Goal: Task Accomplishment & Management: Use online tool/utility

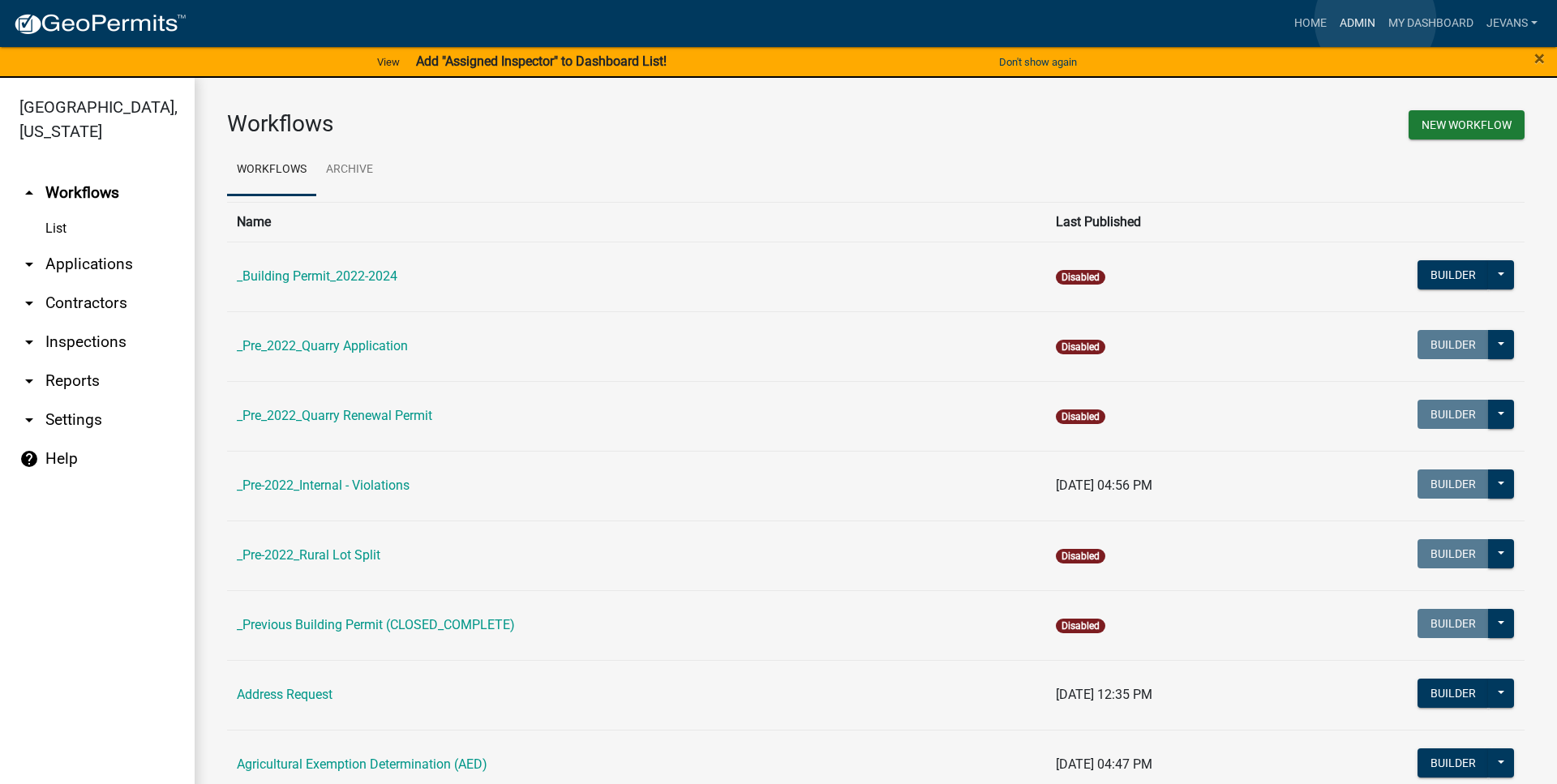
click at [1375, 20] on link "Admin" at bounding box center [1357, 23] width 49 height 31
click at [1418, 23] on link "My Dashboard" at bounding box center [1430, 23] width 98 height 31
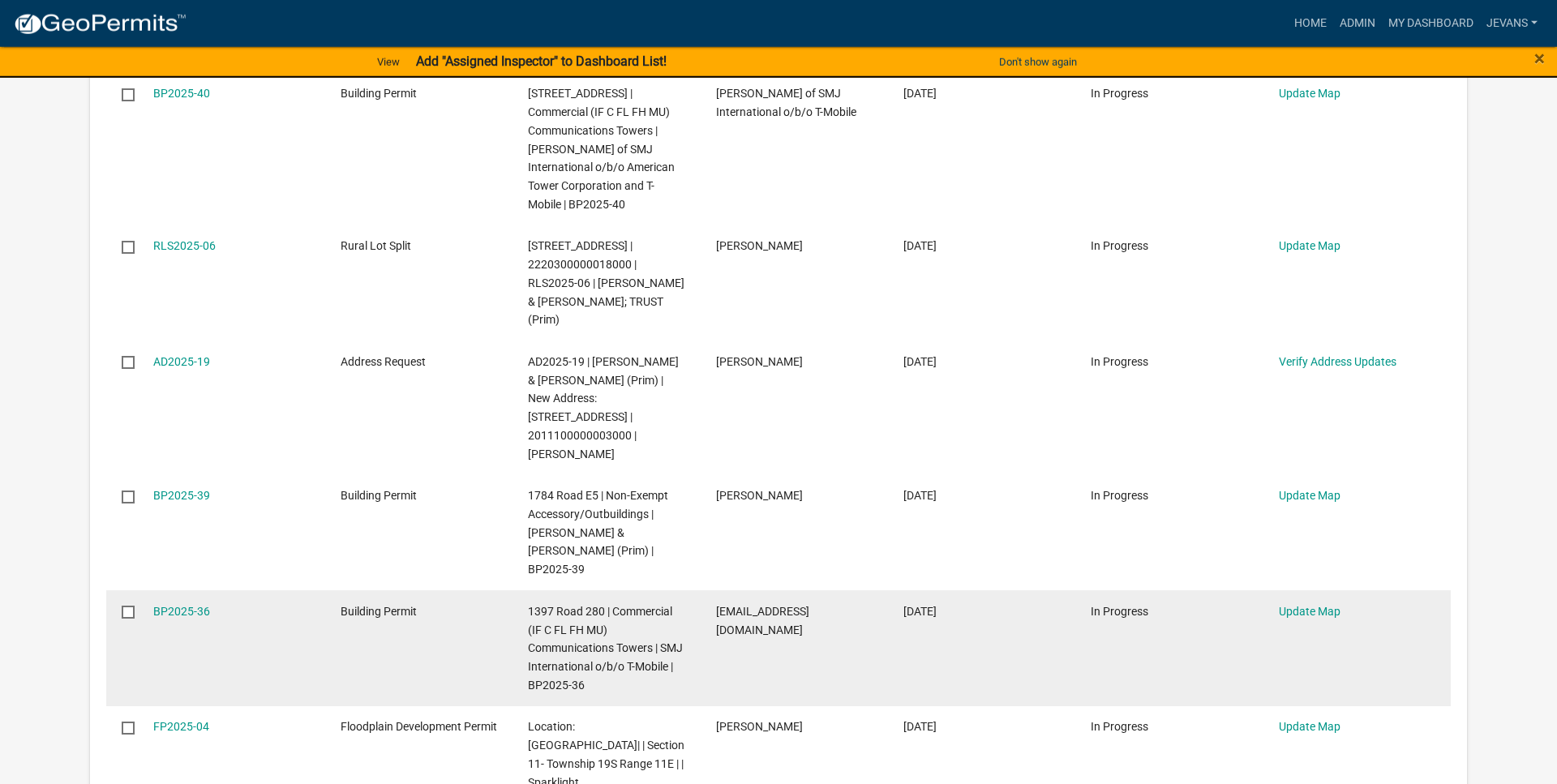
scroll to position [579, 0]
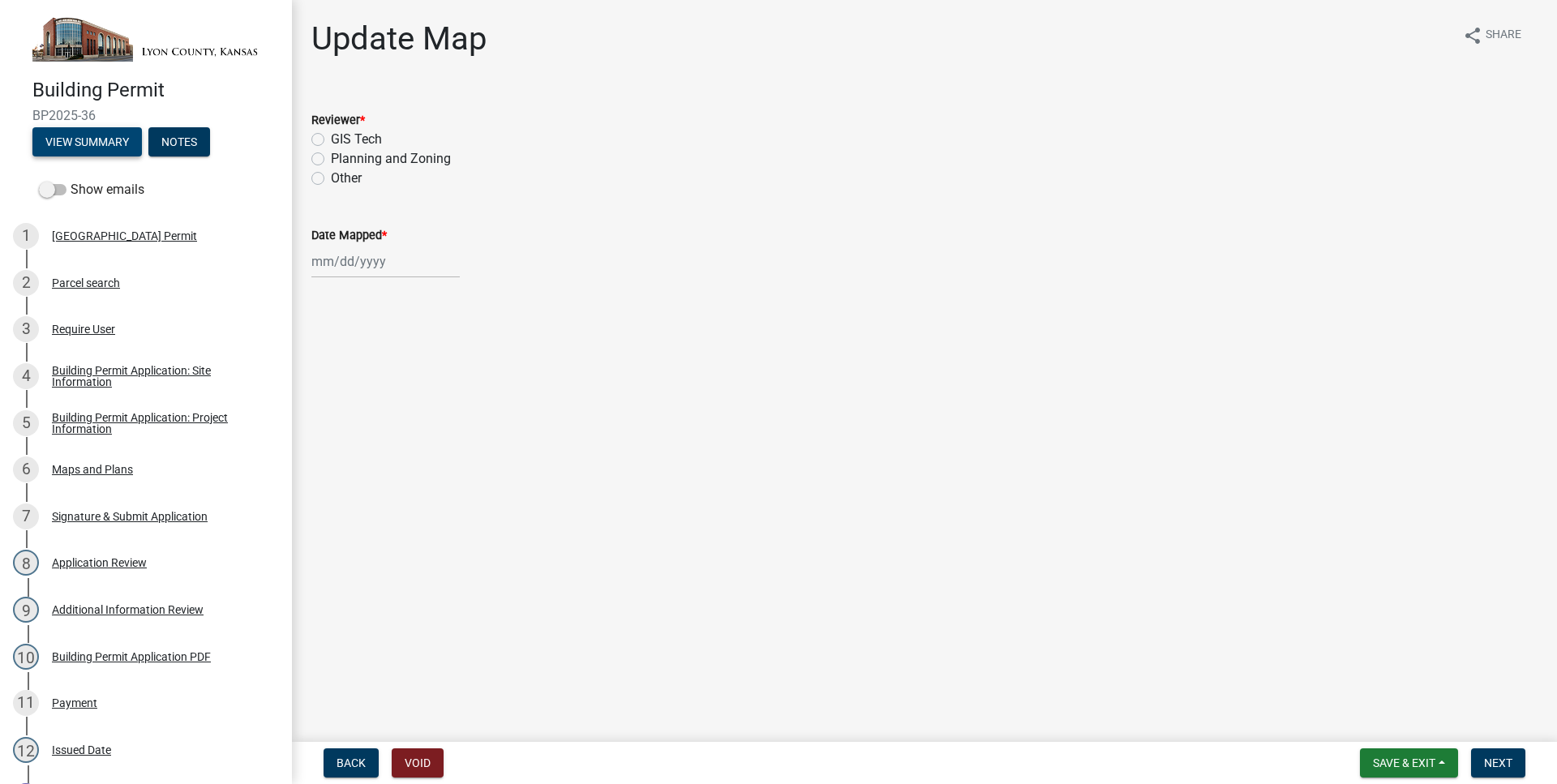
click at [124, 138] on button "View Summary" at bounding box center [87, 141] width 109 height 29
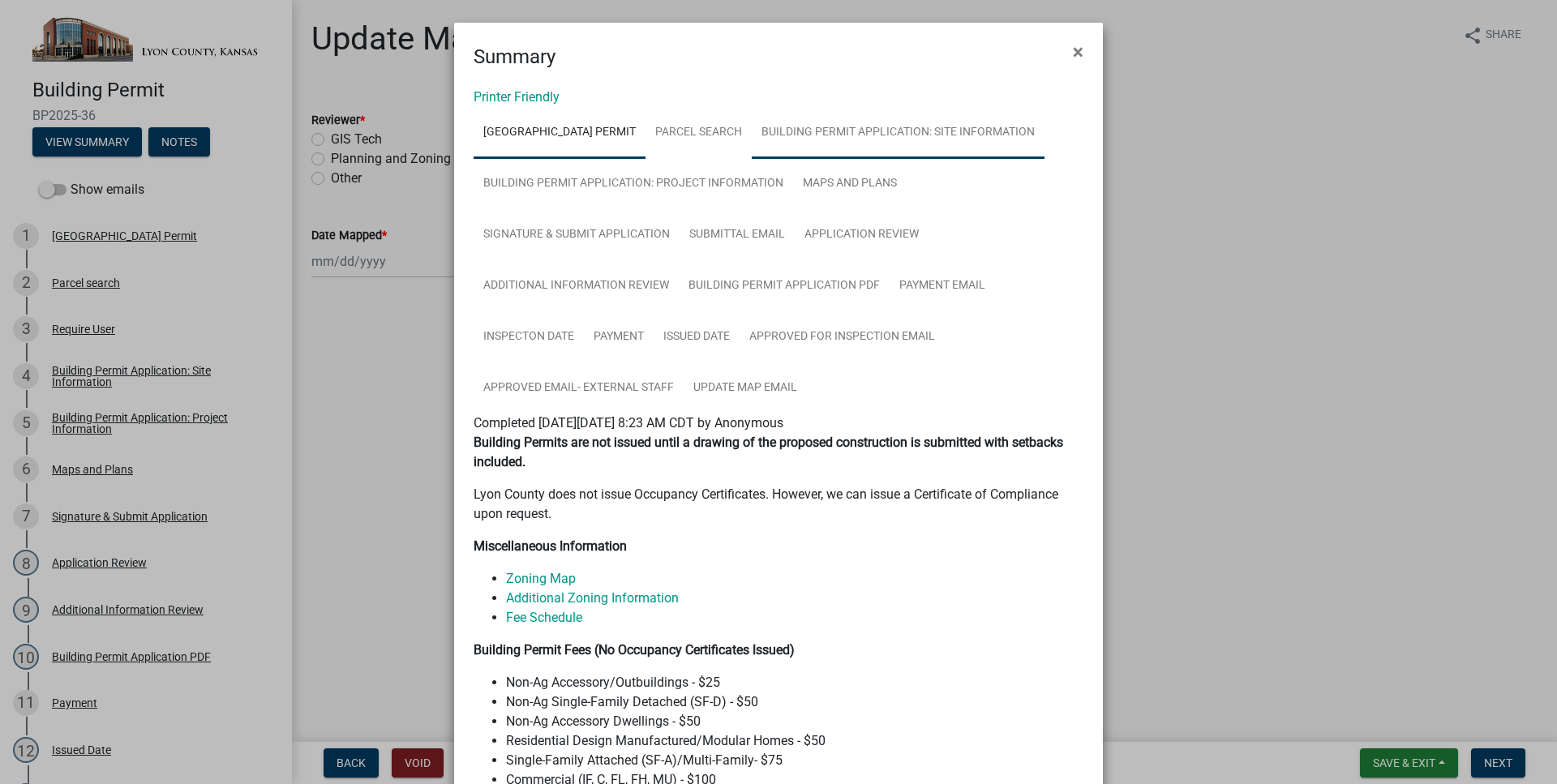
click at [880, 143] on link "Building Permit Application: Site Information" at bounding box center [898, 132] width 293 height 52
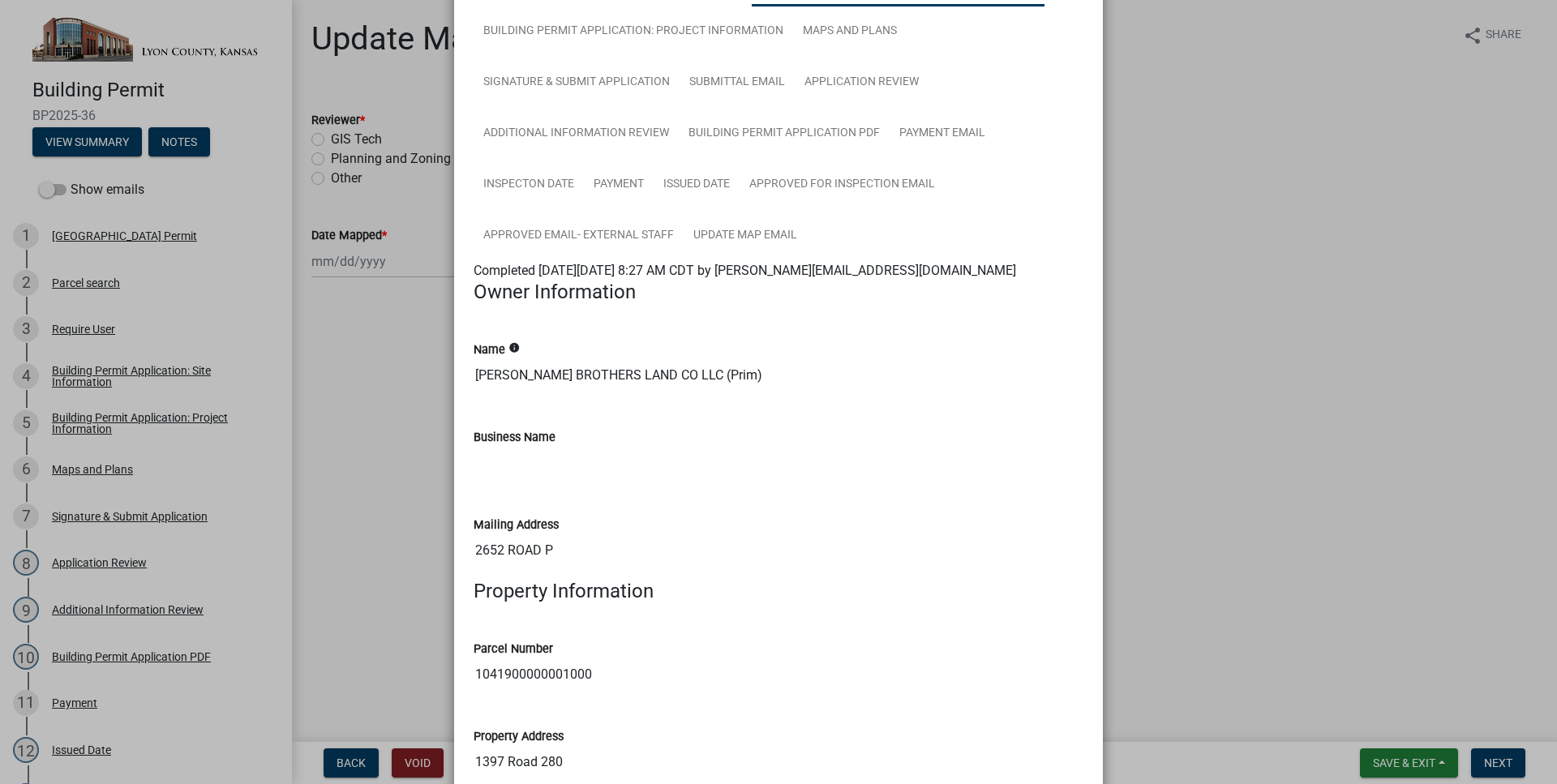
scroll to position [184, 0]
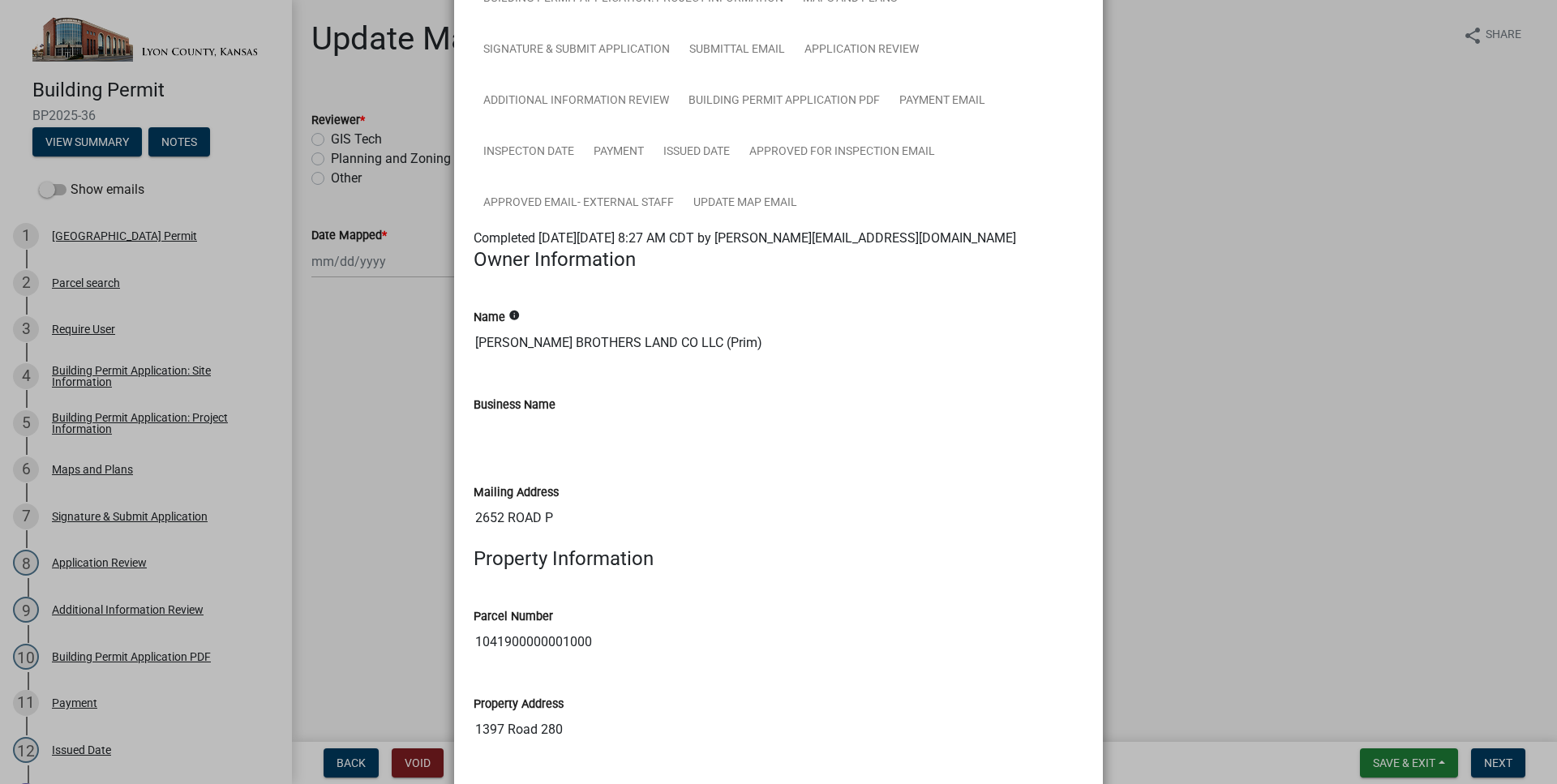
click at [529, 635] on input "1041900000001000" at bounding box center [778, 642] width 610 height 32
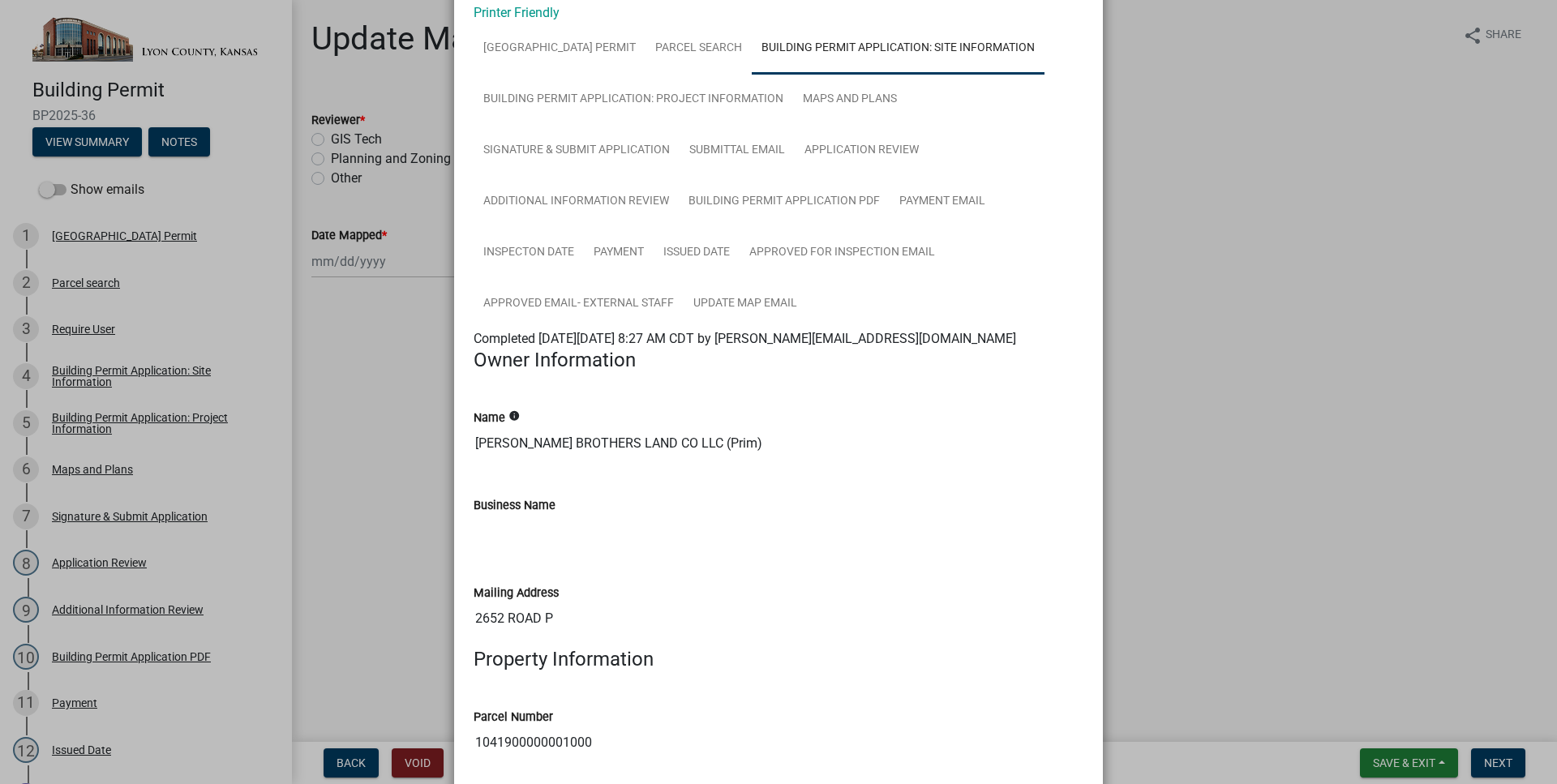
scroll to position [0, 0]
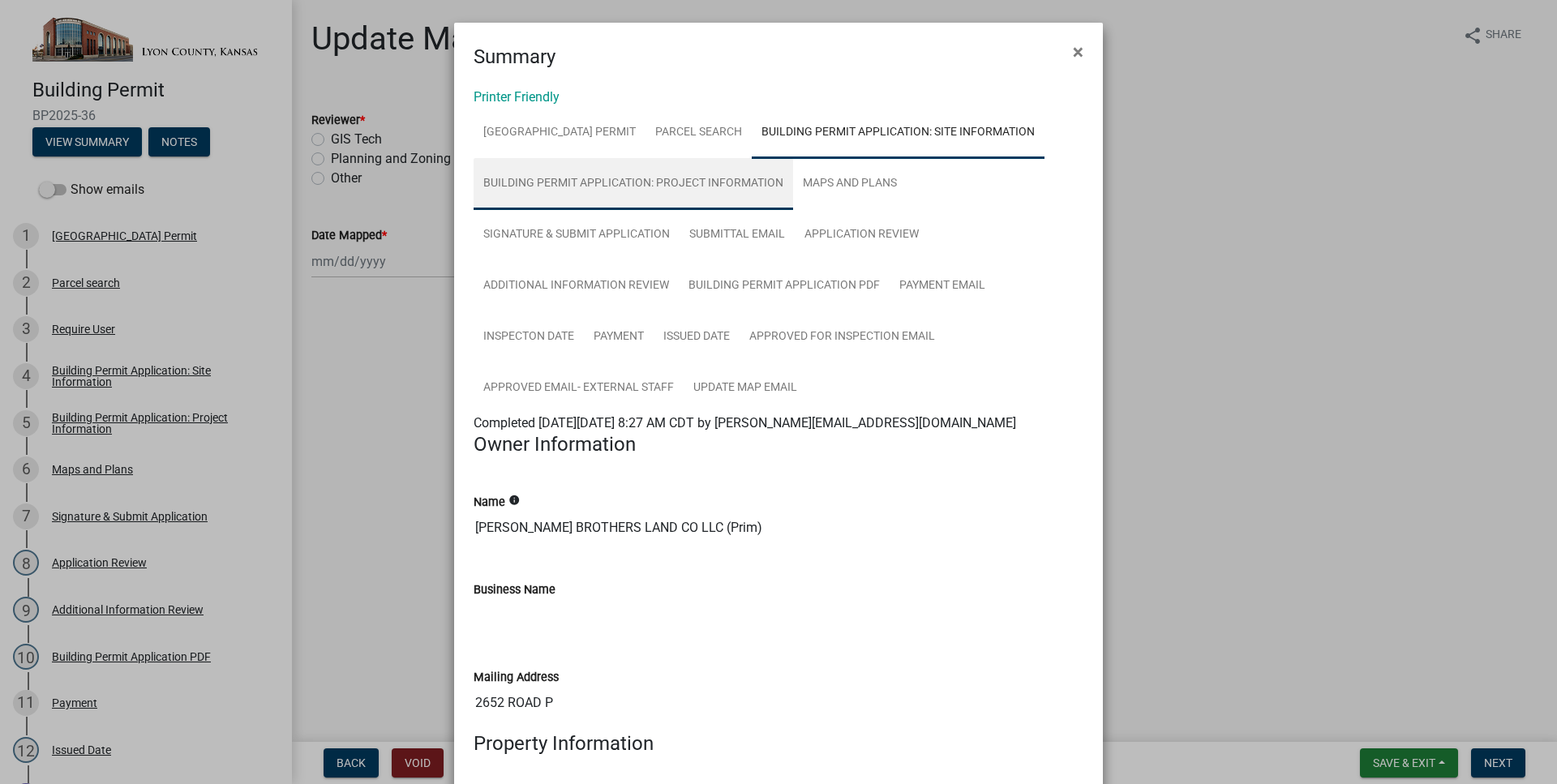
click at [687, 189] on link "Building Permit Application: Project Information" at bounding box center [633, 184] width 319 height 52
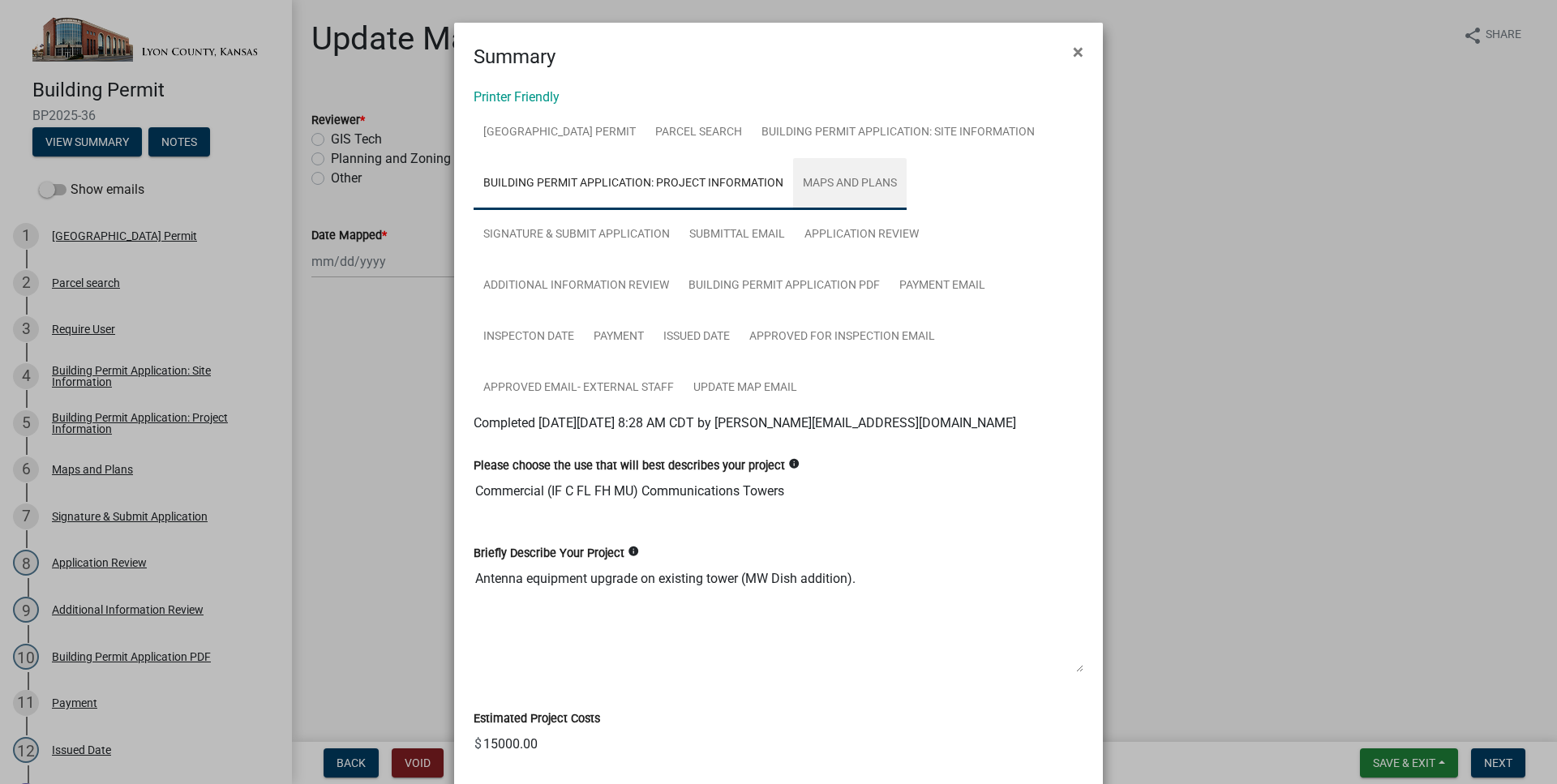
click at [805, 192] on link "Maps and Plans" at bounding box center [849, 184] width 113 height 52
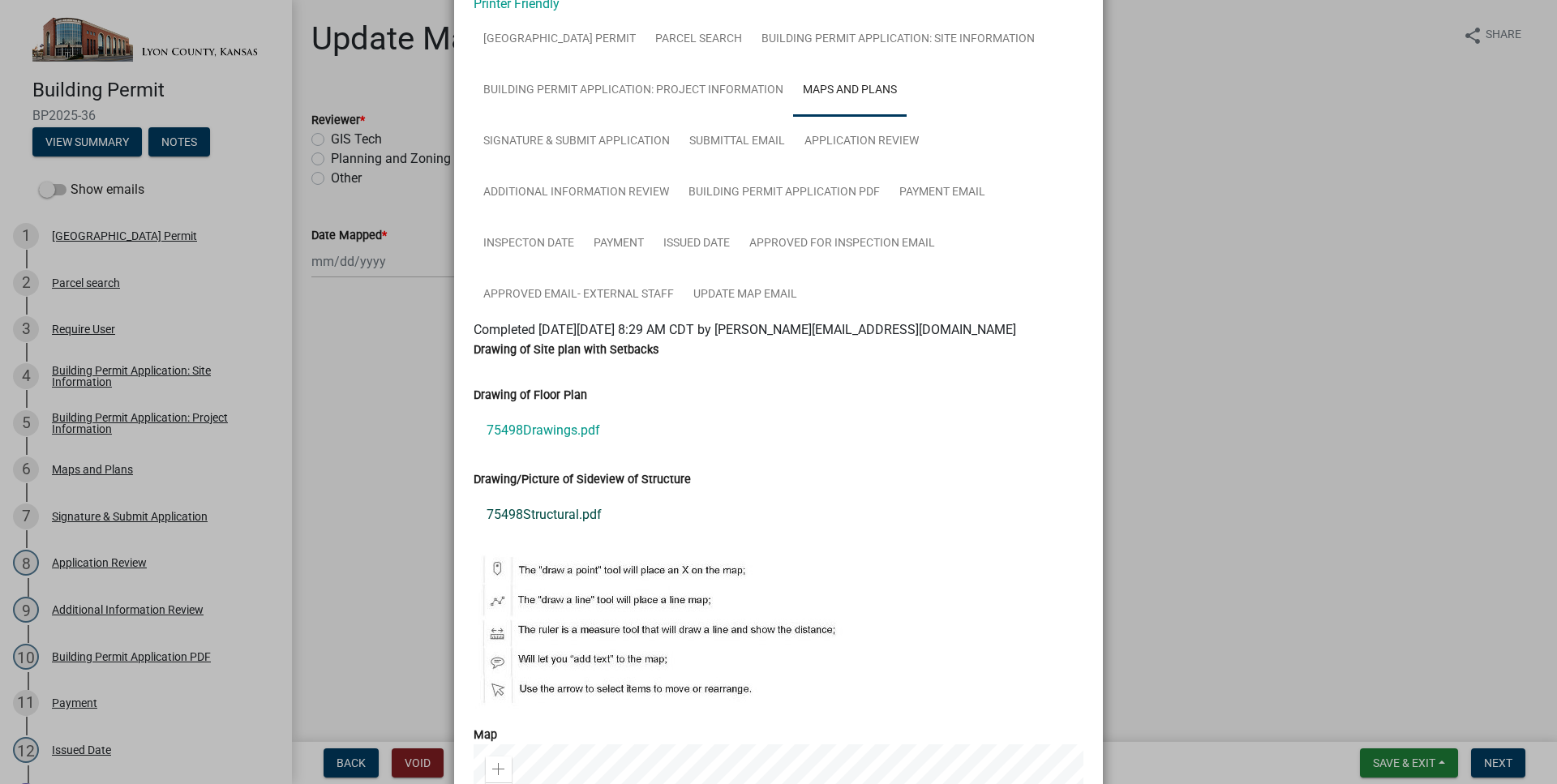
scroll to position [93, 0]
click at [546, 432] on link "75498Drawings.pdf" at bounding box center [778, 431] width 610 height 39
click at [643, 151] on link "Signature & Submit Application" at bounding box center [576, 142] width 206 height 52
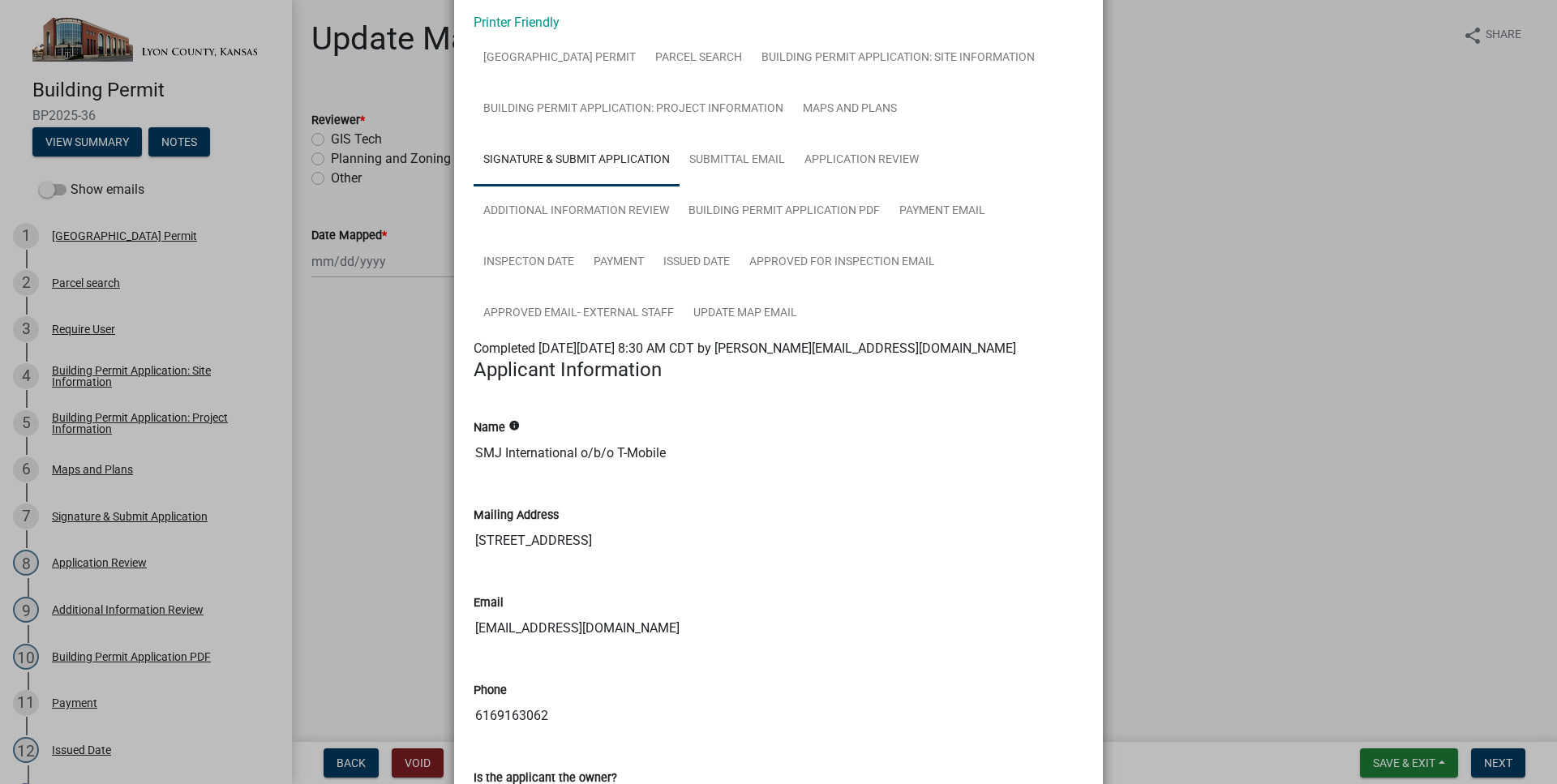
scroll to position [0, 0]
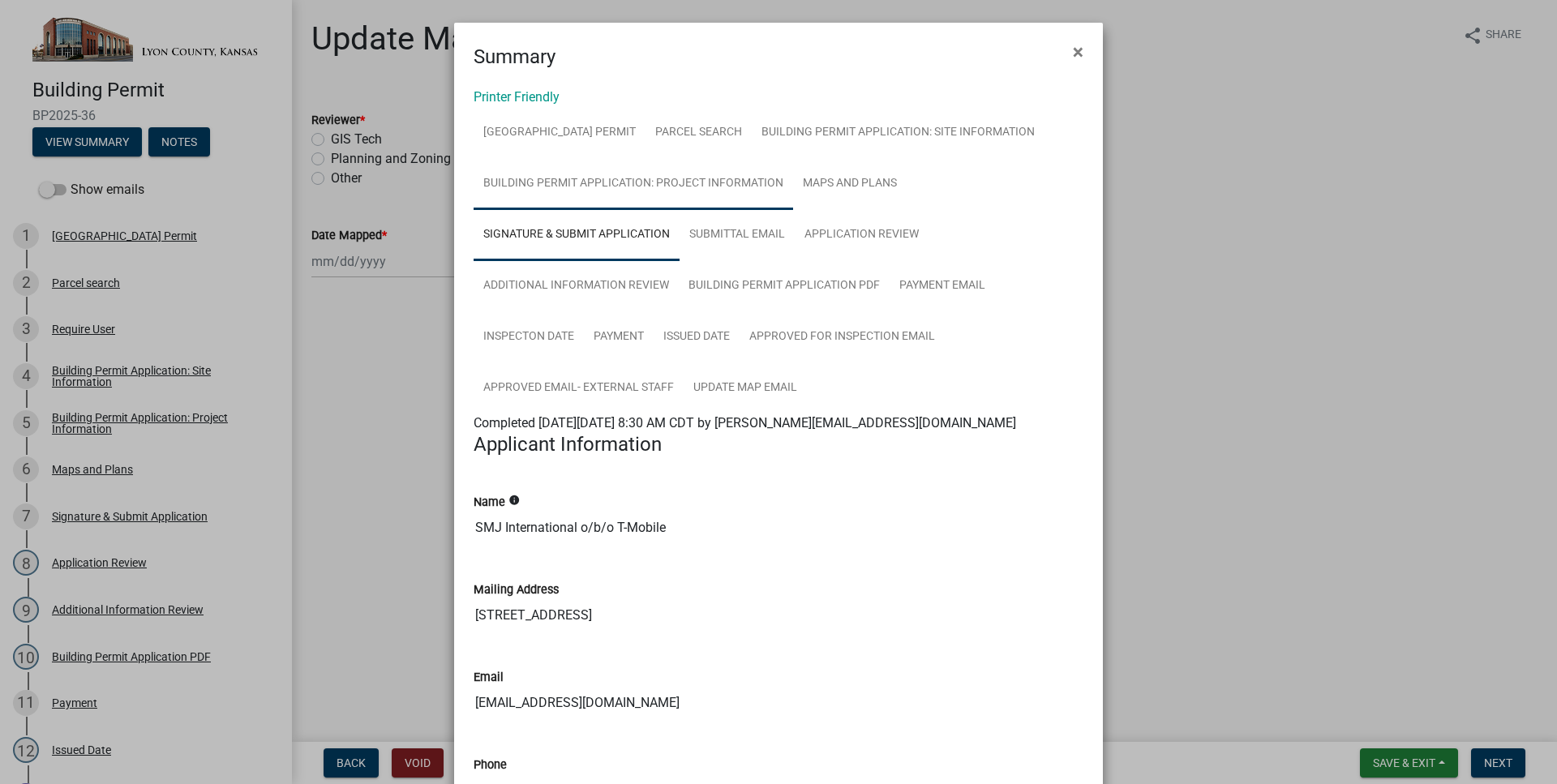
click at [764, 180] on link "Building Permit Application: Project Information" at bounding box center [633, 184] width 319 height 52
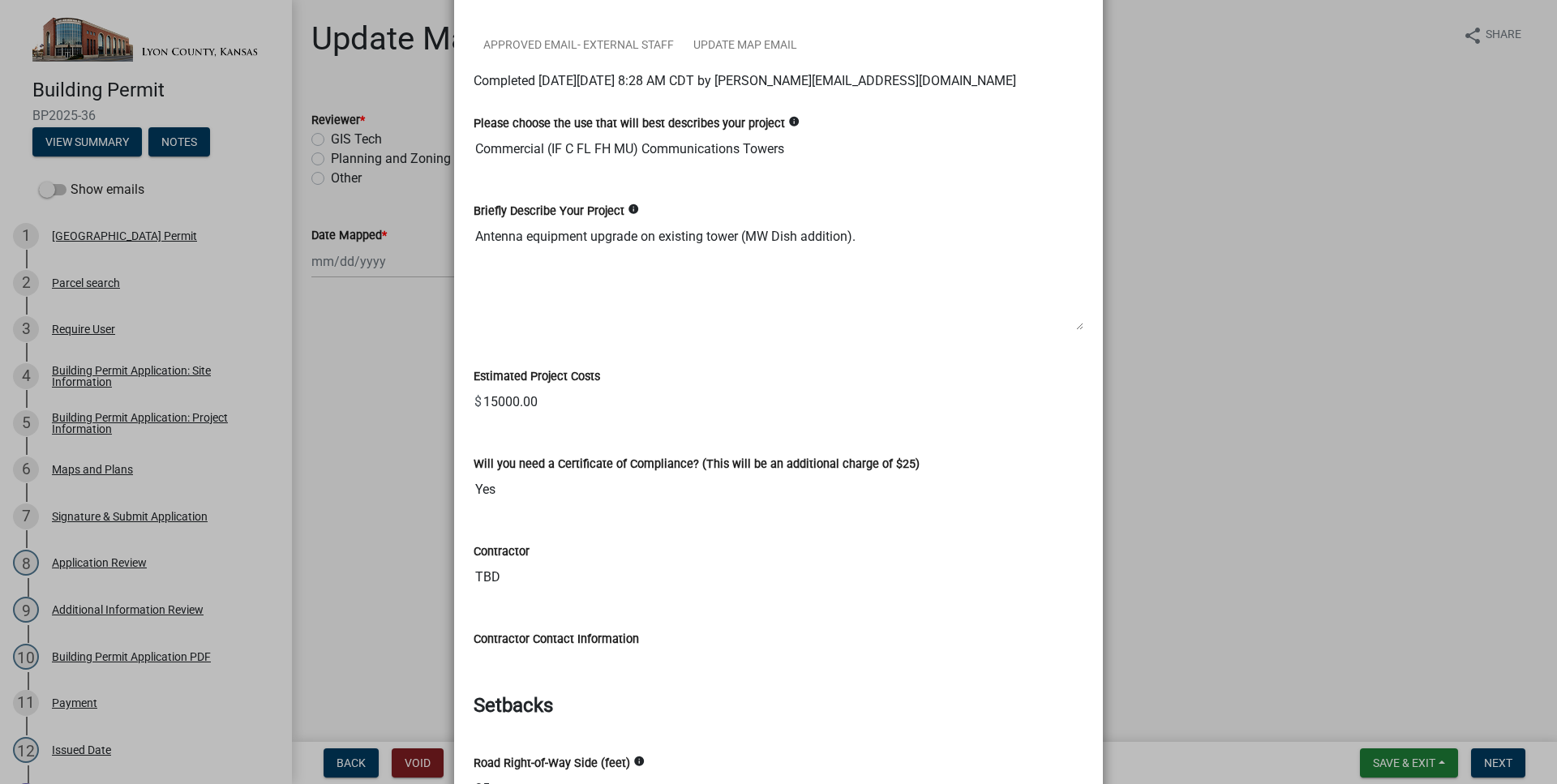
scroll to position [370, 0]
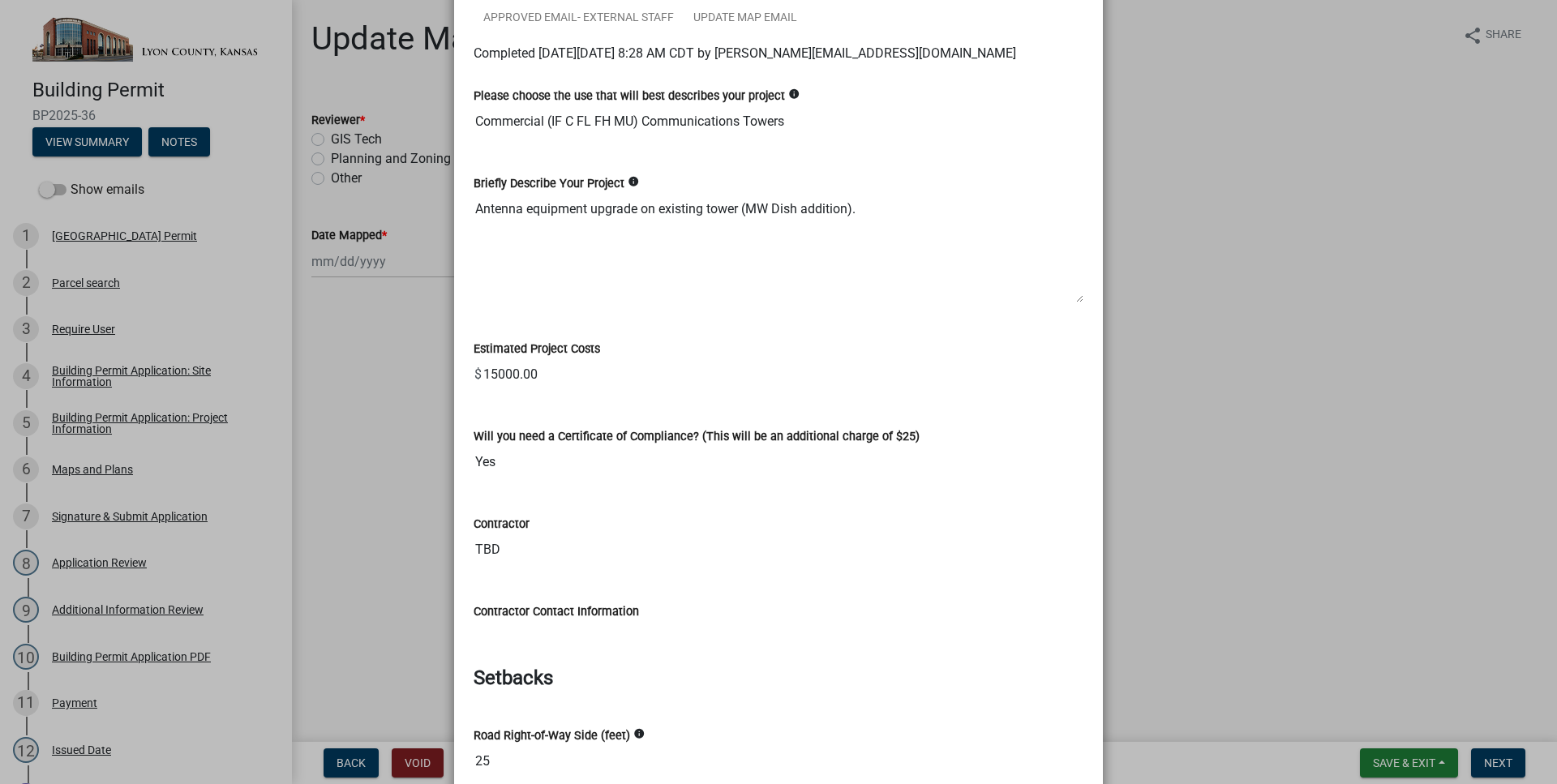
click at [504, 376] on input "15000.00" at bounding box center [782, 374] width 601 height 32
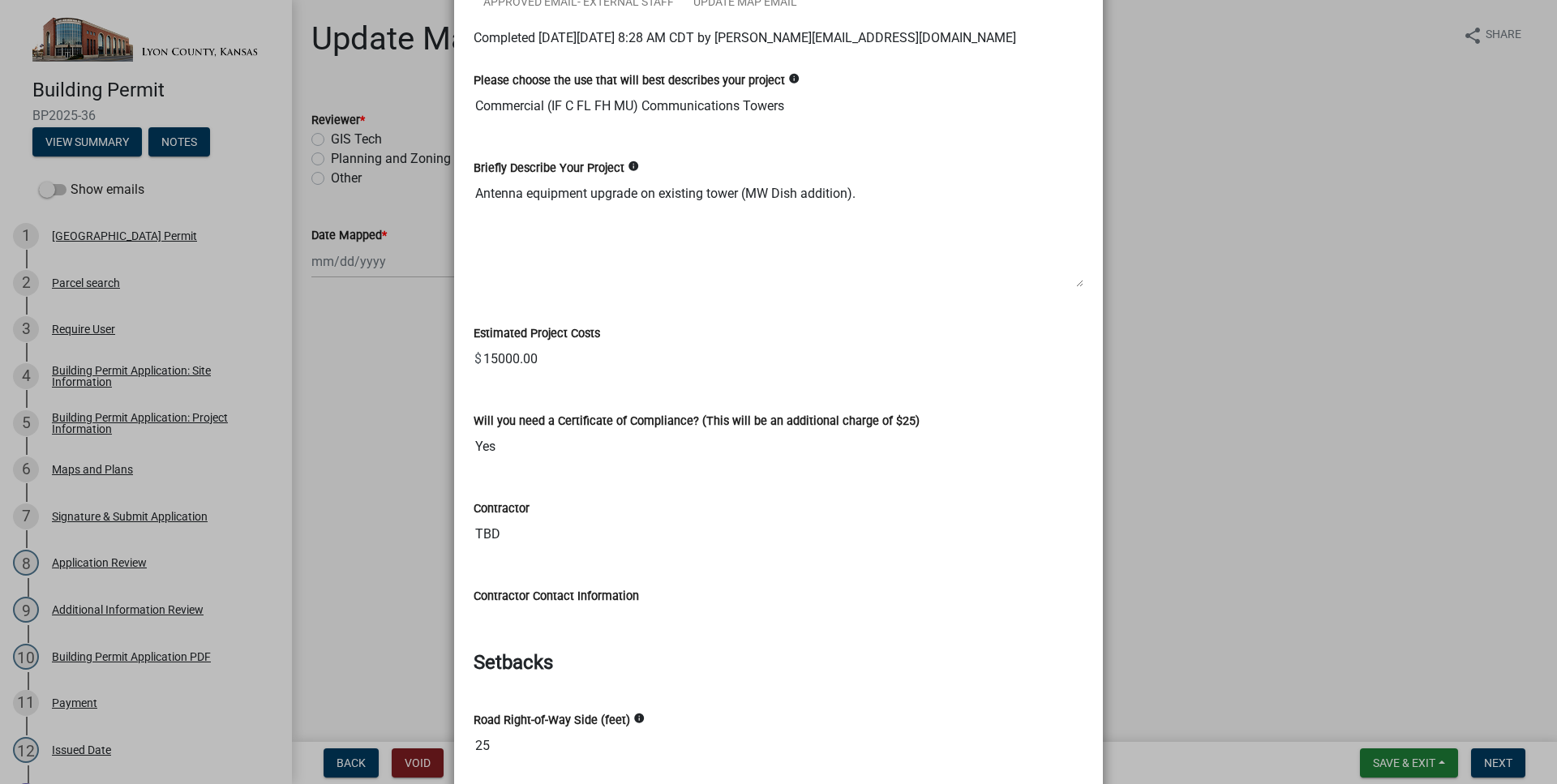
scroll to position [0, 0]
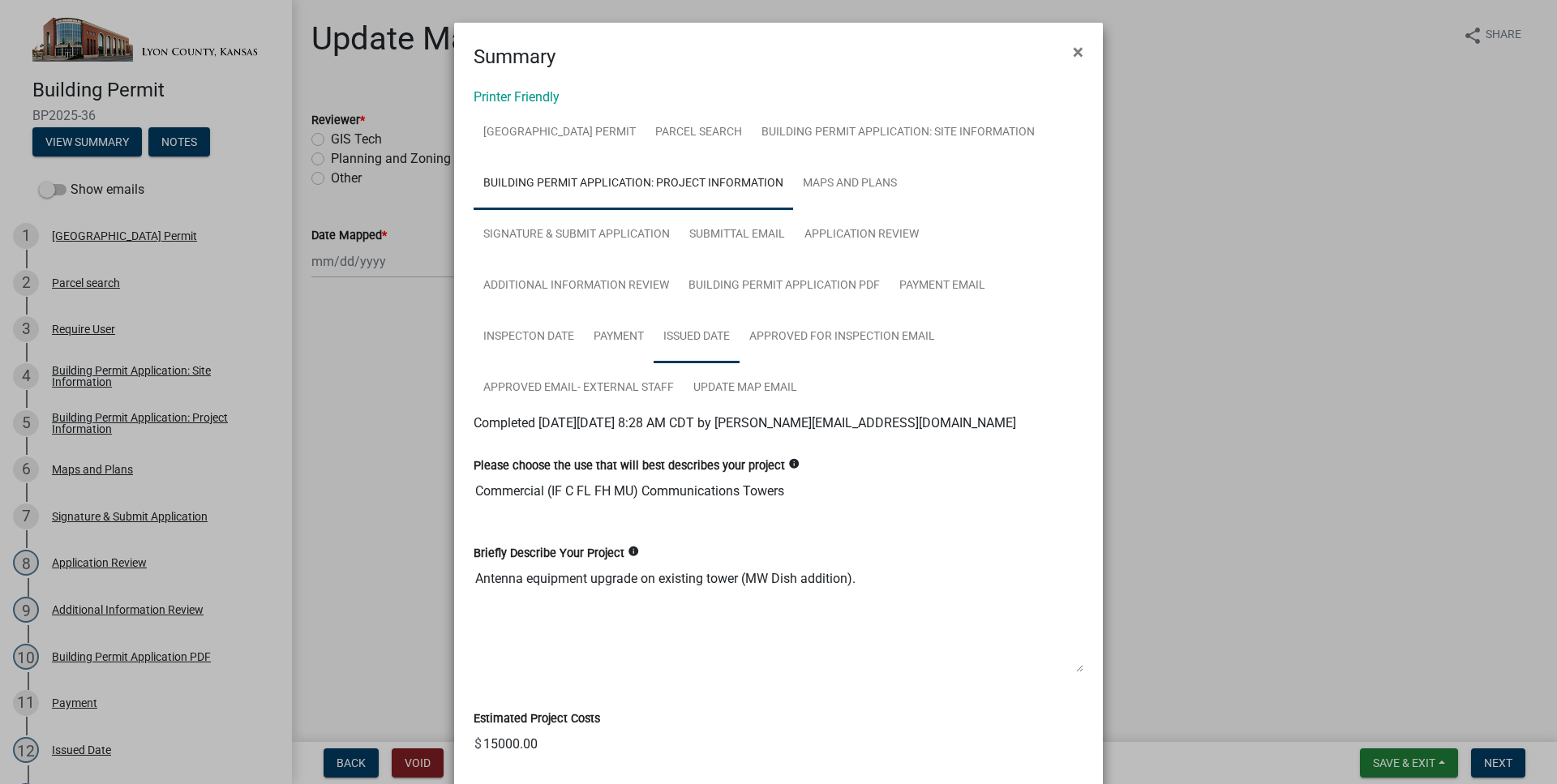
click at [675, 345] on link "Issued Date" at bounding box center [697, 337] width 86 height 52
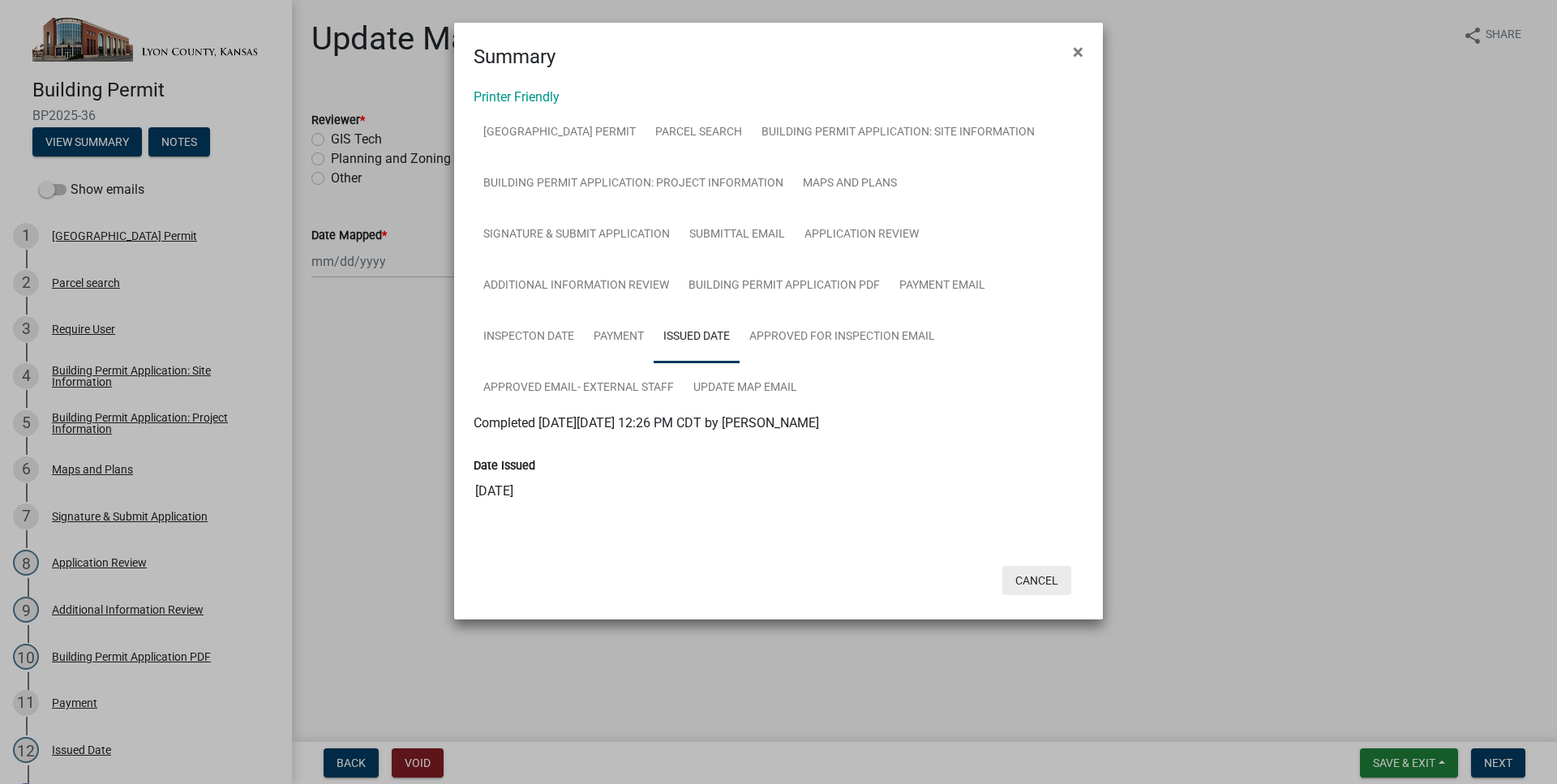
click at [1025, 581] on button "Cancel" at bounding box center [1036, 580] width 69 height 29
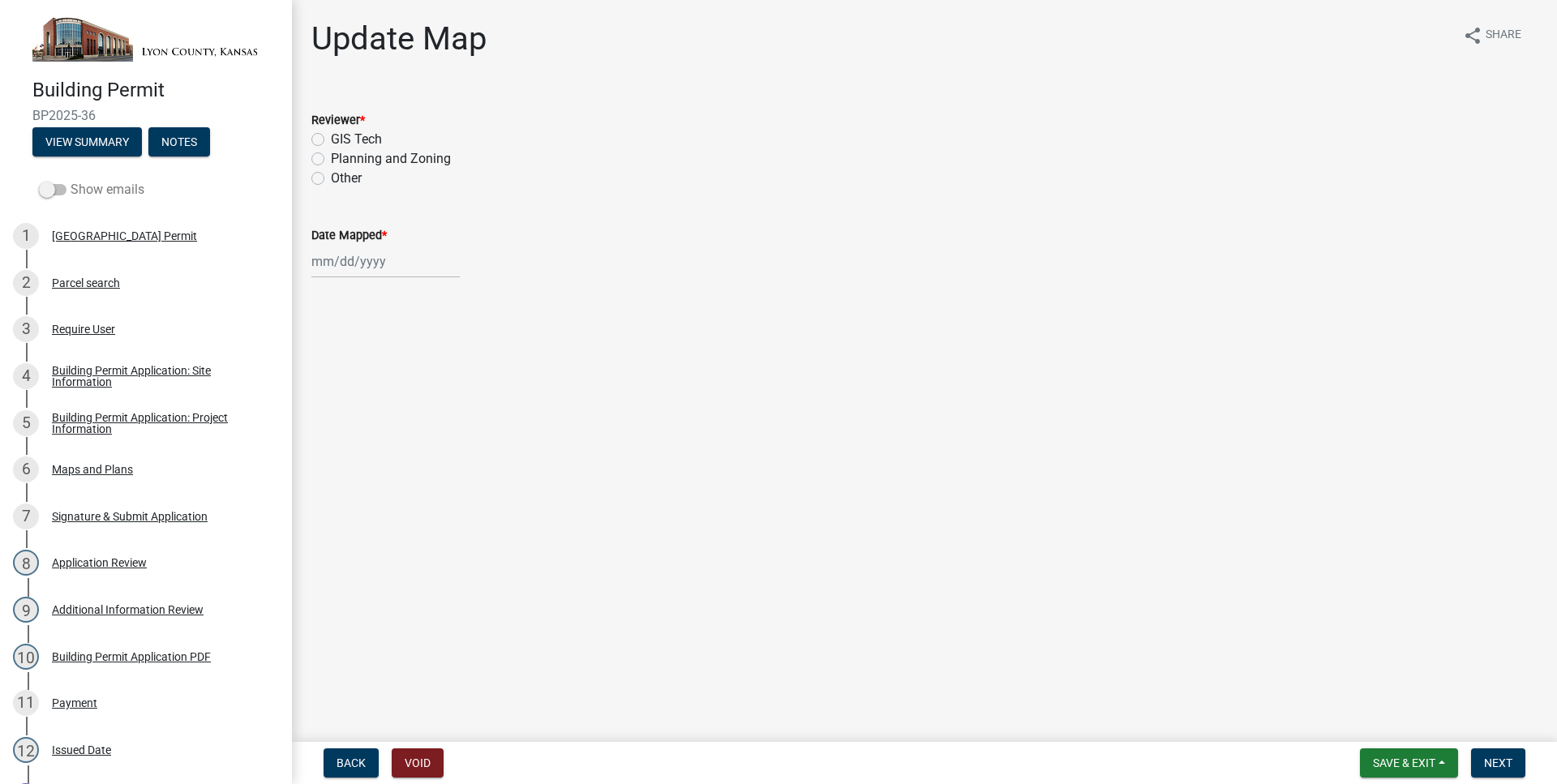
click at [43, 190] on span at bounding box center [52, 189] width 27 height 12
click at [70, 180] on input "Show emails" at bounding box center [70, 180] width 0 height 0
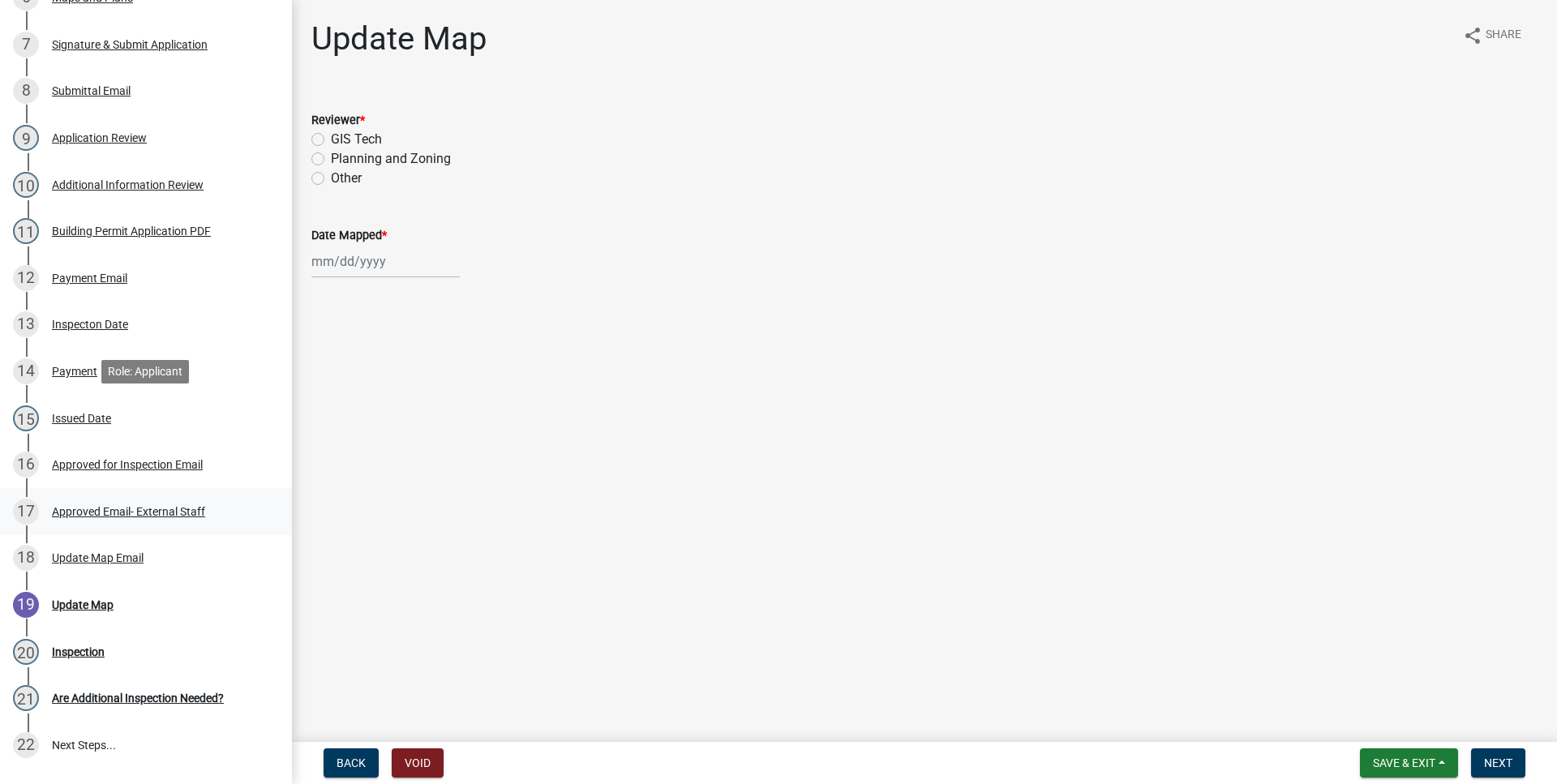
scroll to position [496, 0]
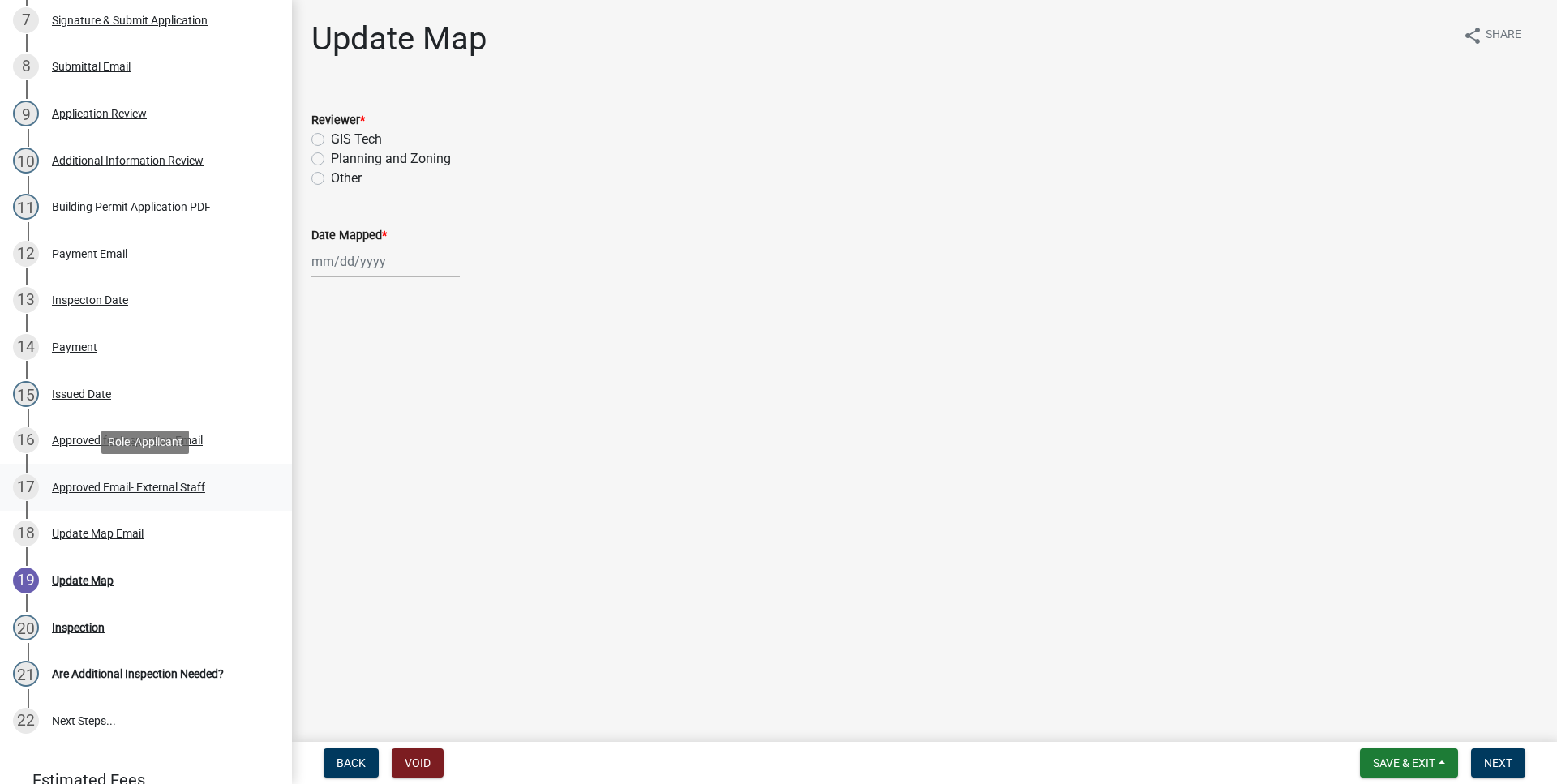
click at [194, 496] on div "17 Approved Email- External Staff" at bounding box center [140, 486] width 253 height 26
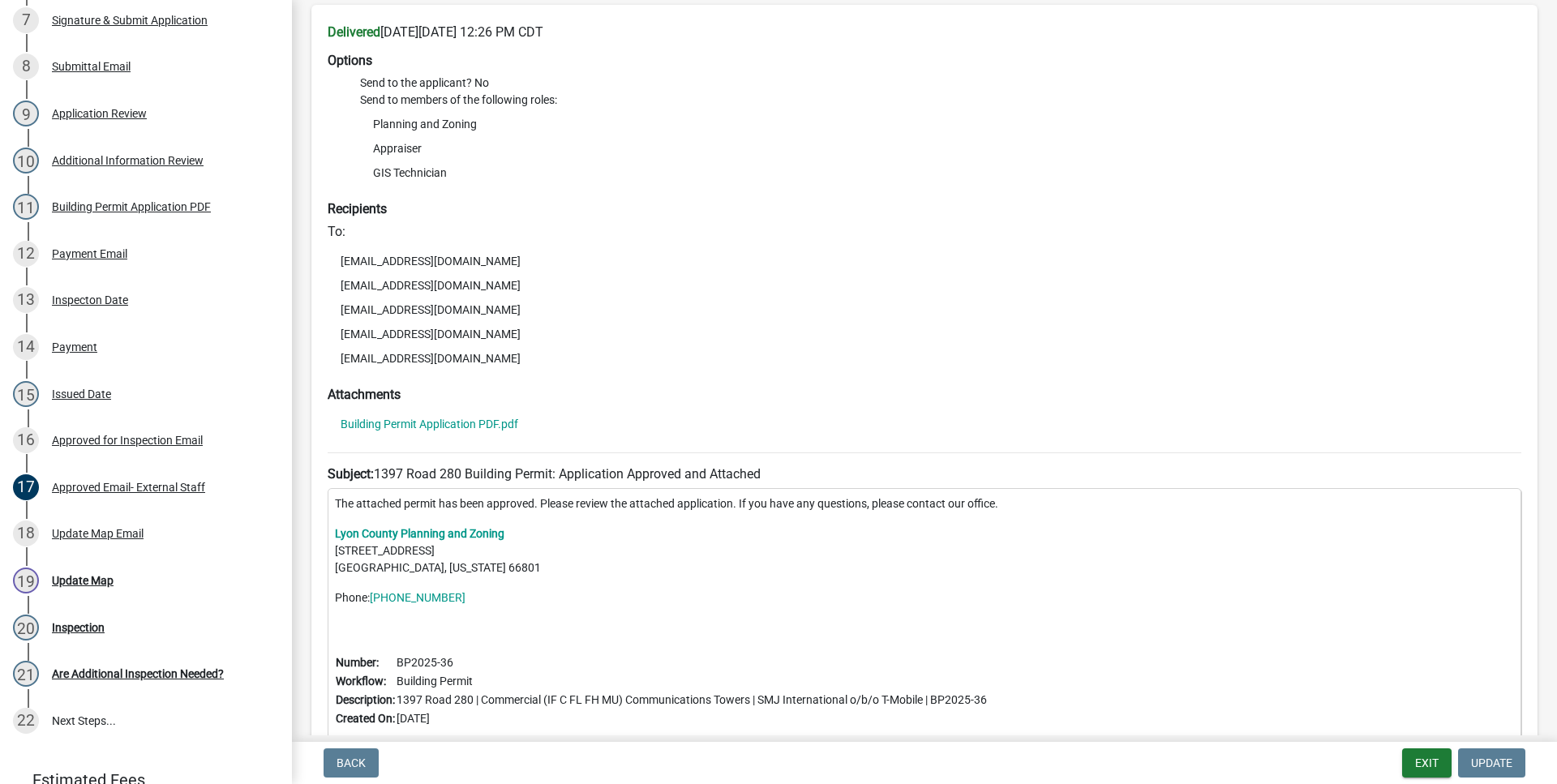
scroll to position [184, 0]
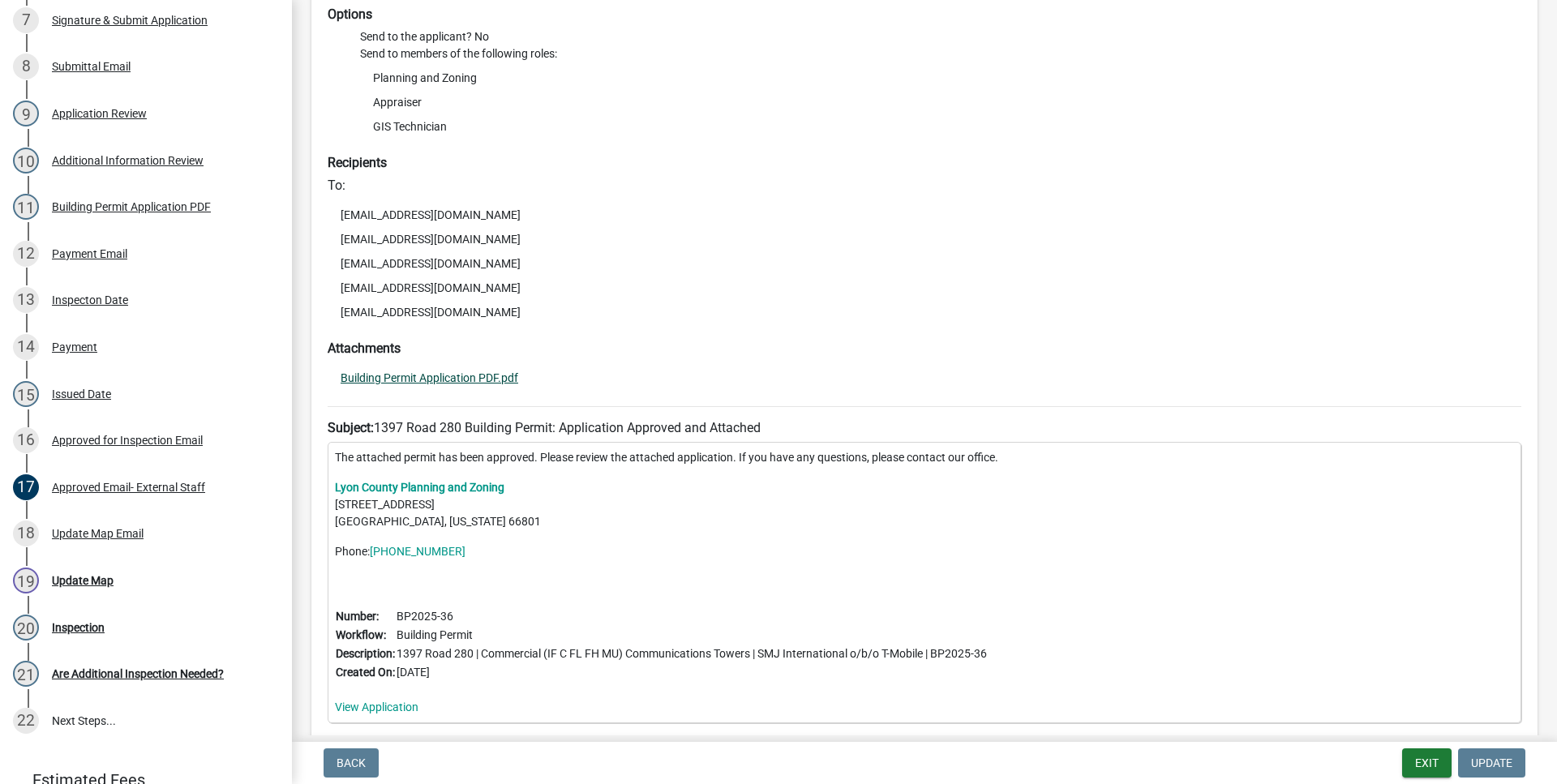
click at [486, 380] on link "Building Permit Application PDF.pdf" at bounding box center [429, 378] width 178 height 12
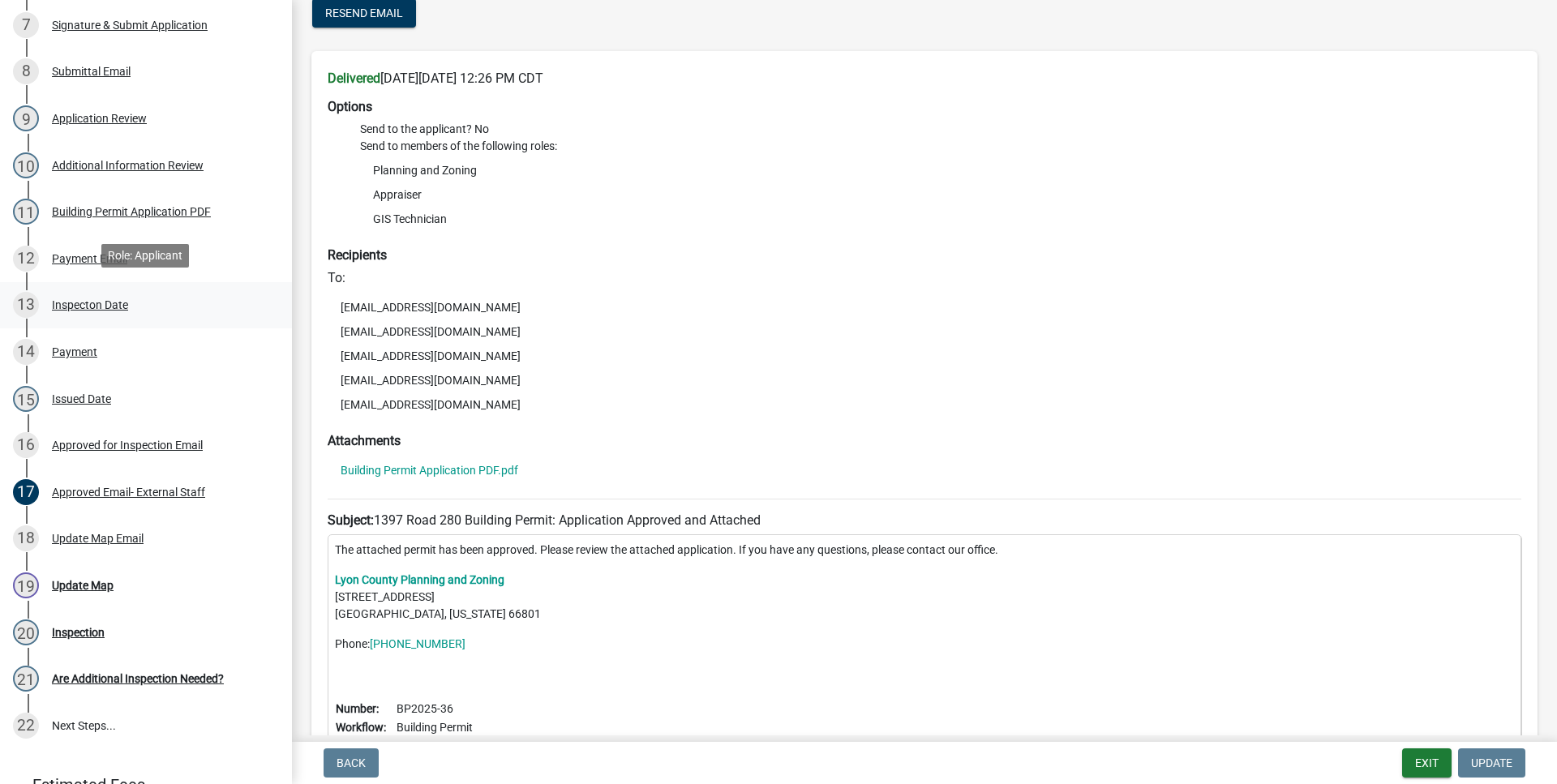
scroll to position [496, 0]
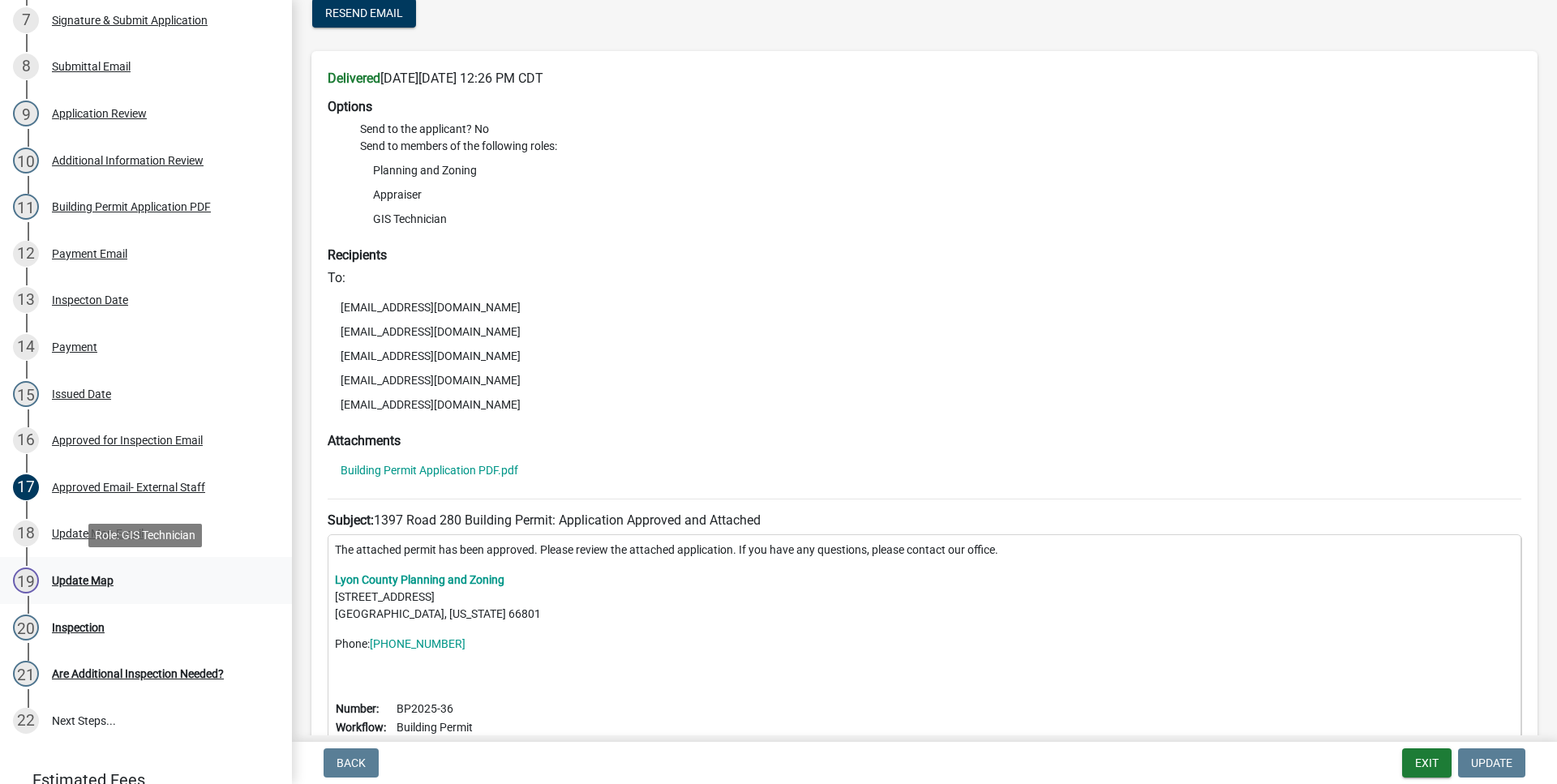
click at [127, 579] on div "19 Update Map" at bounding box center [140, 580] width 253 height 26
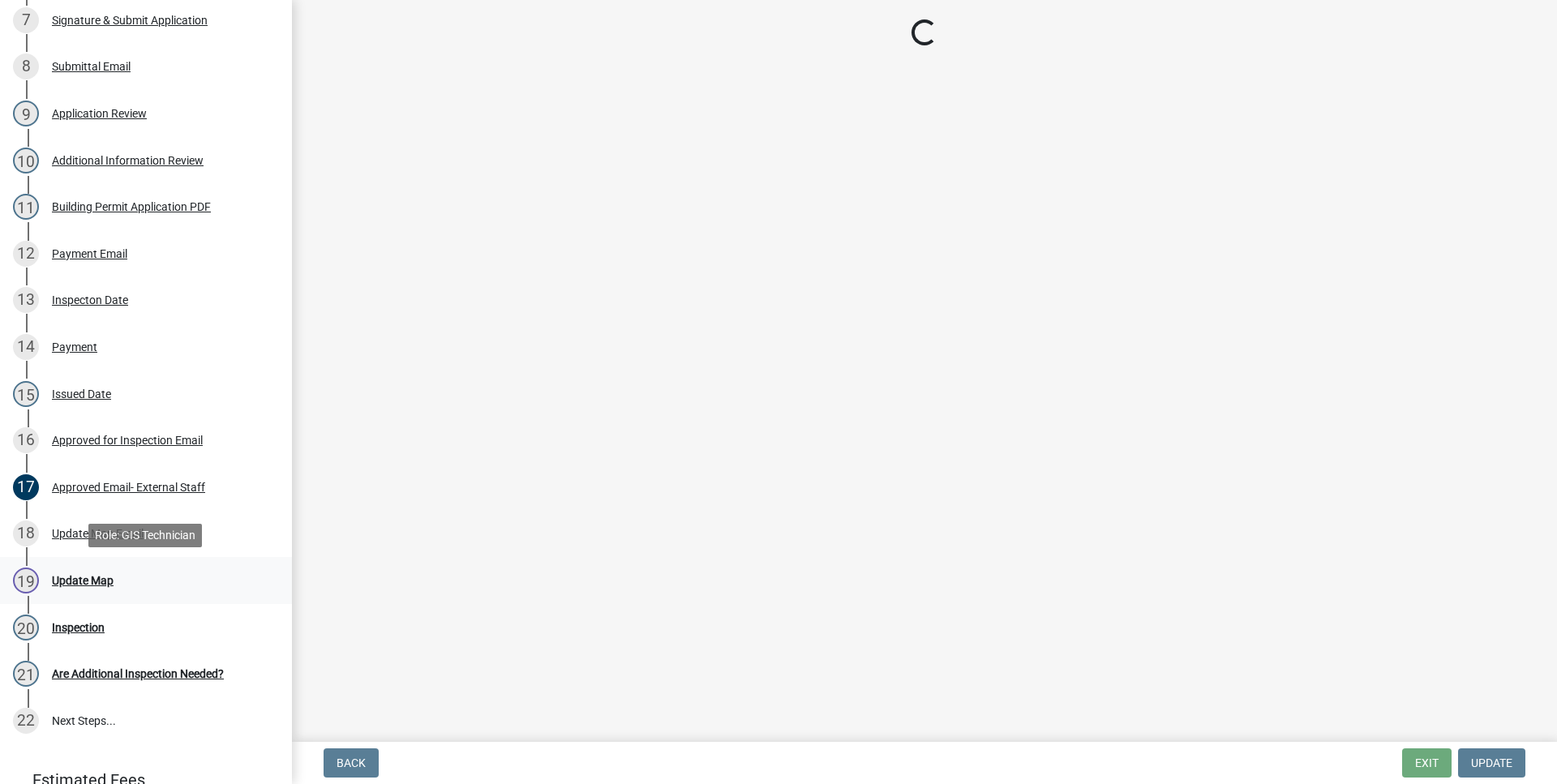
scroll to position [0, 0]
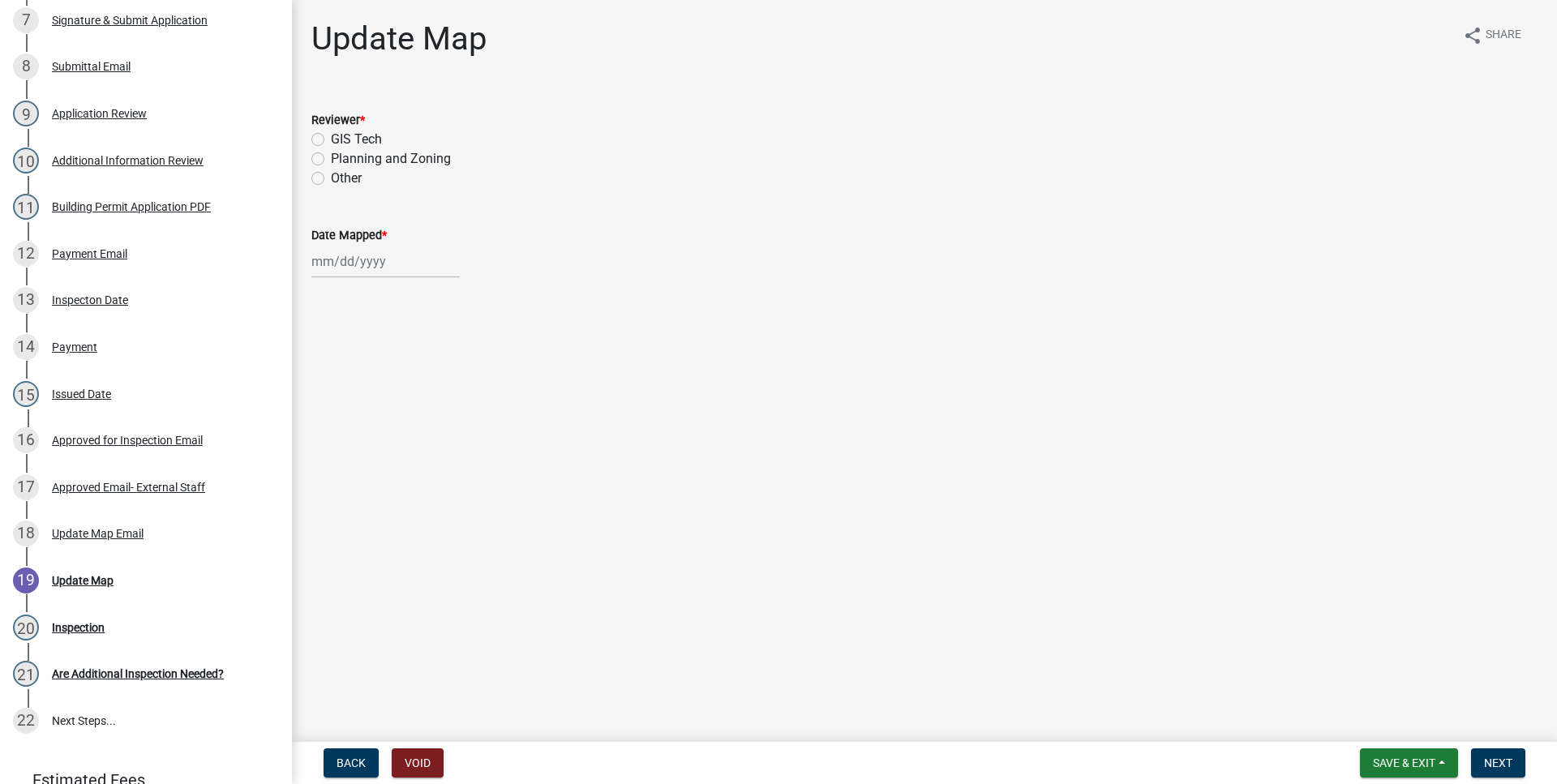
click at [331, 141] on label "GIS Tech" at bounding box center [357, 140] width 51 height 20
click at [331, 141] on input "GIS Tech" at bounding box center [336, 135] width 11 height 11
radio input "true"
click at [385, 269] on input "Date Mapped *" at bounding box center [385, 261] width 148 height 33
select select "8"
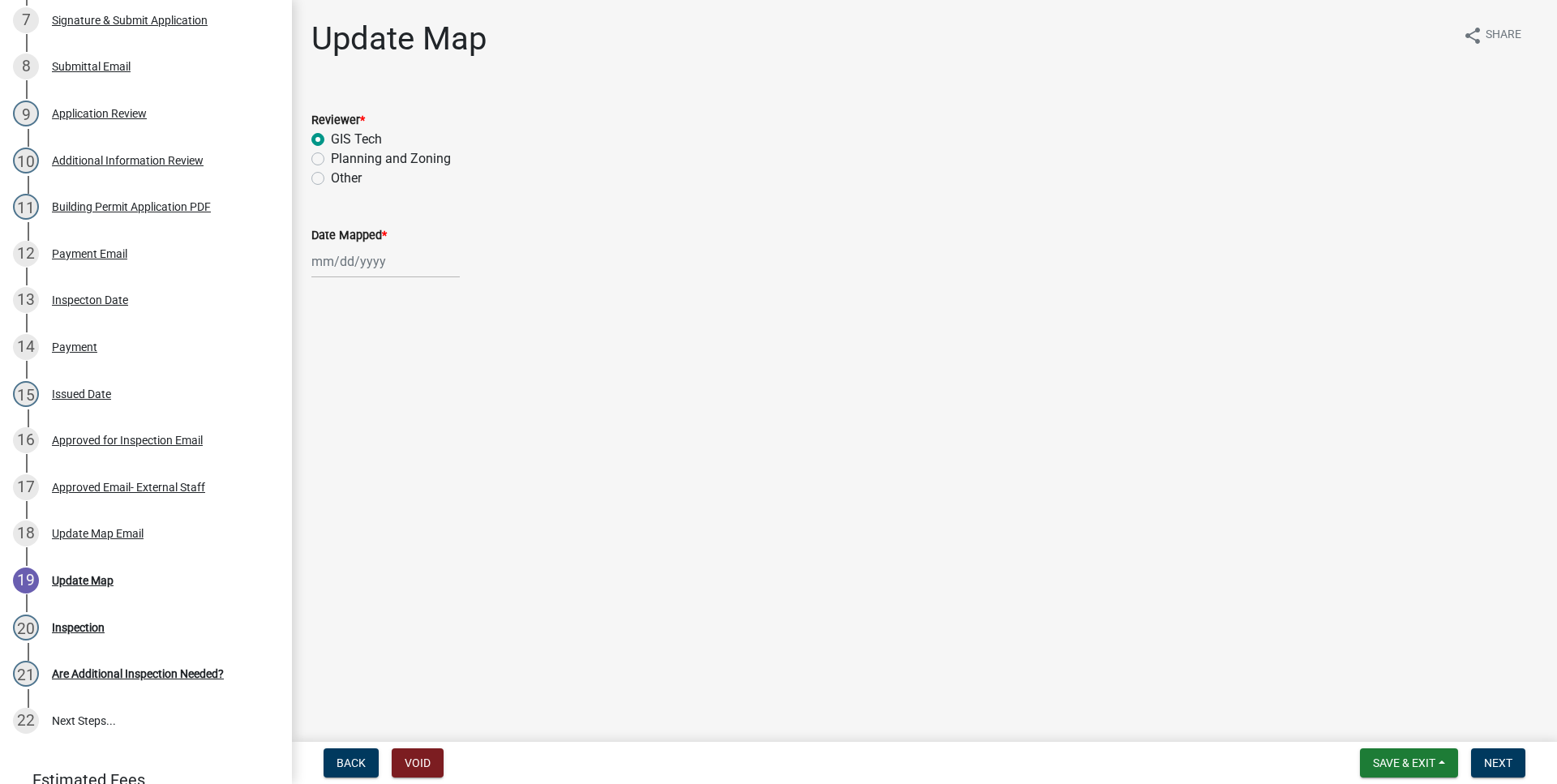
select select "2025"
click at [410, 398] on div "14" at bounding box center [405, 399] width 26 height 26
type input "[DATE]"
click at [627, 360] on main "Update Map share Share Reviewer * GIS Tech Planning and Zoning Other Other Date…" at bounding box center [924, 367] width 1265 height 735
click at [1356, 640] on main "Update Map share Share Reviewer * GIS Tech Planning and Zoning Other Other Date…" at bounding box center [924, 367] width 1265 height 735
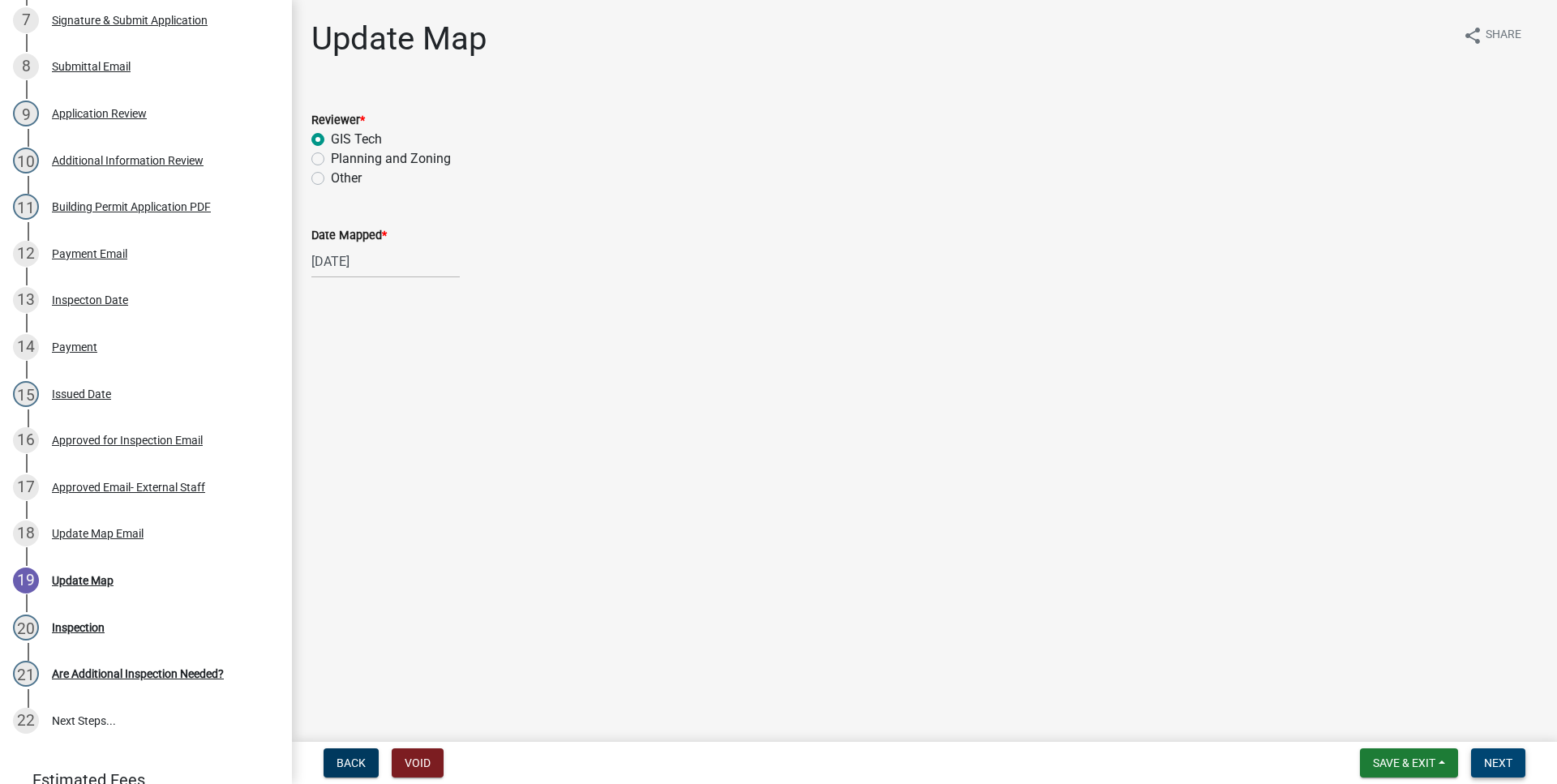
click at [1490, 761] on span "Next" at bounding box center [1497, 762] width 28 height 13
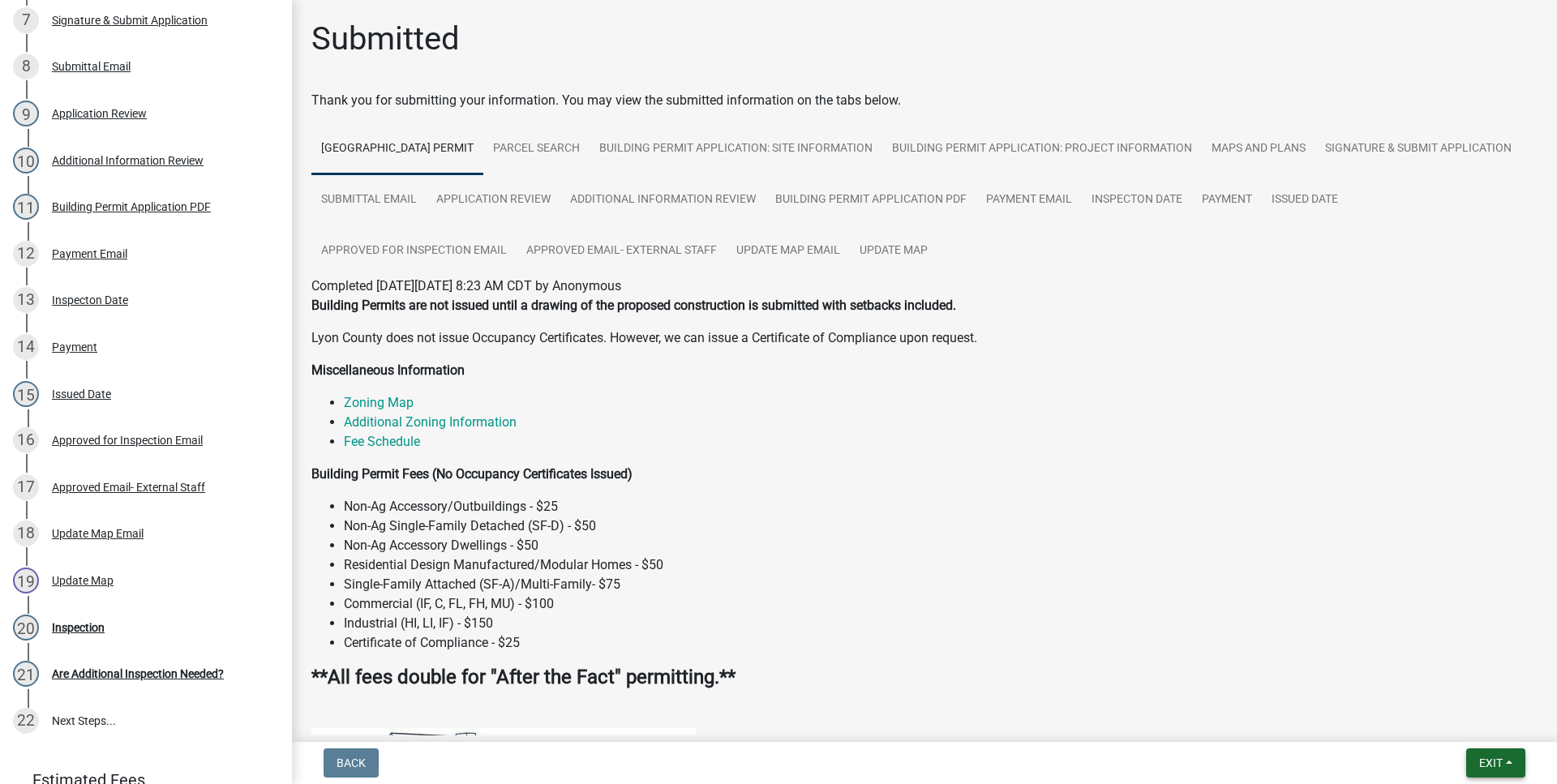
click at [1505, 767] on button "Exit" at bounding box center [1496, 762] width 60 height 29
click at [1474, 722] on button "Save & Exit" at bounding box center [1460, 720] width 130 height 39
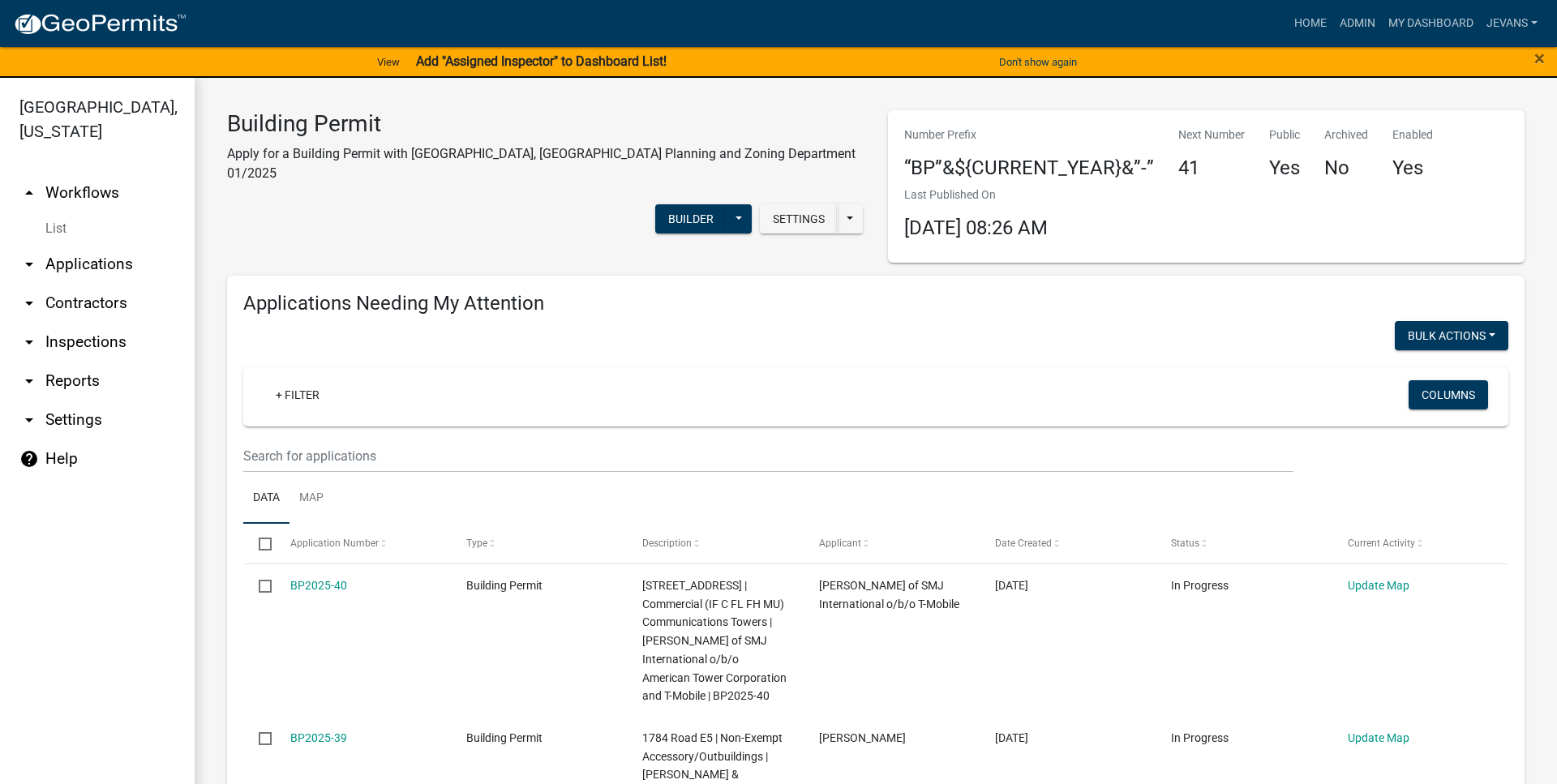
select select "1: 25"
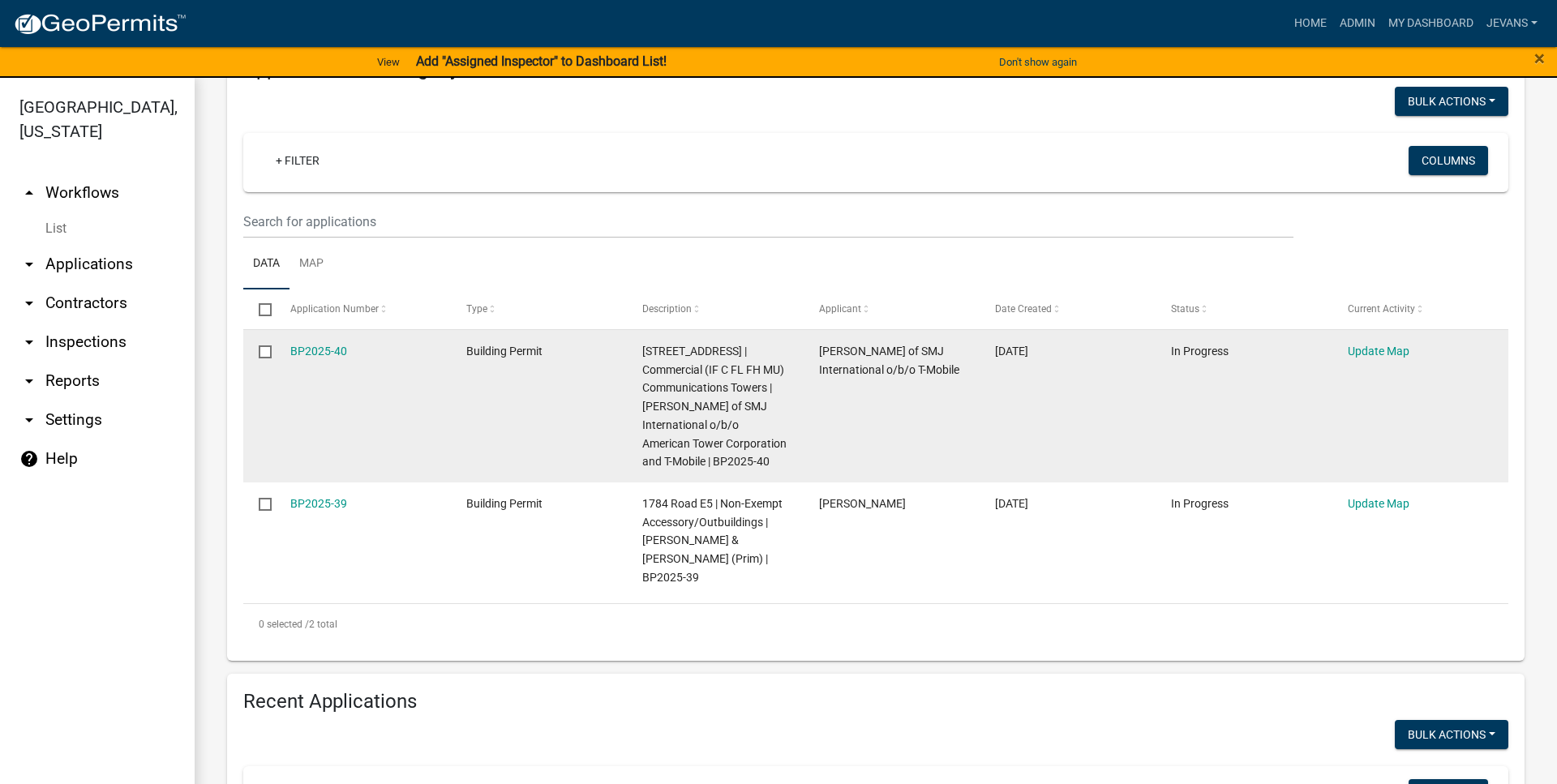
scroll to position [277, 0]
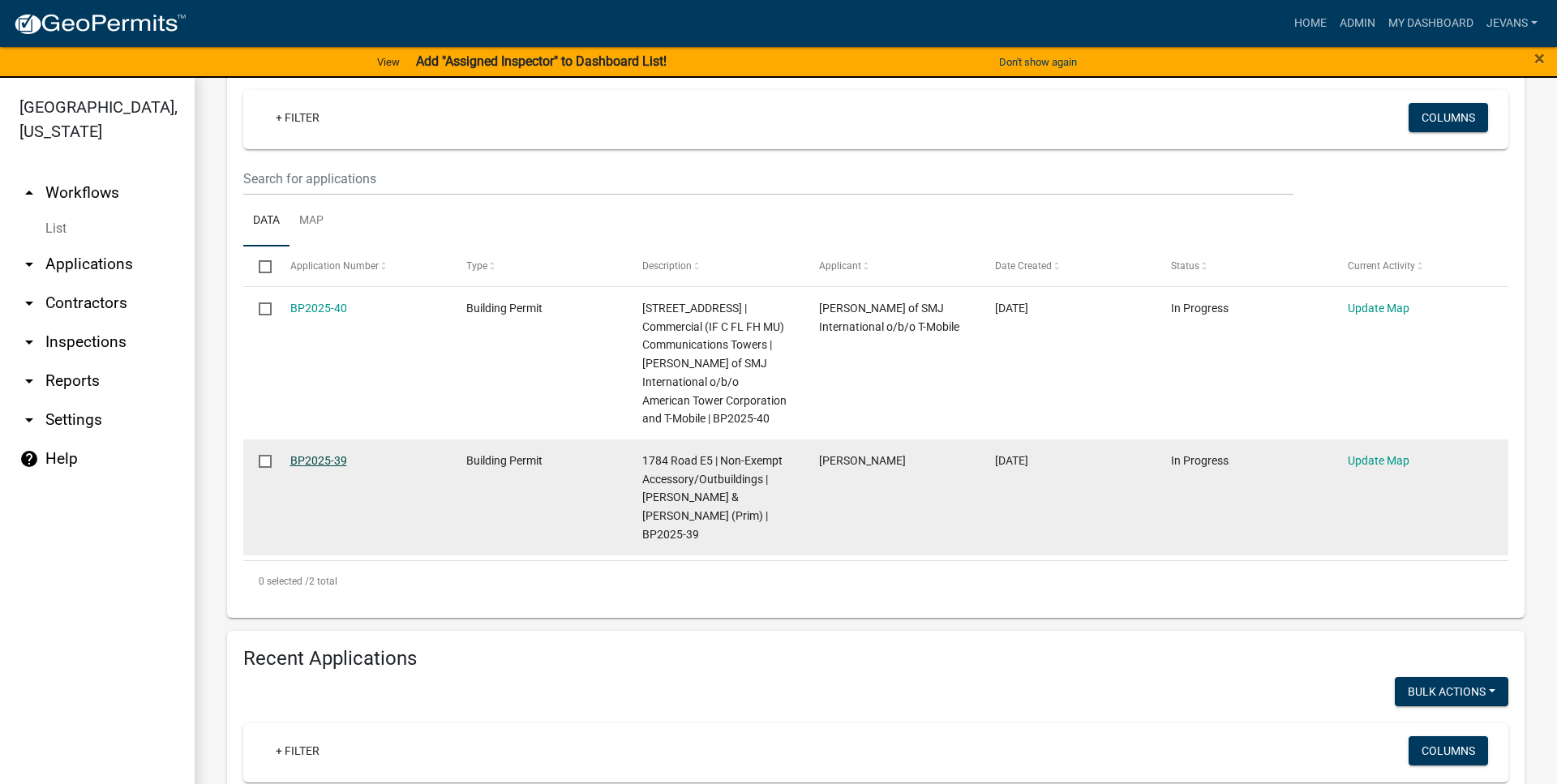
click at [321, 457] on link "BP2025-39" at bounding box center [319, 461] width 57 height 13
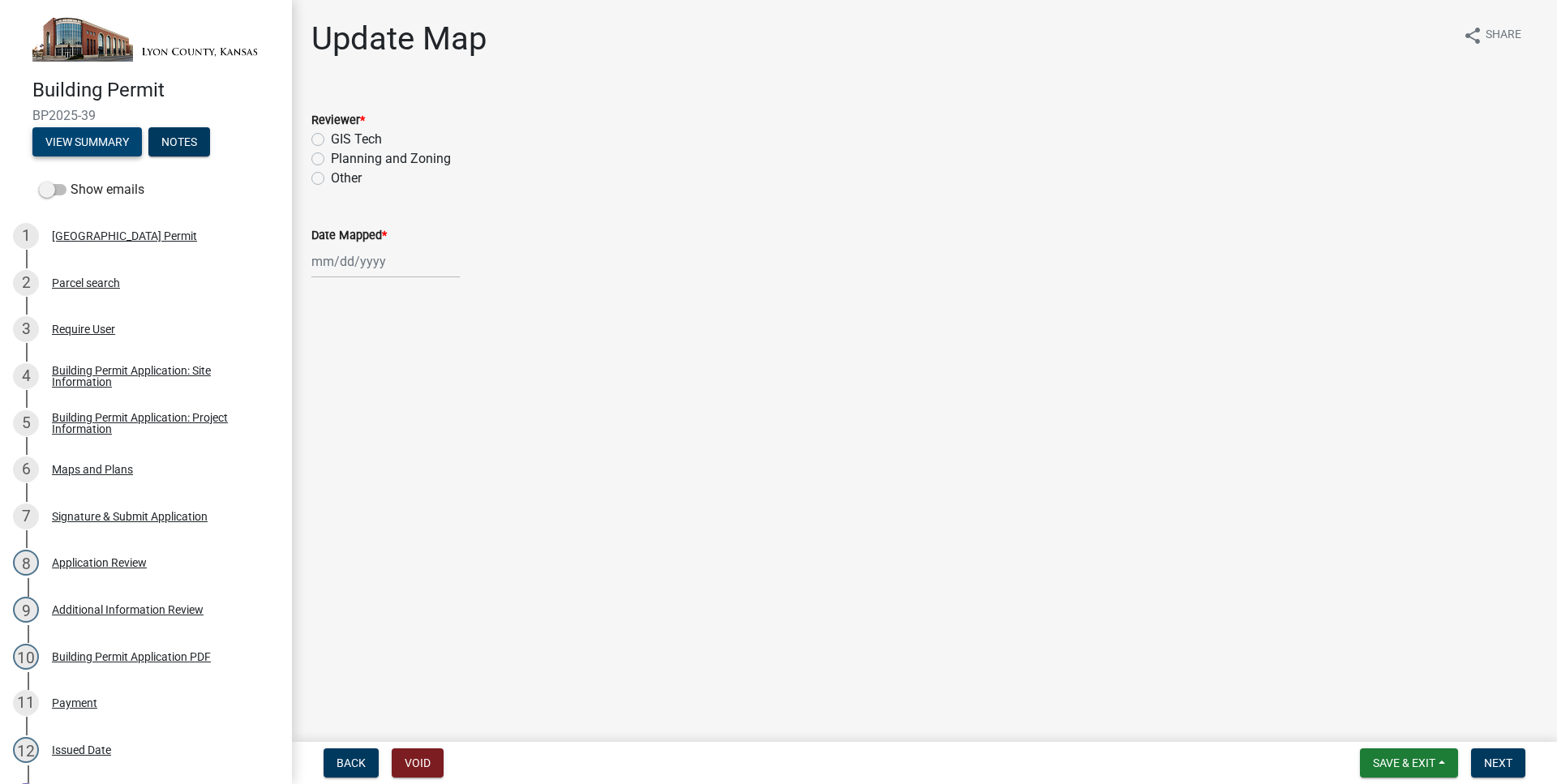
click at [131, 142] on button "View Summary" at bounding box center [87, 141] width 109 height 29
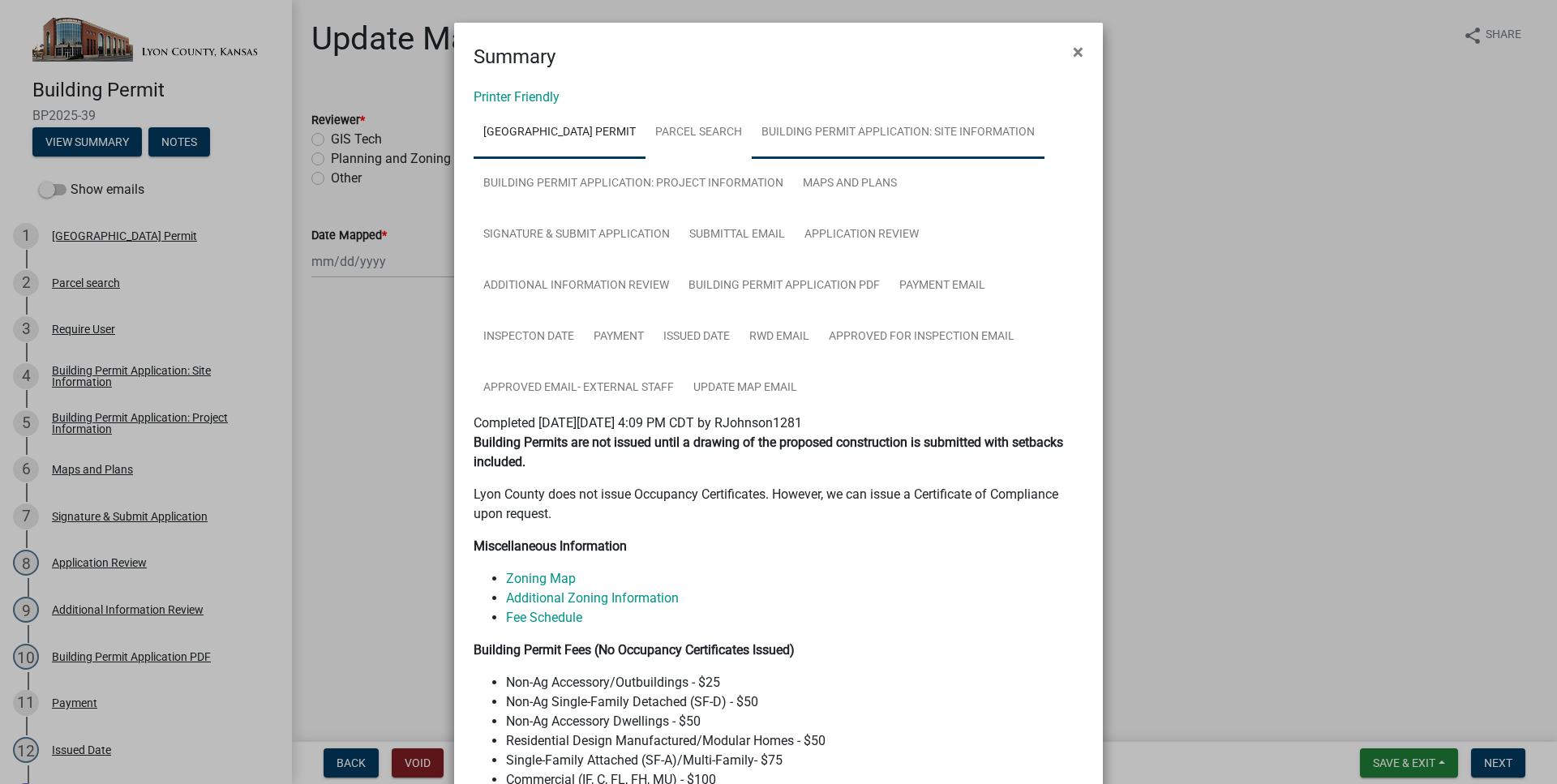
click at [850, 150] on link "Building Permit Application: Site Information" at bounding box center [898, 132] width 293 height 52
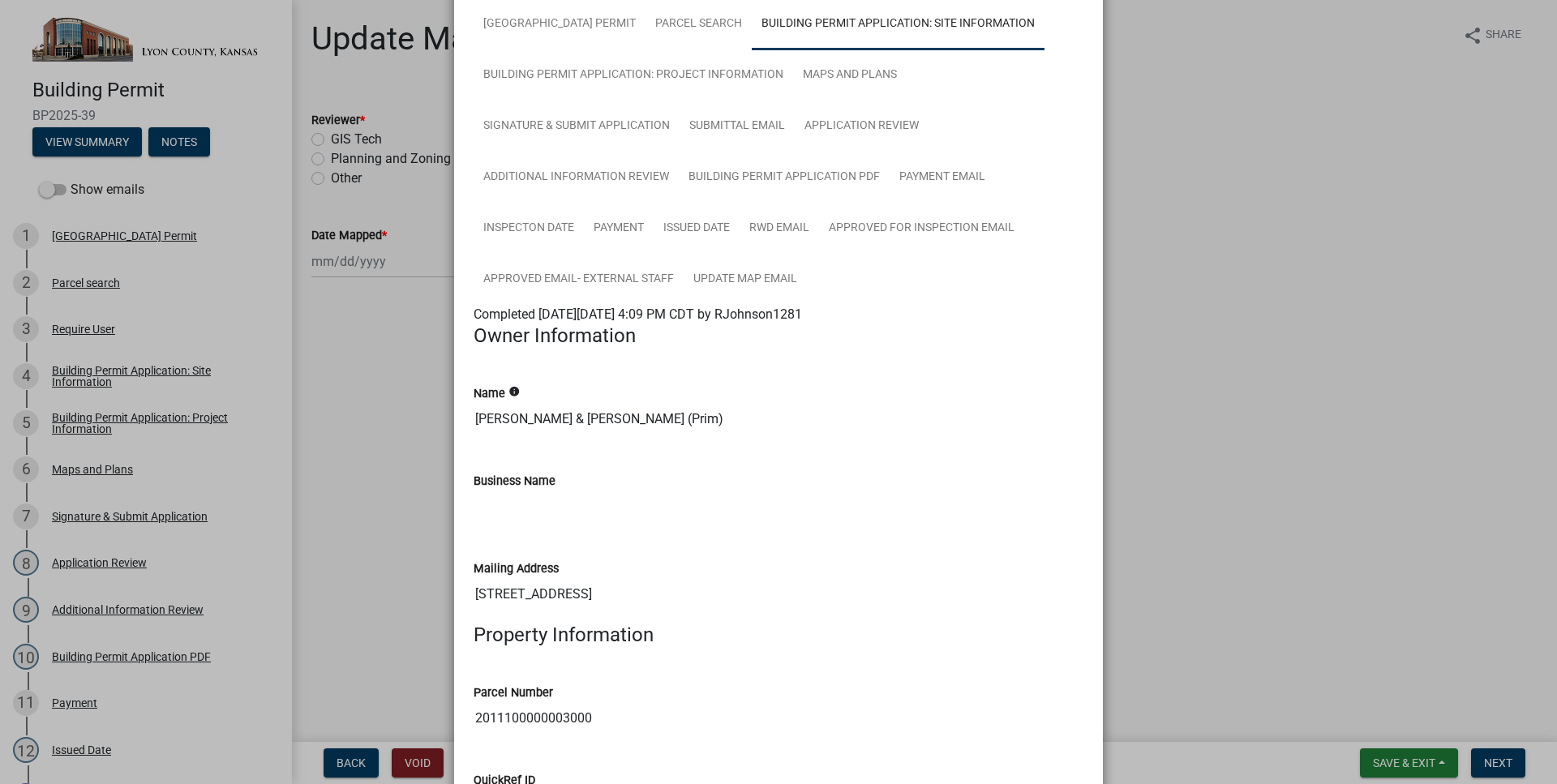
scroll to position [370, 0]
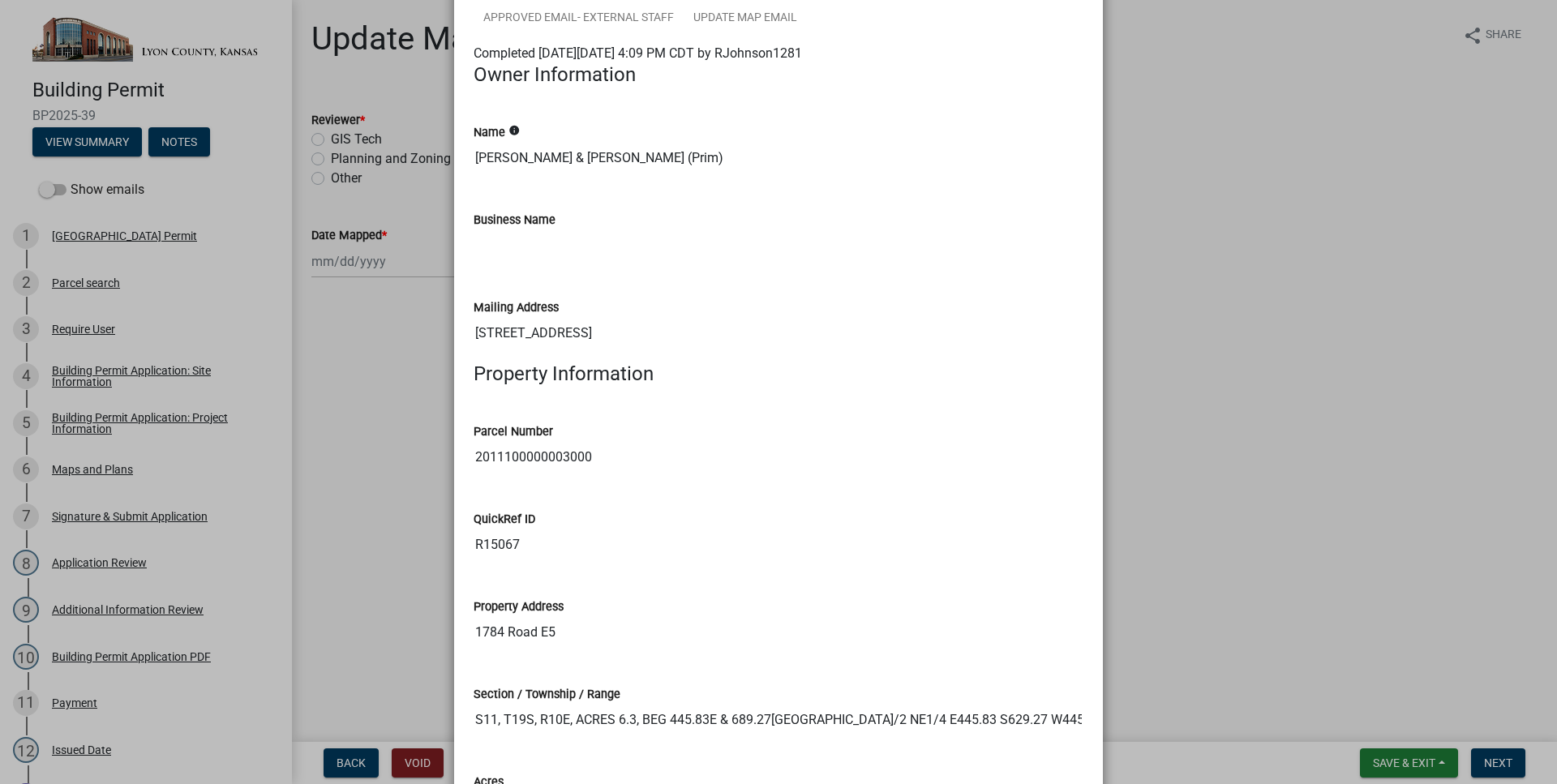
click at [553, 464] on input "2011100000003000" at bounding box center [778, 457] width 610 height 32
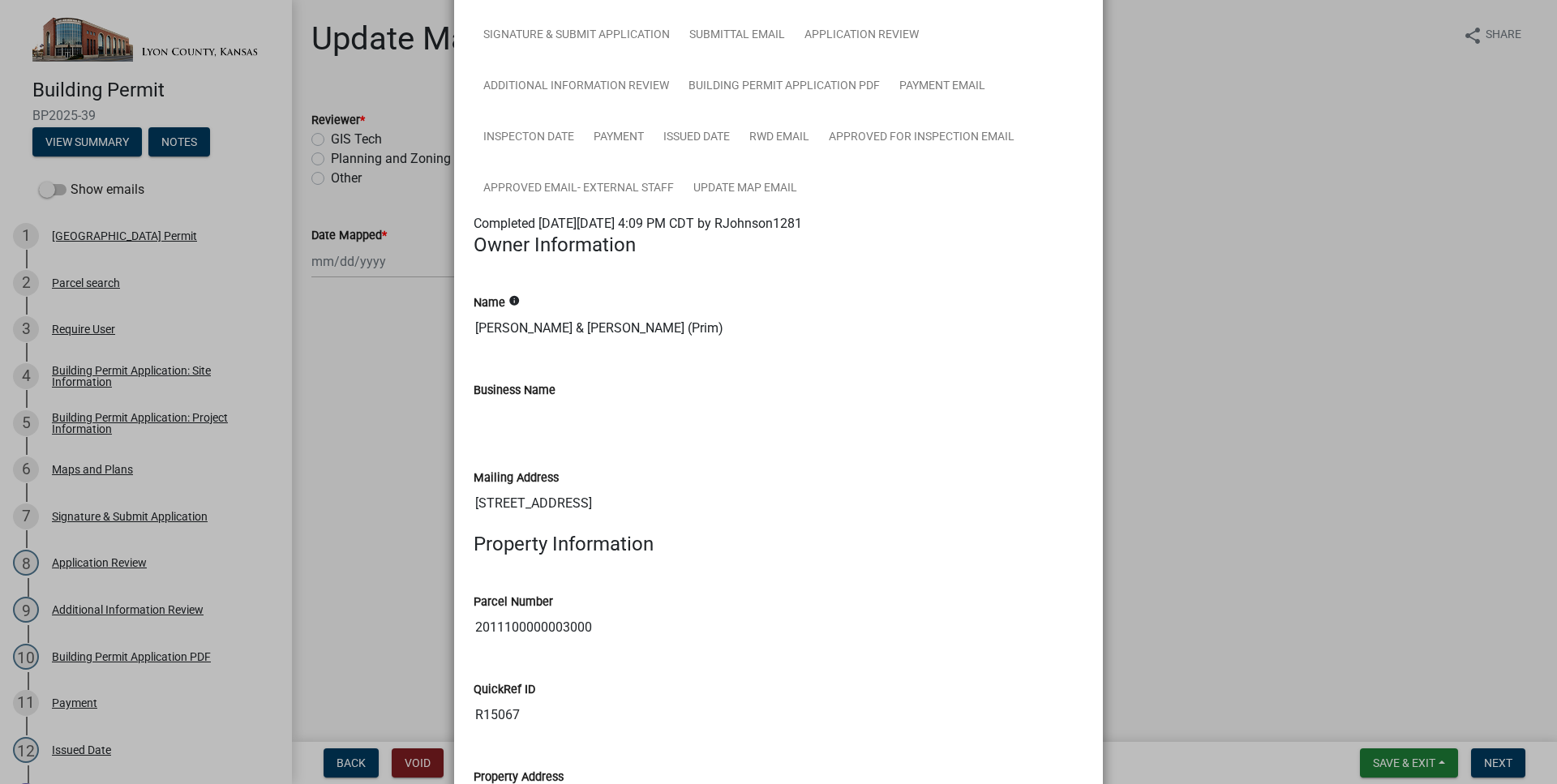
scroll to position [93, 0]
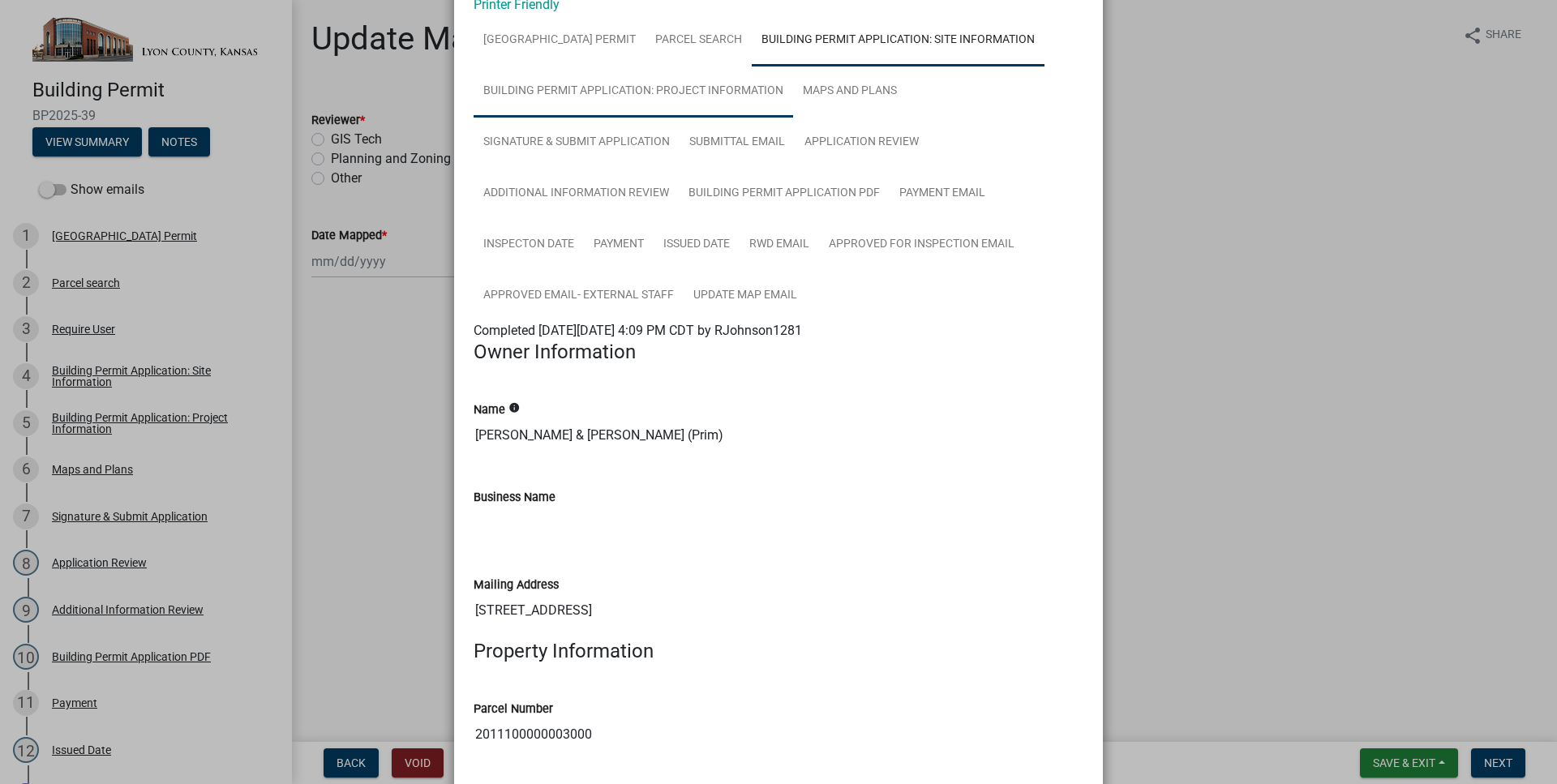
click at [679, 113] on link "Building Permit Application: Project Information" at bounding box center [633, 91] width 319 height 52
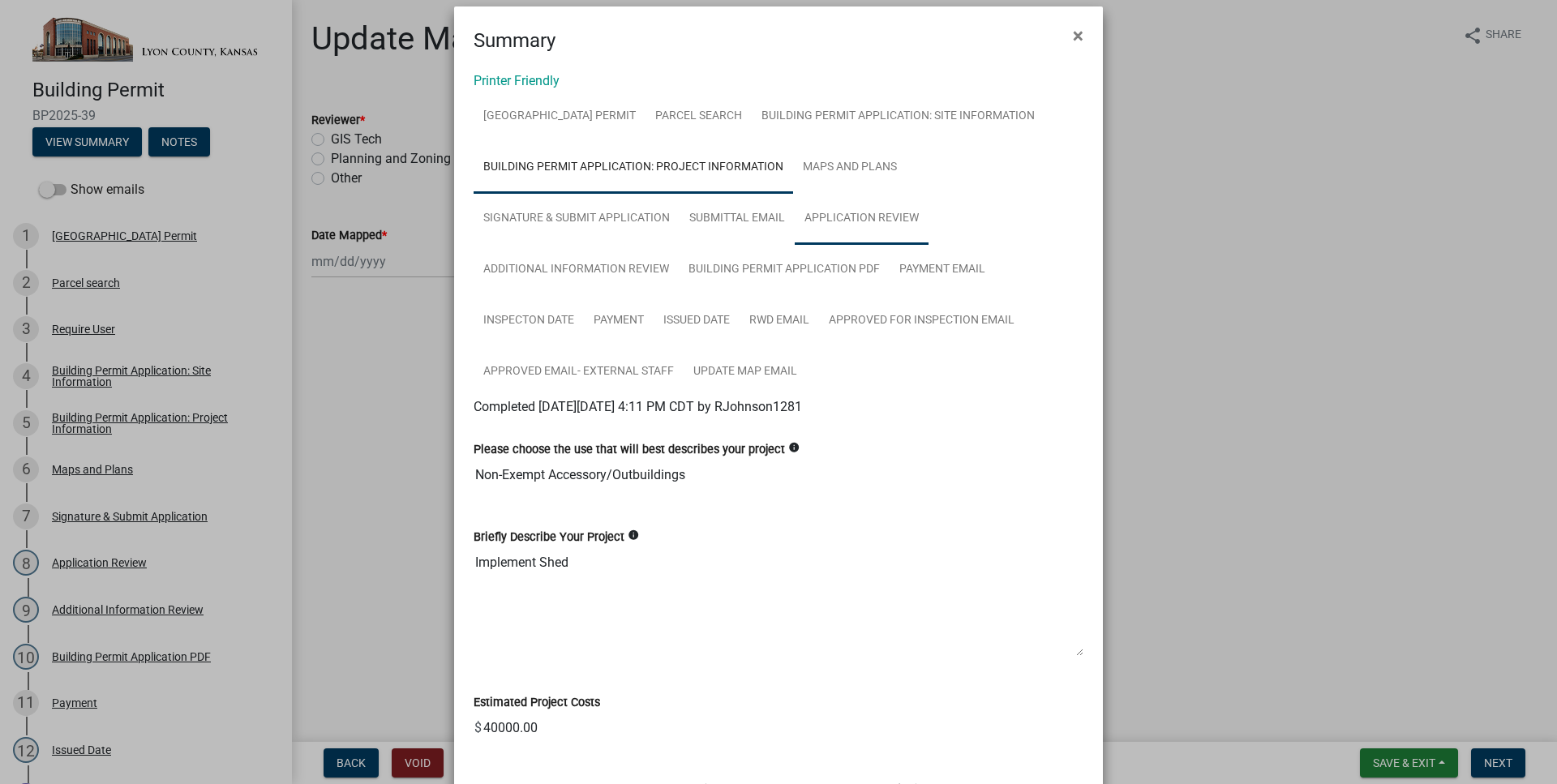
scroll to position [0, 0]
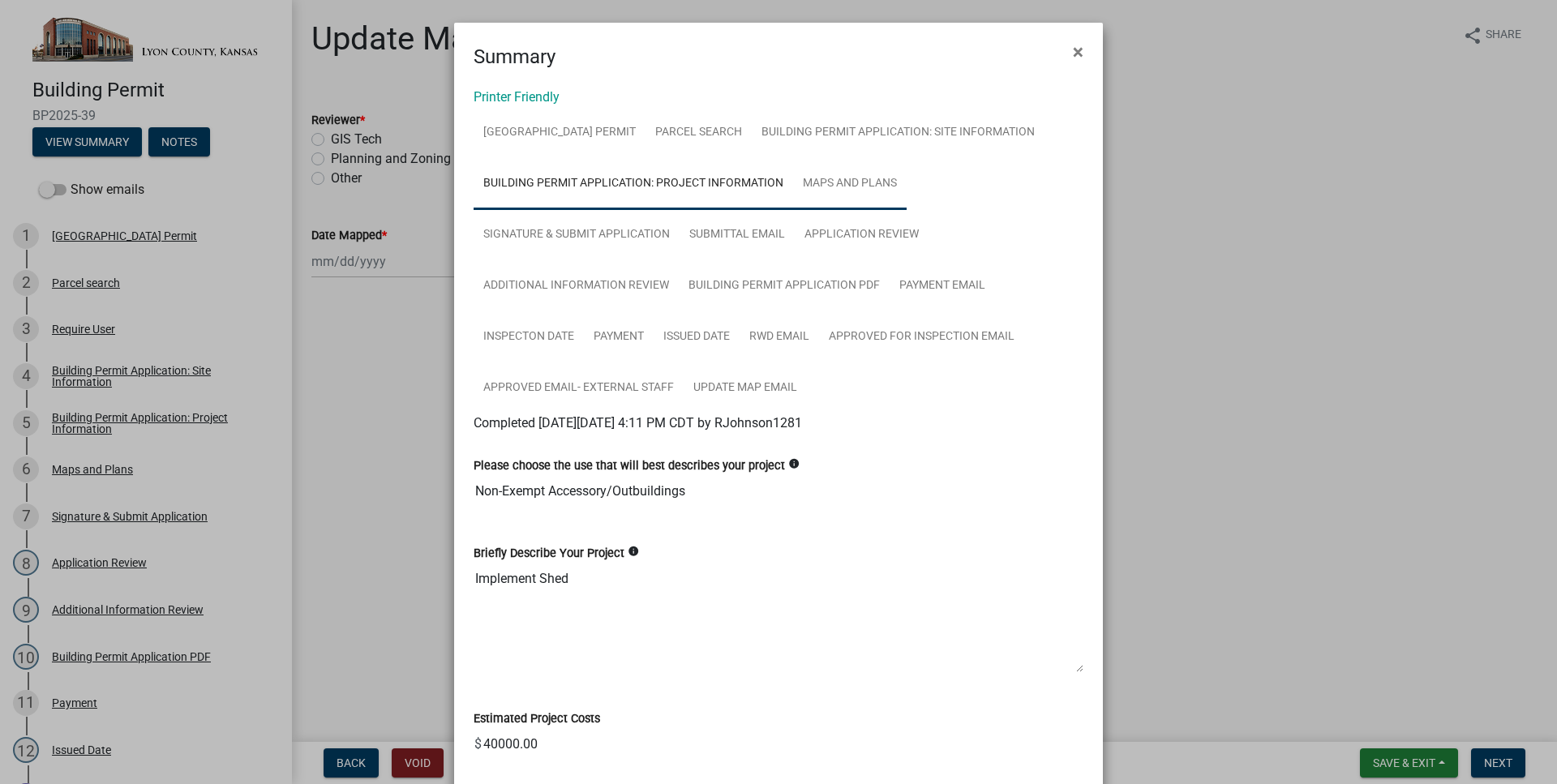
click at [878, 203] on link "Maps and Plans" at bounding box center [849, 184] width 113 height 52
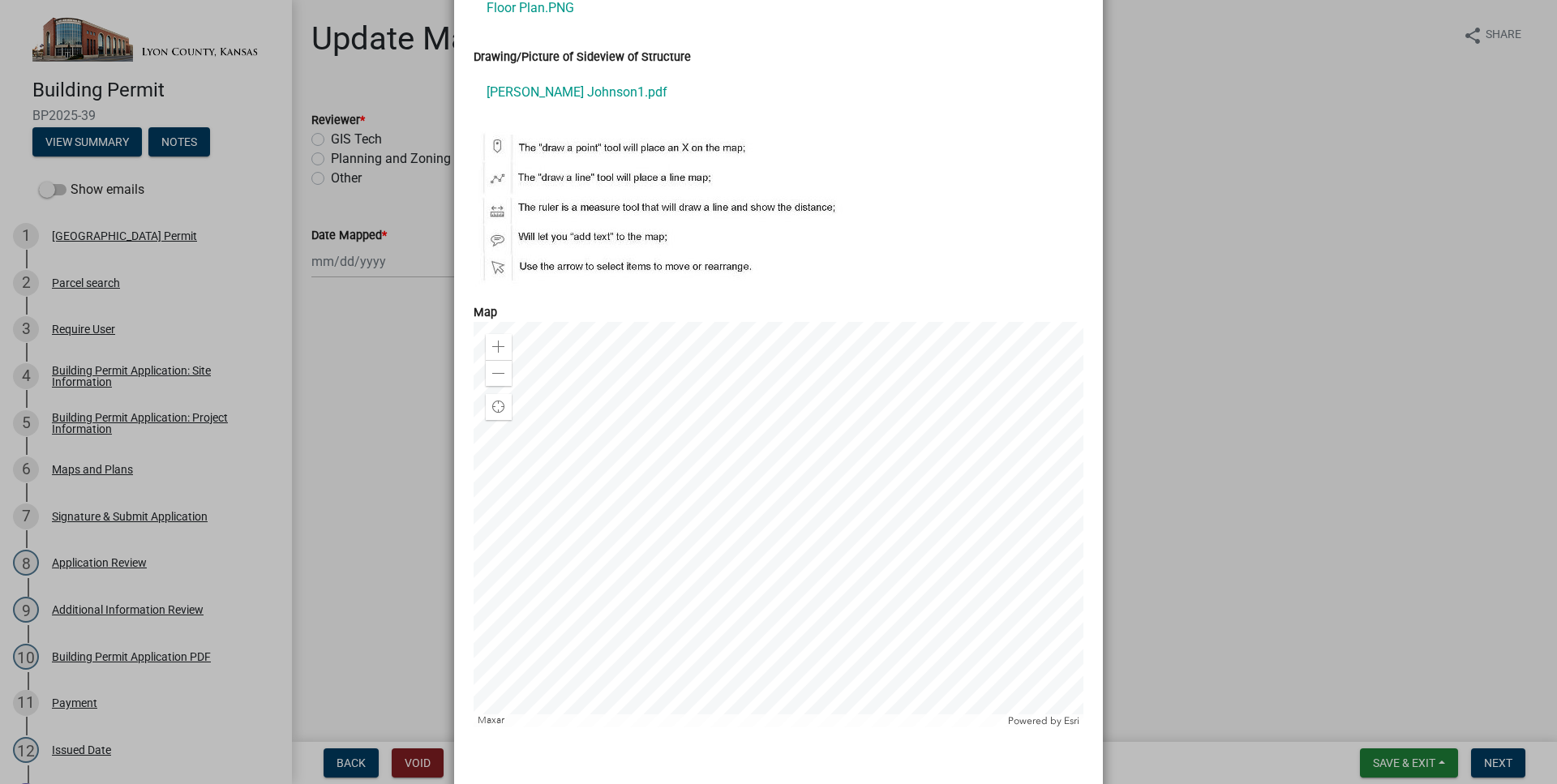
scroll to position [93, 0]
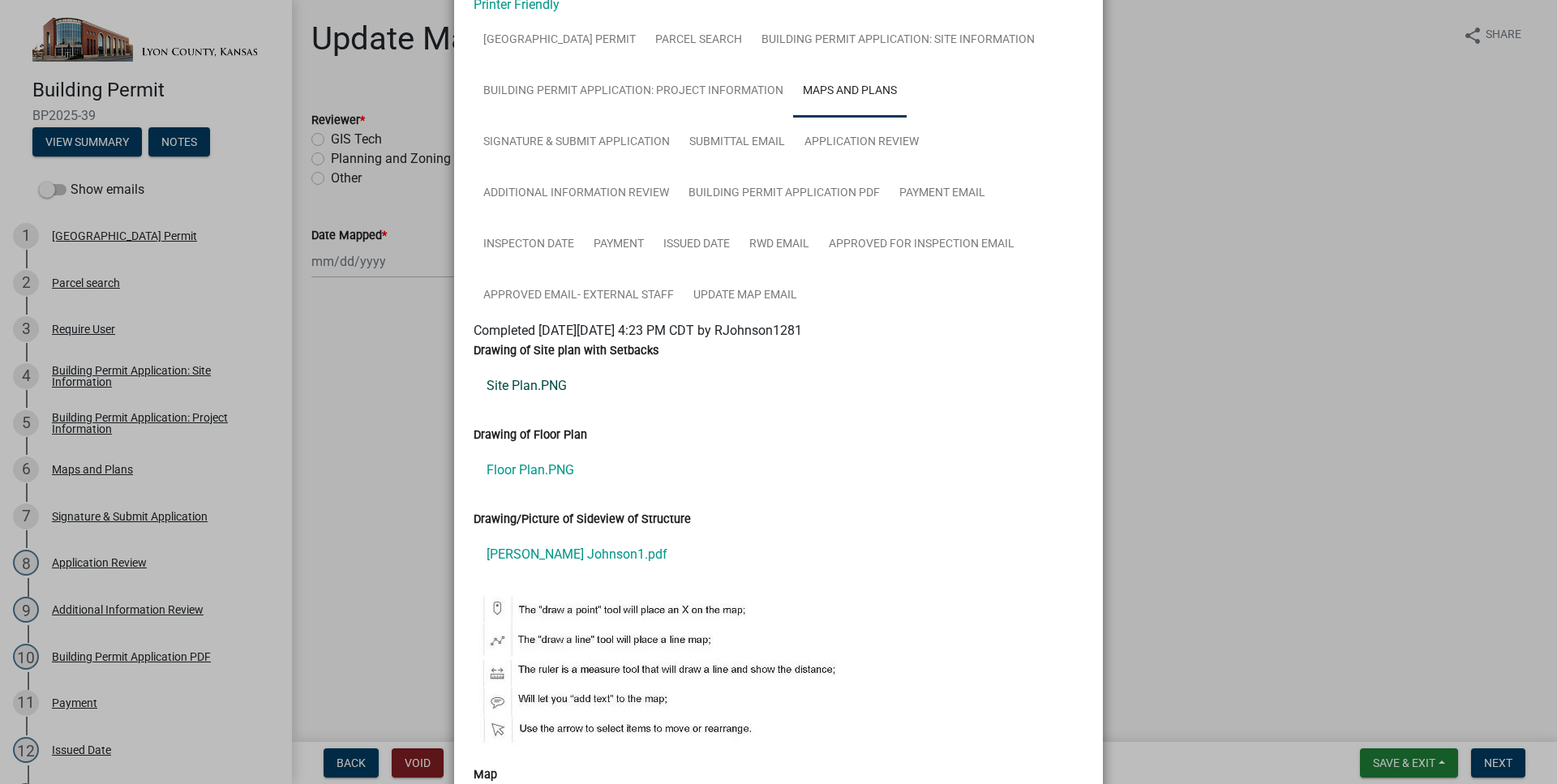
click at [537, 379] on link "Site Plan.PNG" at bounding box center [778, 385] width 610 height 39
click at [549, 462] on link "Floor Plan.PNG" at bounding box center [778, 470] width 610 height 39
click at [559, 552] on link "[PERSON_NAME] Johnson1.pdf" at bounding box center [778, 554] width 610 height 39
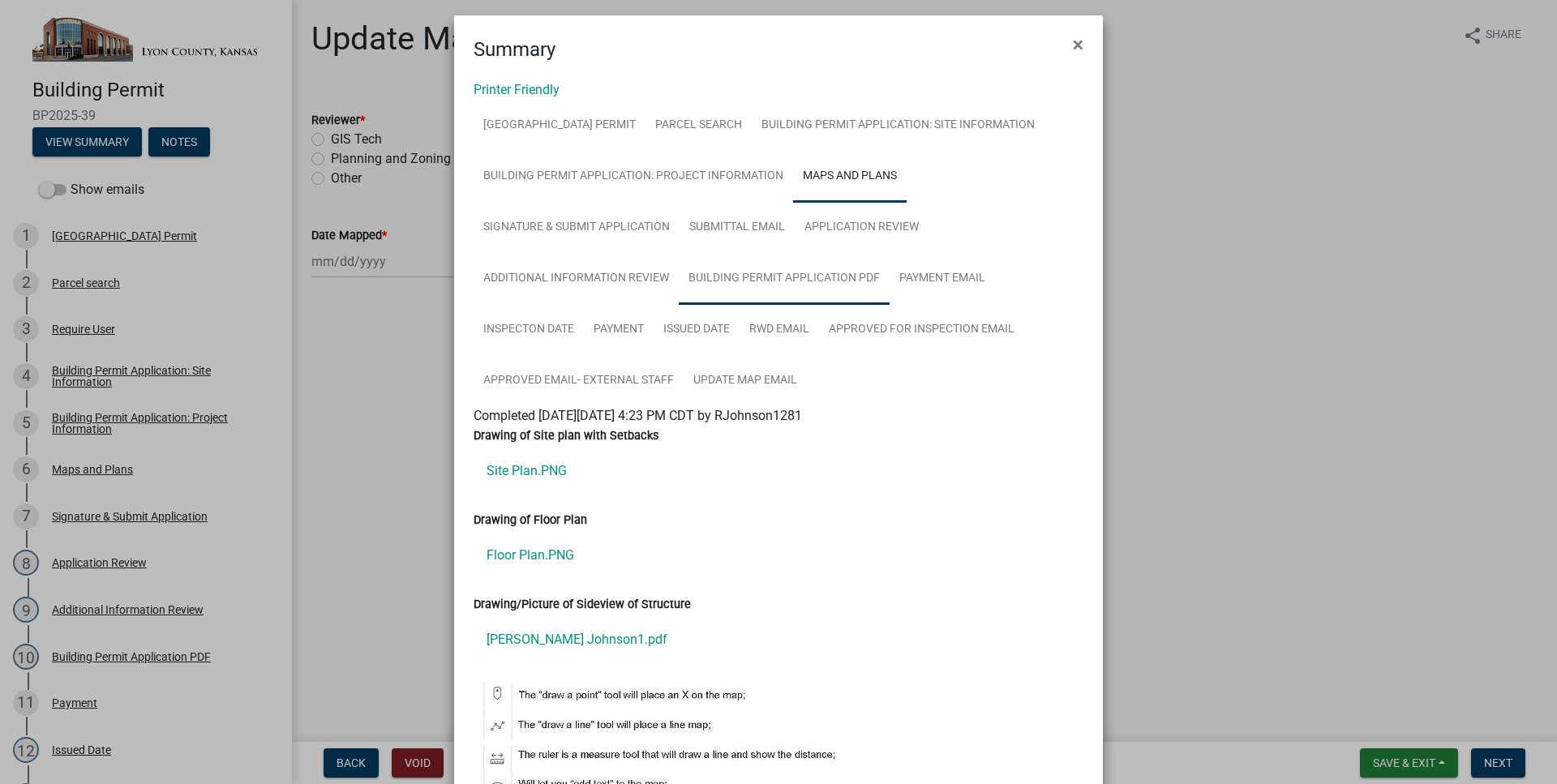
scroll to position [0, 0]
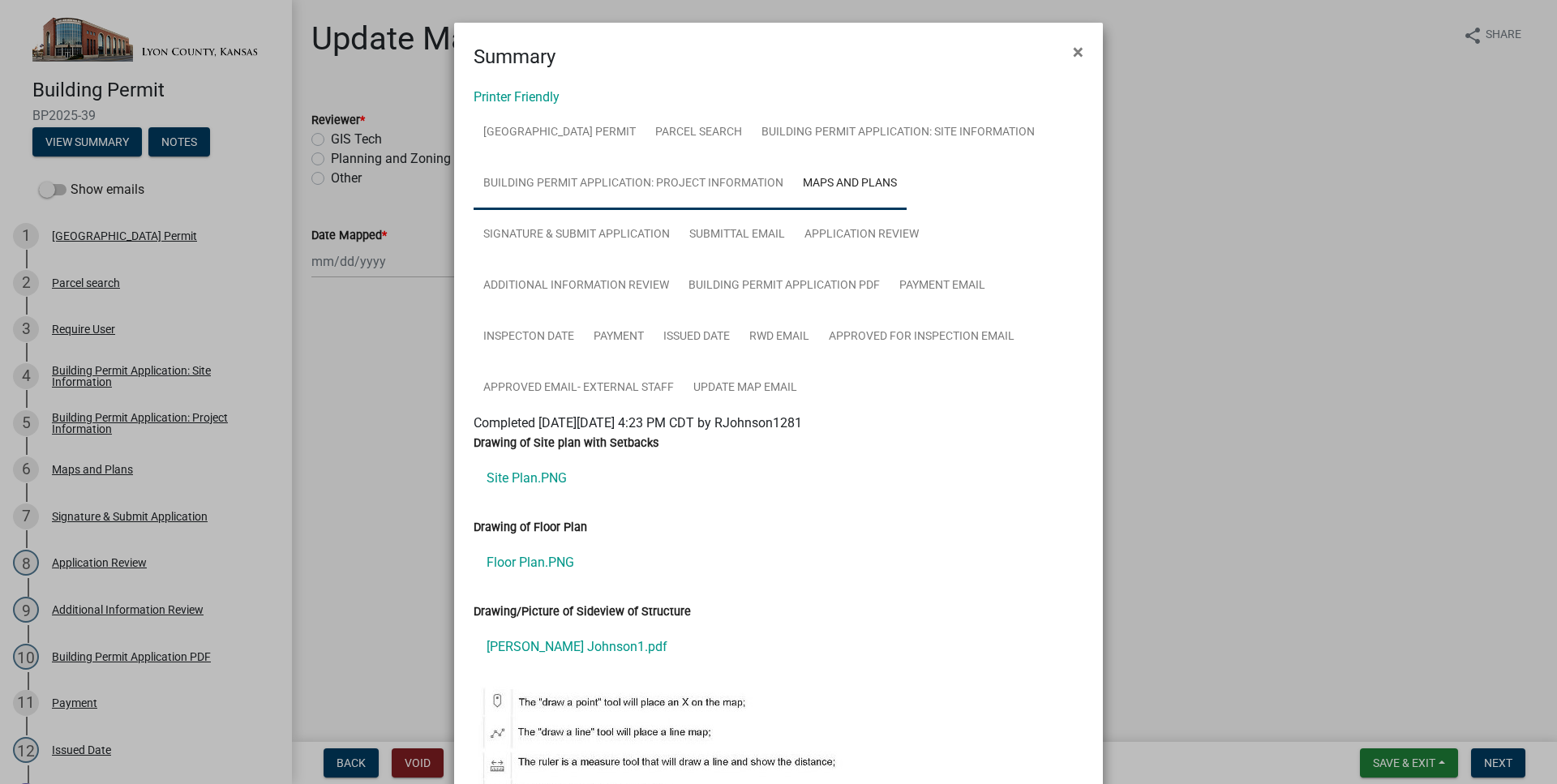
click at [691, 198] on link "Building Permit Application: Project Information" at bounding box center [633, 184] width 319 height 52
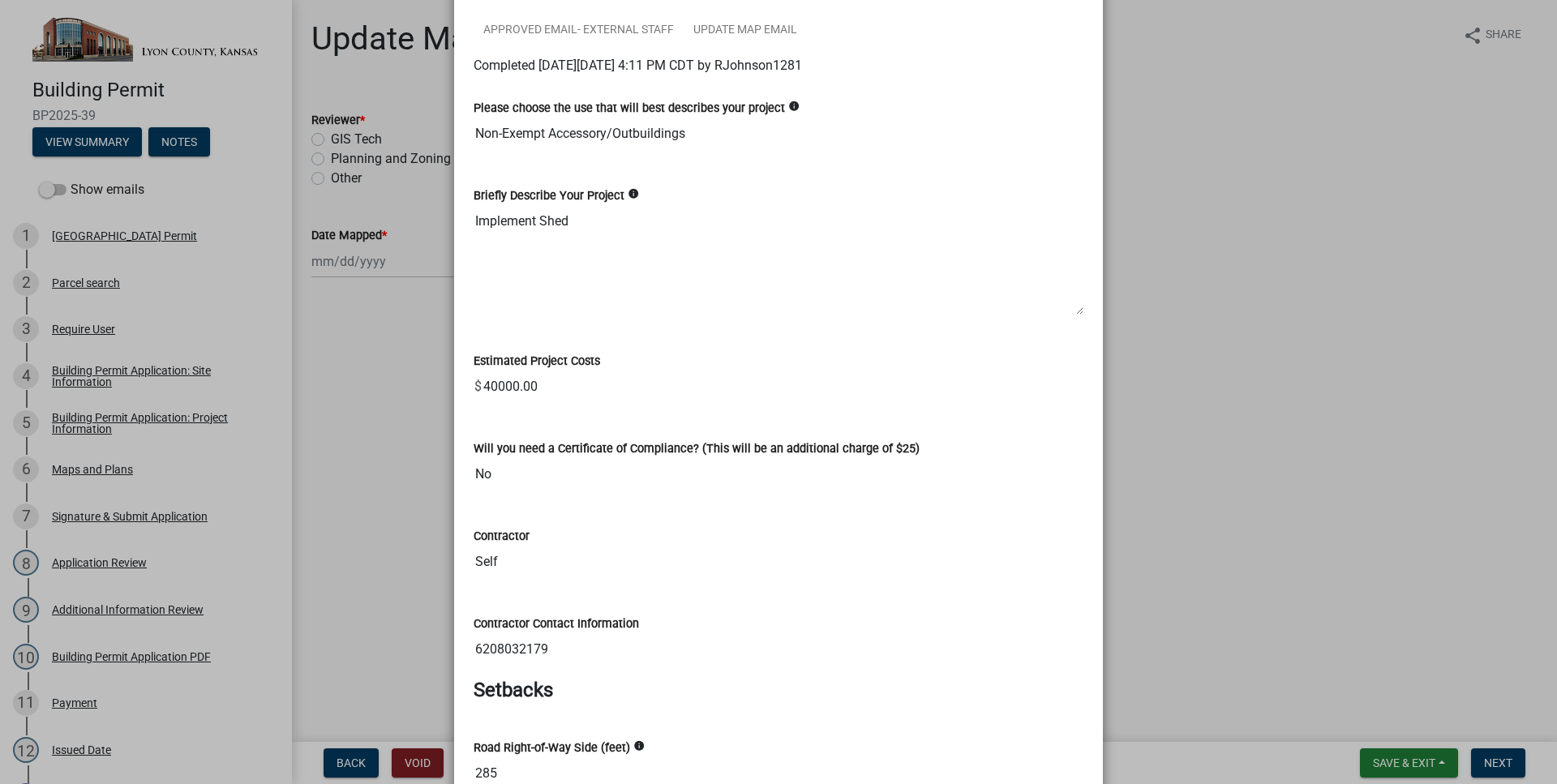
scroll to position [239, 0]
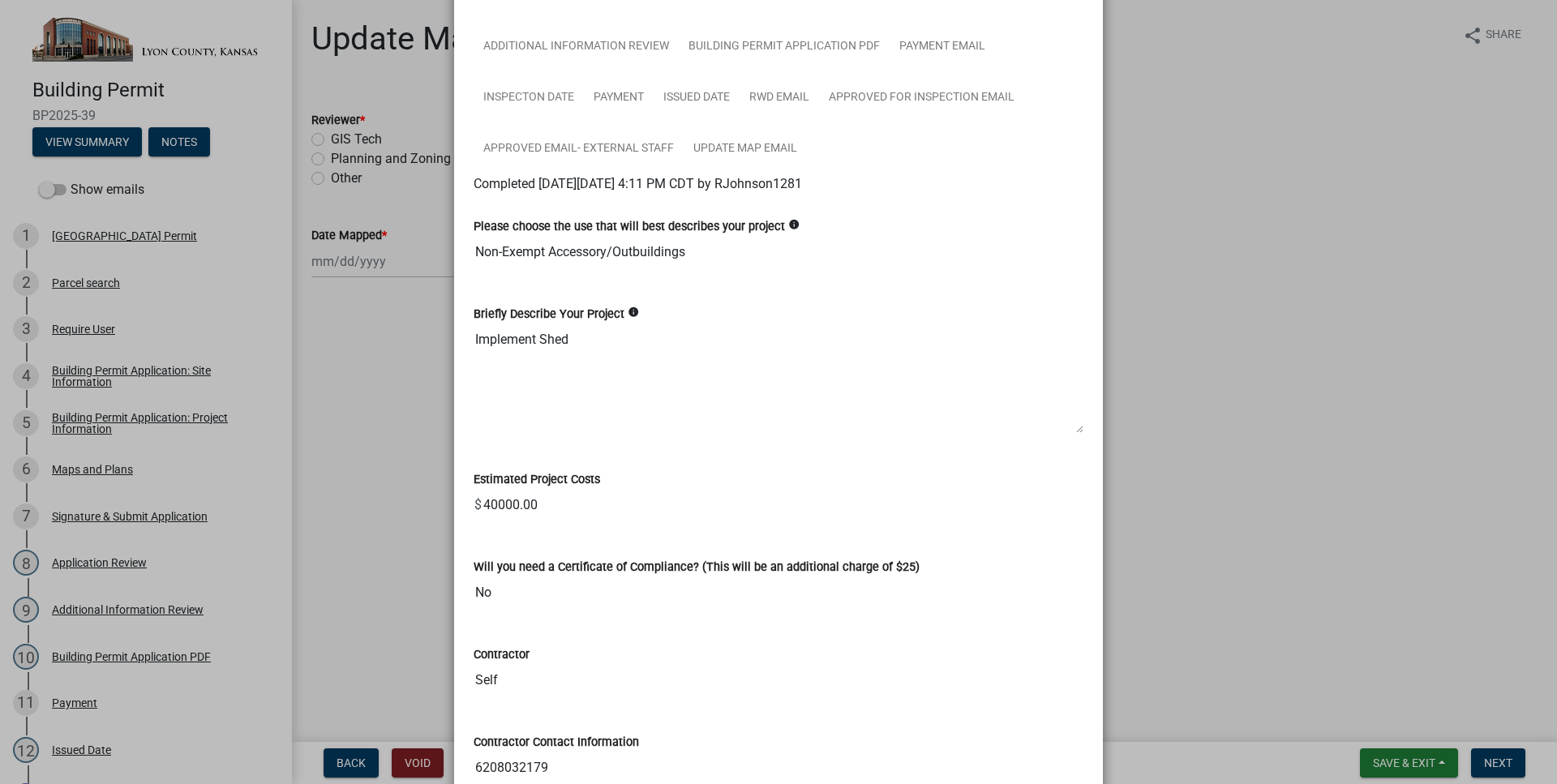
click at [492, 505] on input "40000.00" at bounding box center [782, 504] width 601 height 32
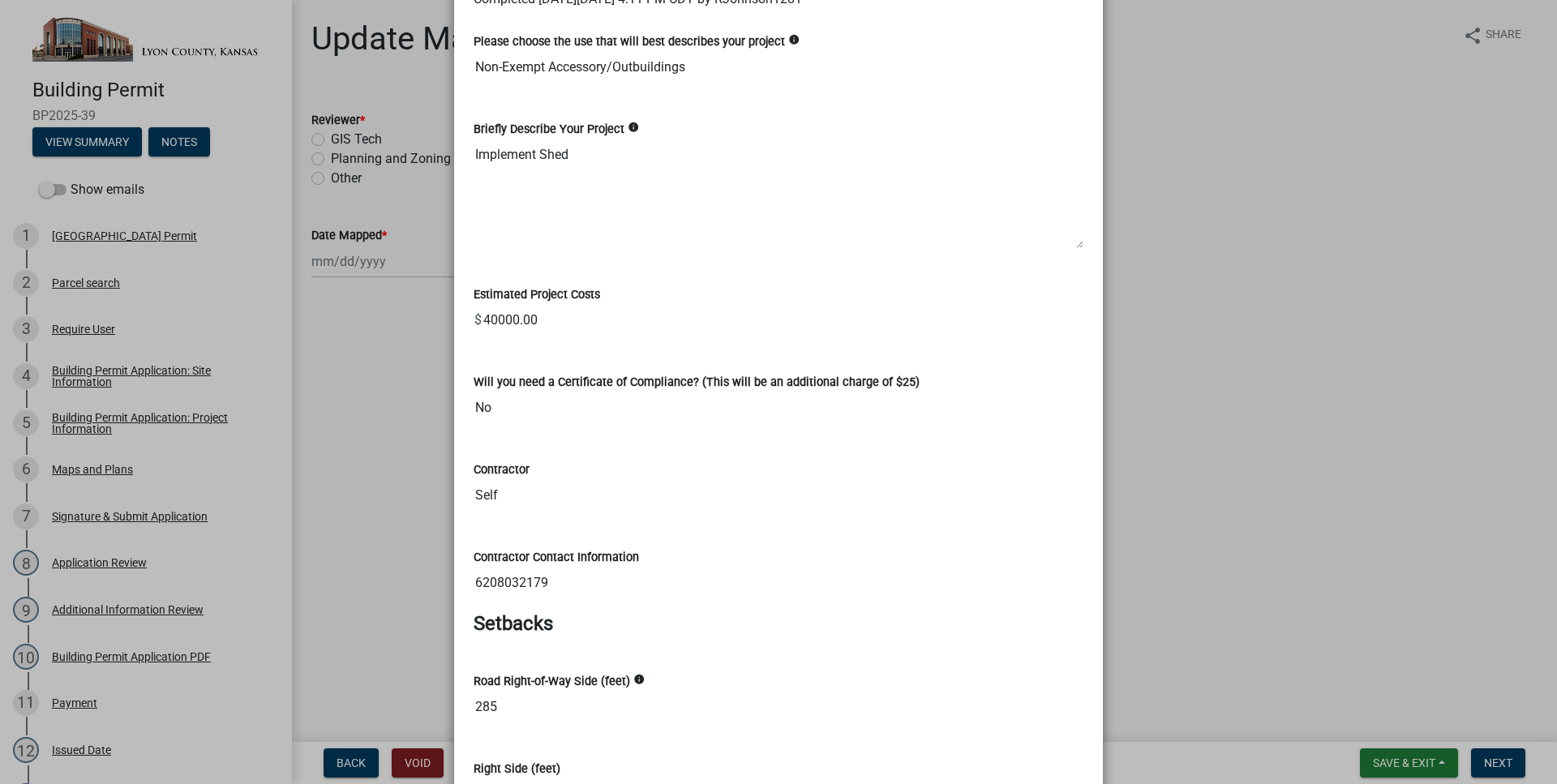
scroll to position [0, 0]
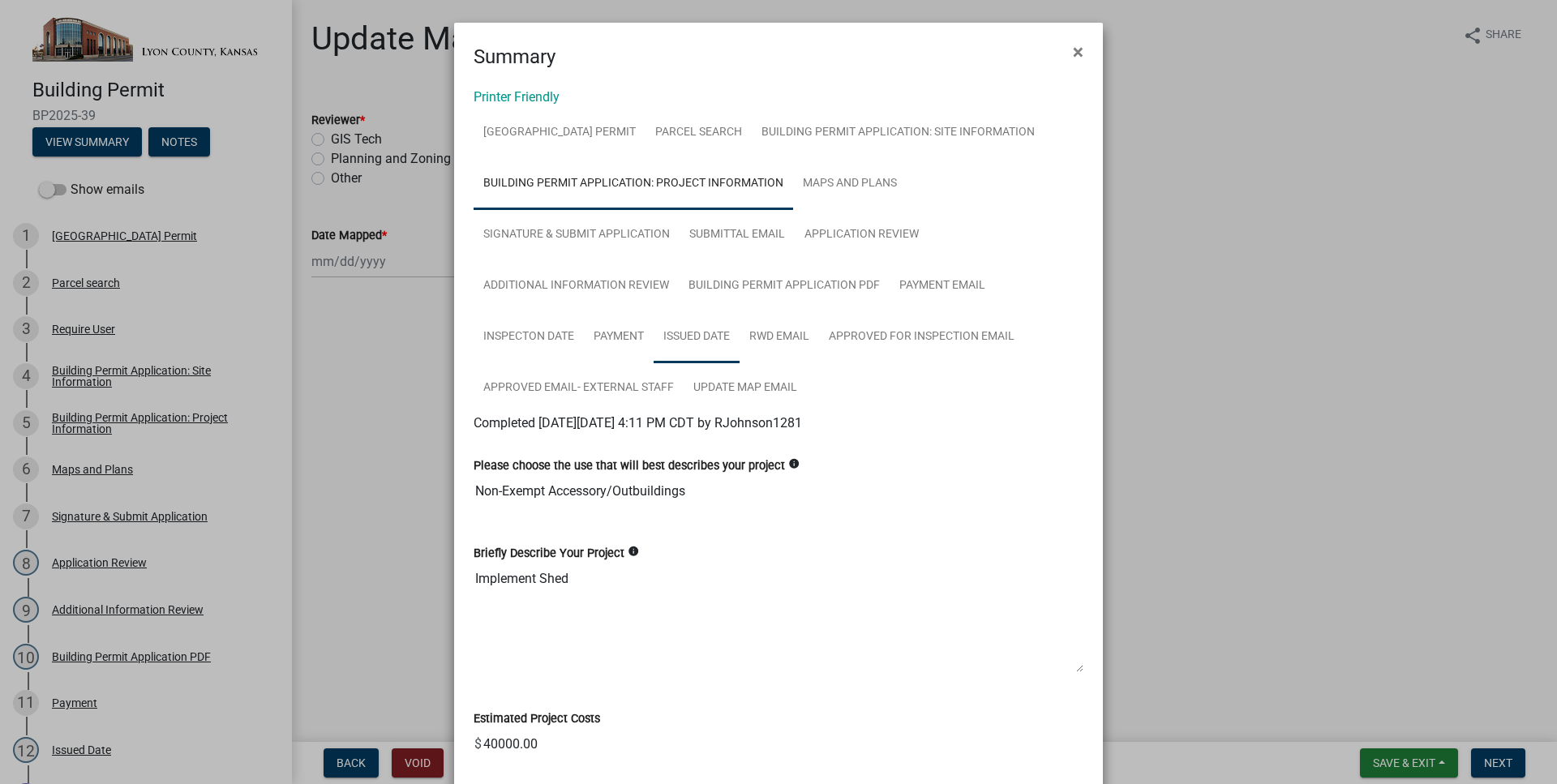
click at [727, 346] on link "Issued Date" at bounding box center [697, 337] width 86 height 52
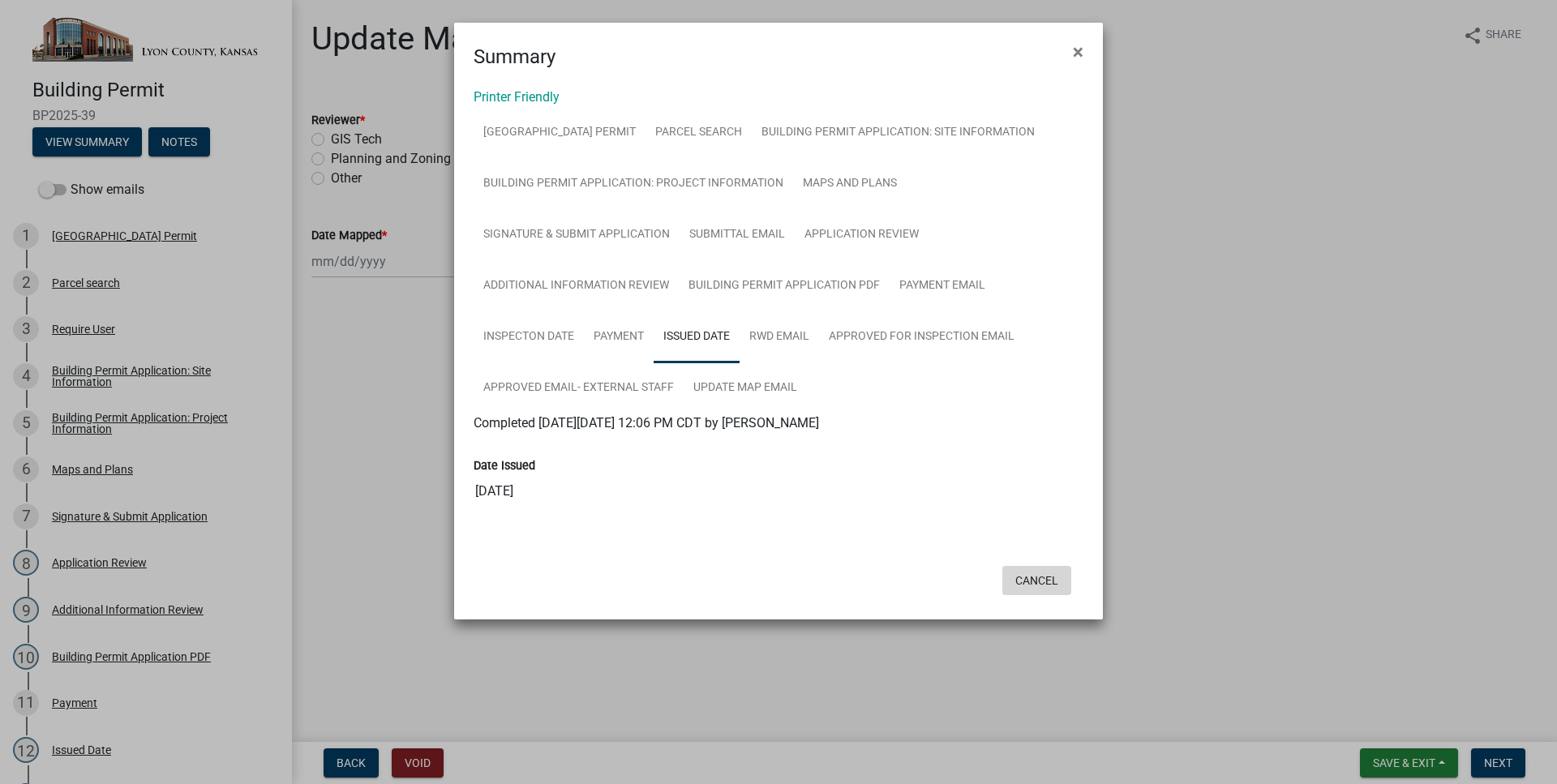
click at [1048, 581] on button "Cancel" at bounding box center [1036, 580] width 69 height 29
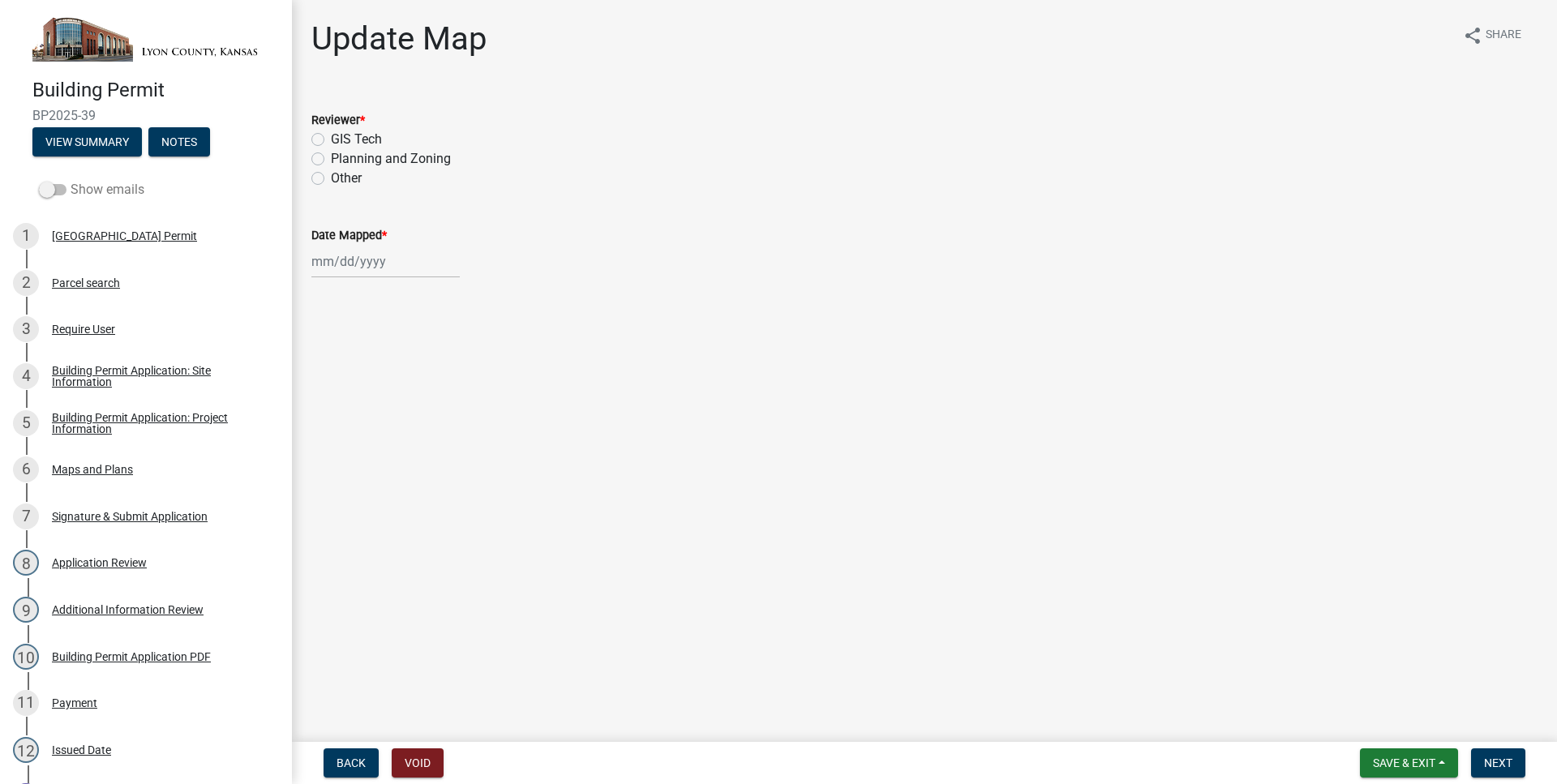
click at [56, 194] on span at bounding box center [52, 189] width 27 height 12
click at [70, 180] on input "Show emails" at bounding box center [70, 180] width 0 height 0
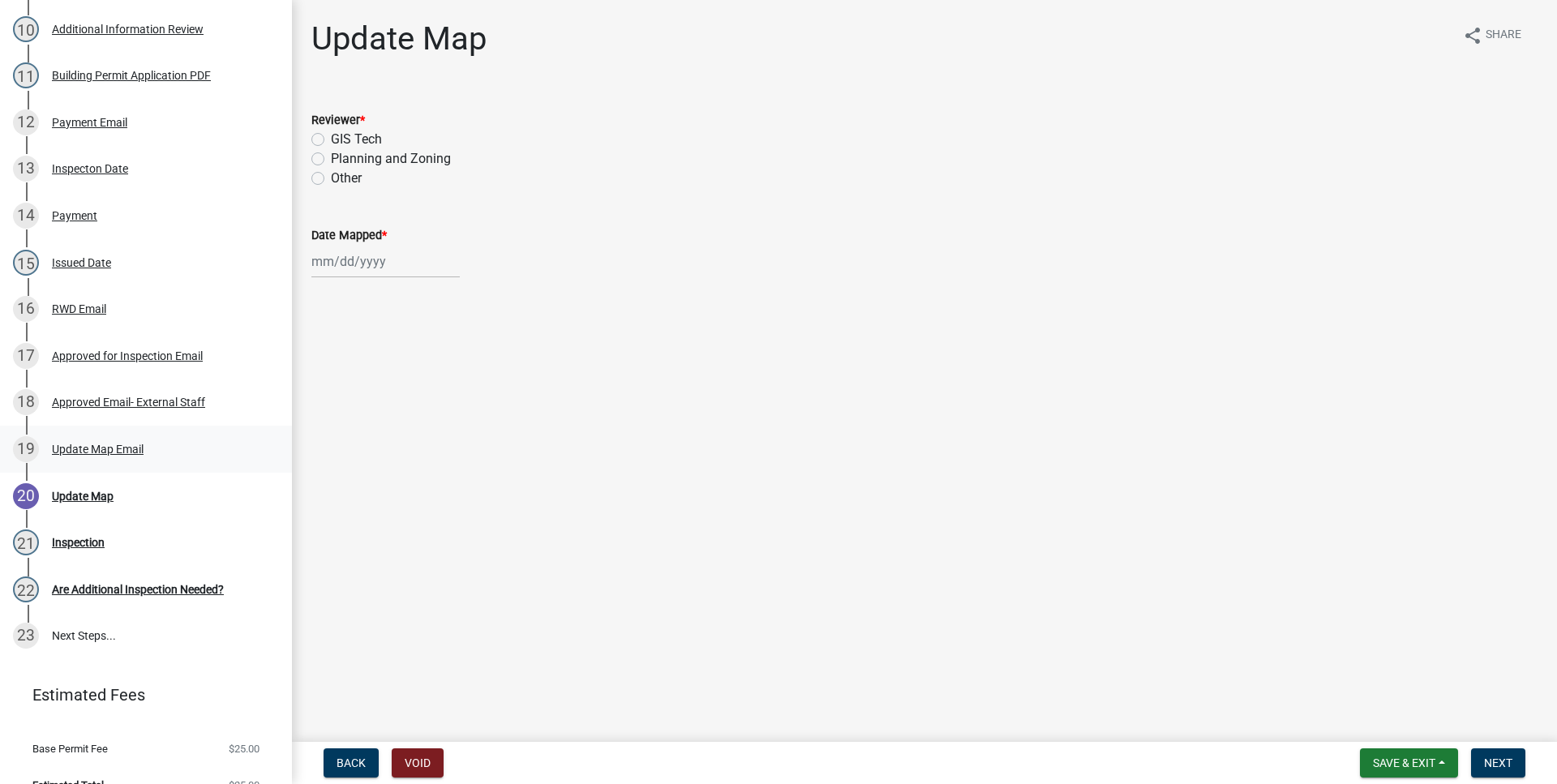
scroll to position [653, 0]
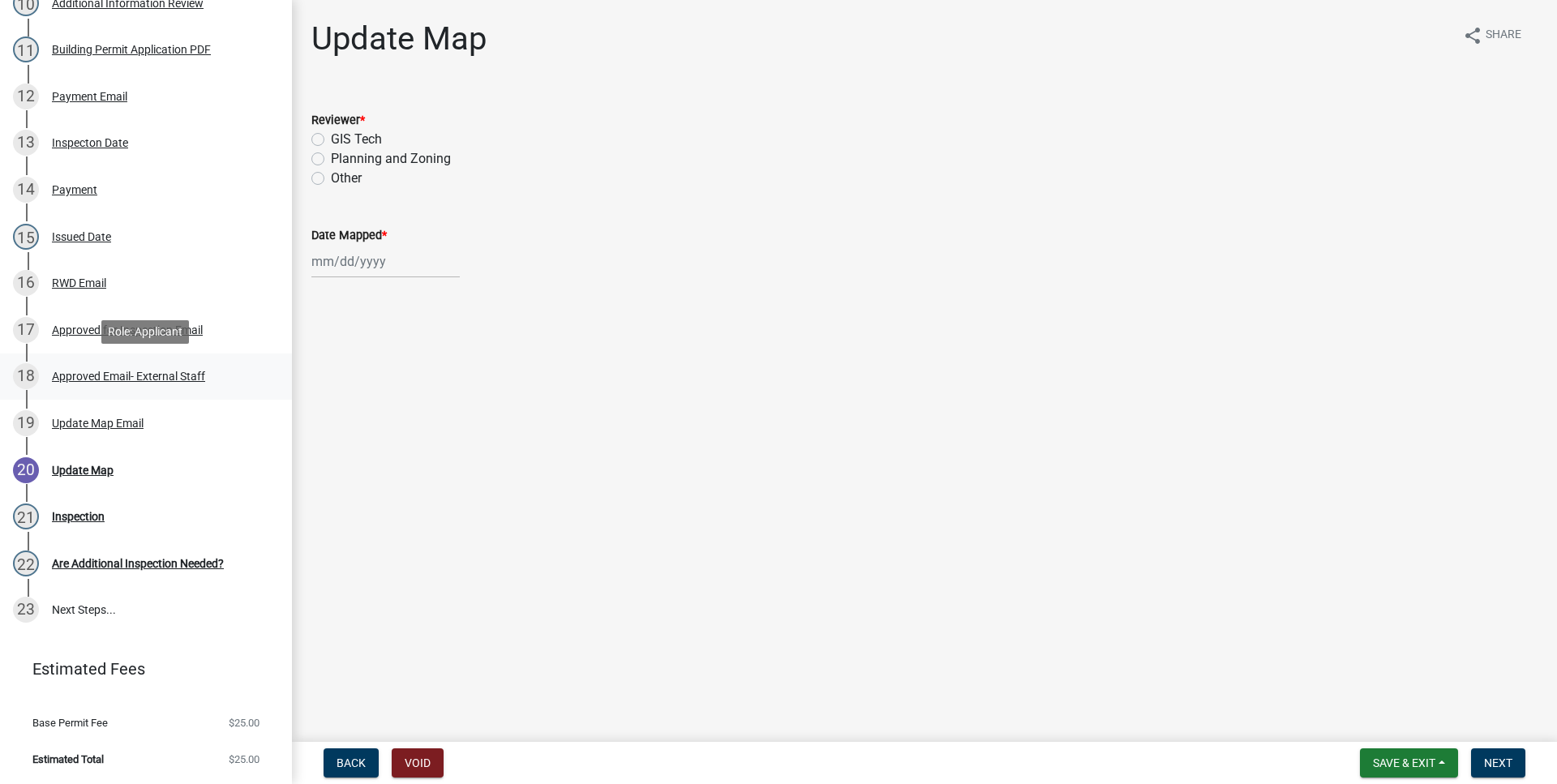
click at [176, 386] on div "18 Approved Email- External Staff" at bounding box center [140, 375] width 253 height 26
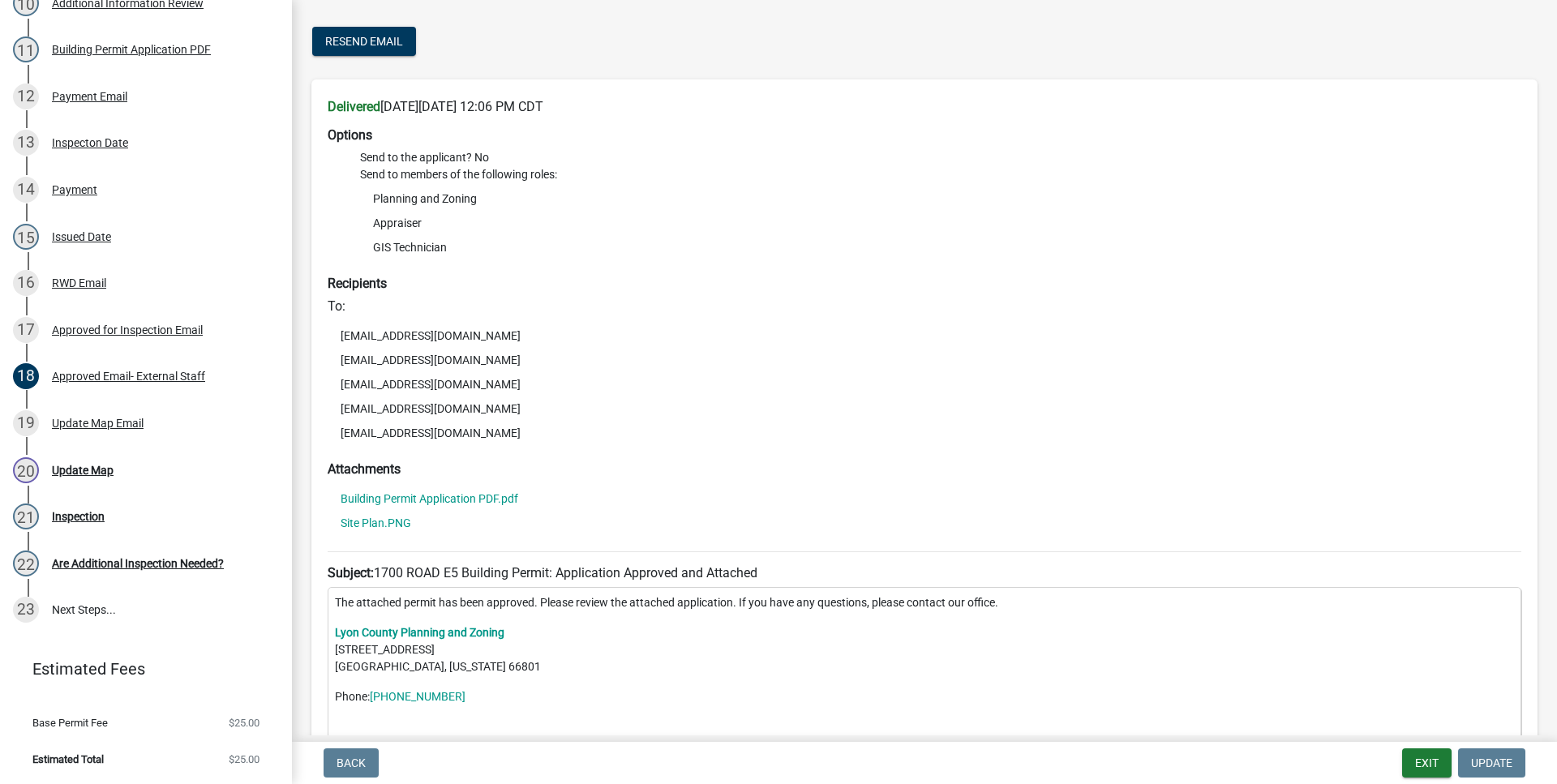
scroll to position [93, 0]
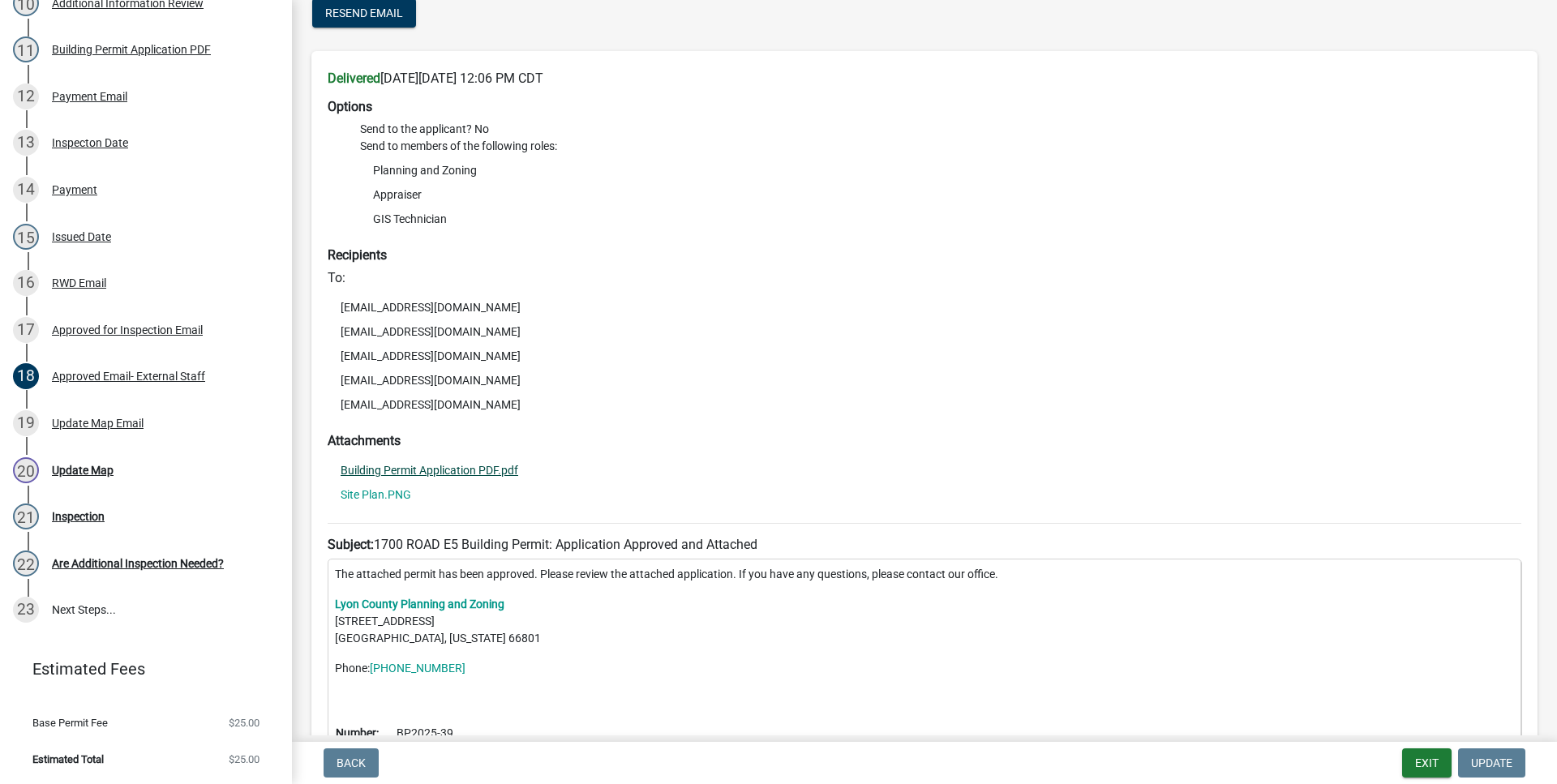
click at [440, 471] on link "Building Permit Application PDF.pdf" at bounding box center [429, 471] width 178 height 12
click at [391, 490] on link "Site Plan.PNG" at bounding box center [376, 495] width 70 height 12
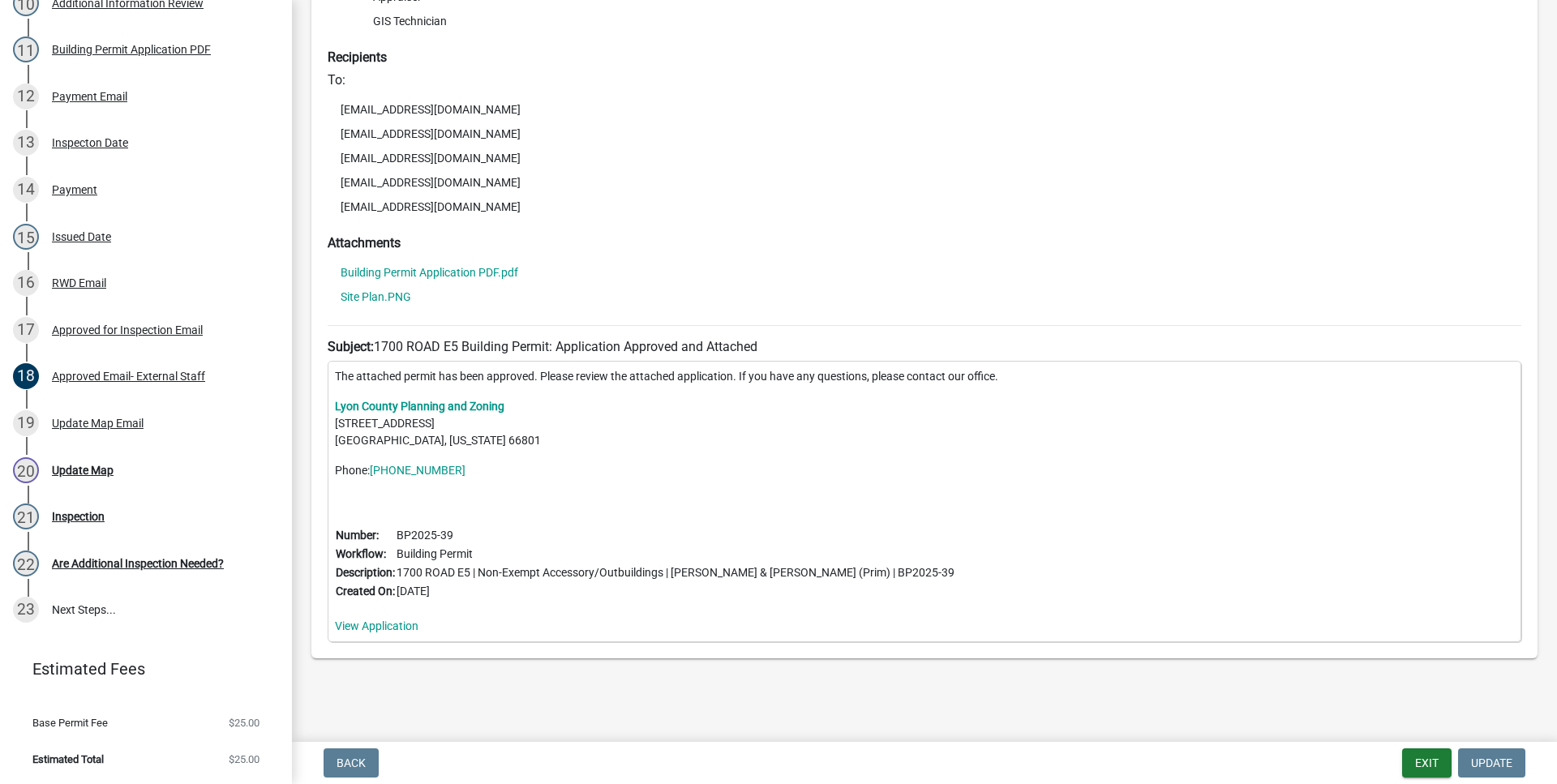
scroll to position [296, 0]
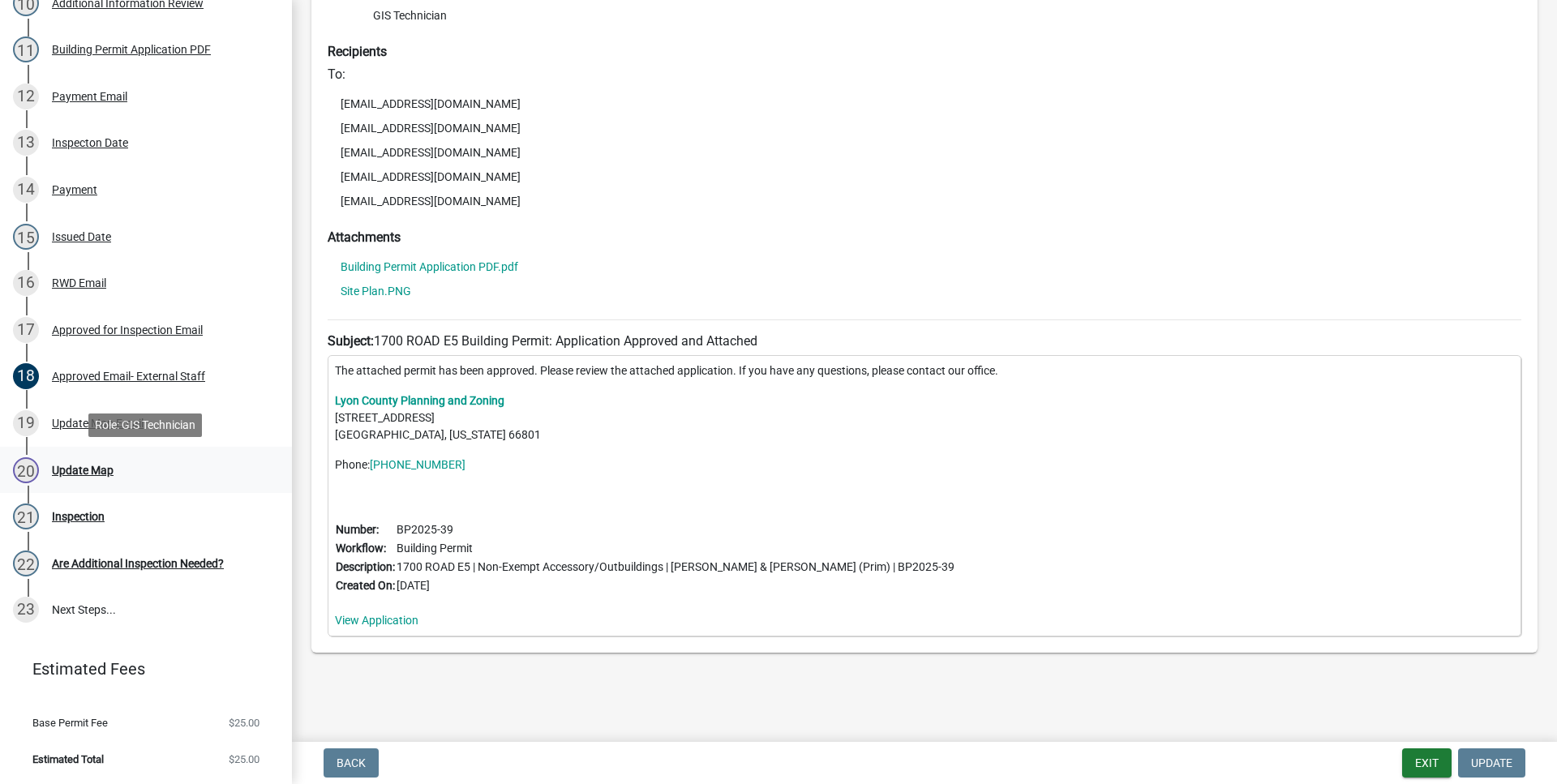
click at [111, 466] on div "Update Map" at bounding box center [83, 471] width 61 height 12
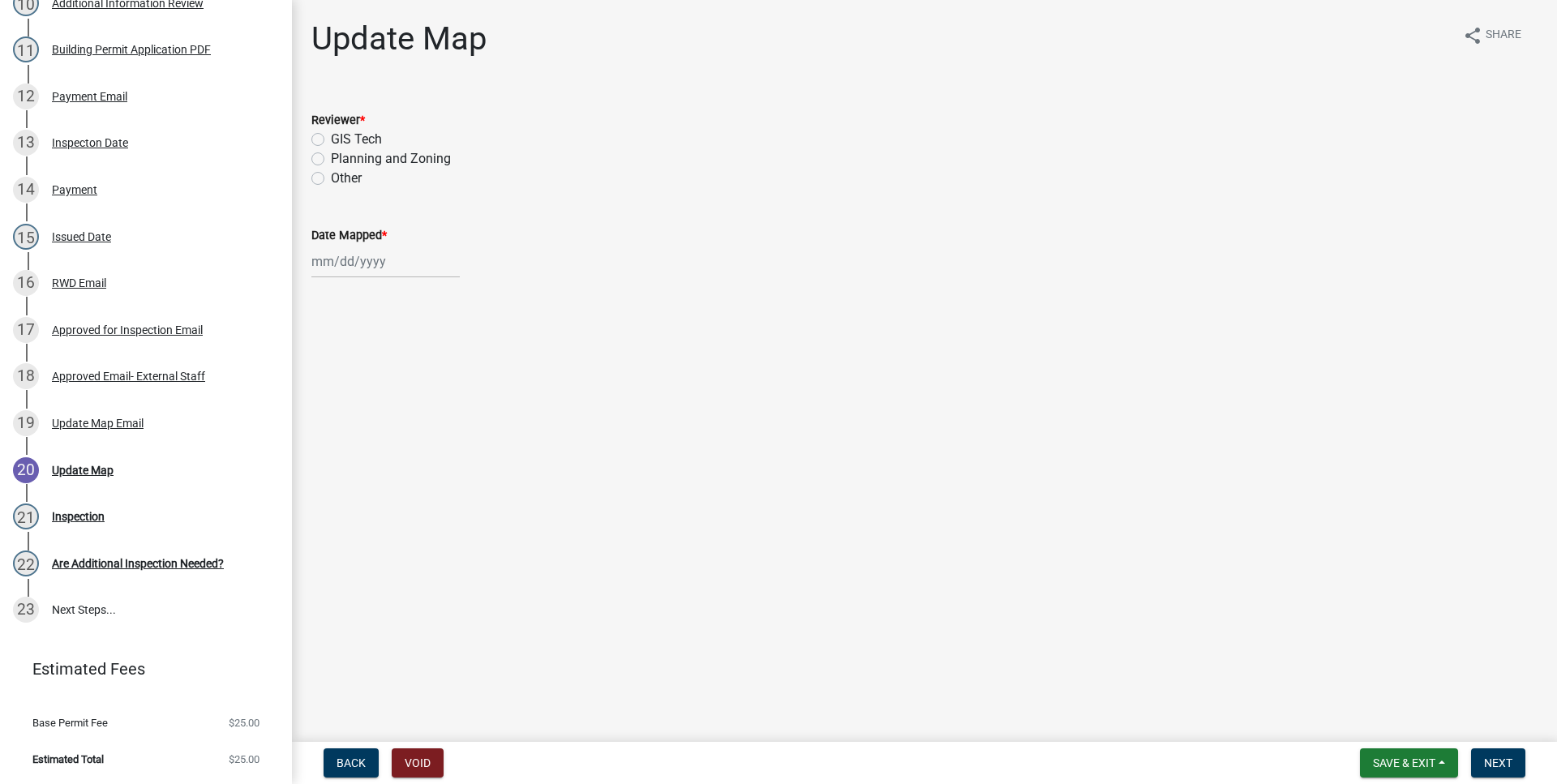
click at [331, 139] on label "GIS Tech" at bounding box center [357, 140] width 51 height 20
click at [331, 139] on input "GIS Tech" at bounding box center [336, 135] width 11 height 11
radio input "true"
click at [373, 274] on input "Date Mapped *" at bounding box center [385, 261] width 148 height 33
select select "8"
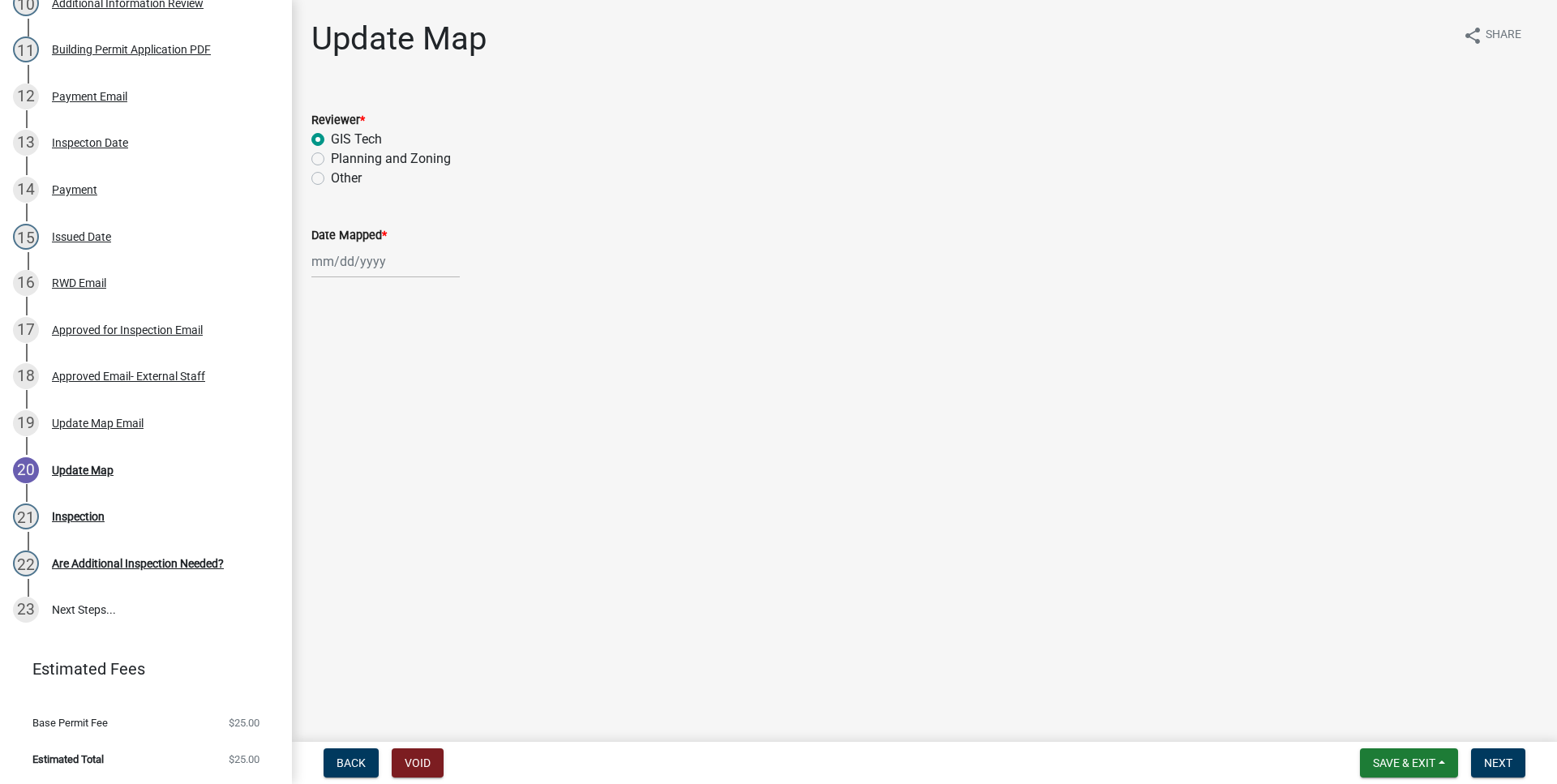
select select "2025"
click at [414, 396] on div "14" at bounding box center [405, 399] width 26 height 26
type input "[DATE]"
click at [582, 382] on main "Update Map share Share Reviewer * GIS Tech Planning and Zoning Other Other Date…" at bounding box center [924, 367] width 1265 height 735
click at [1503, 753] on button "Next" at bounding box center [1498, 762] width 55 height 29
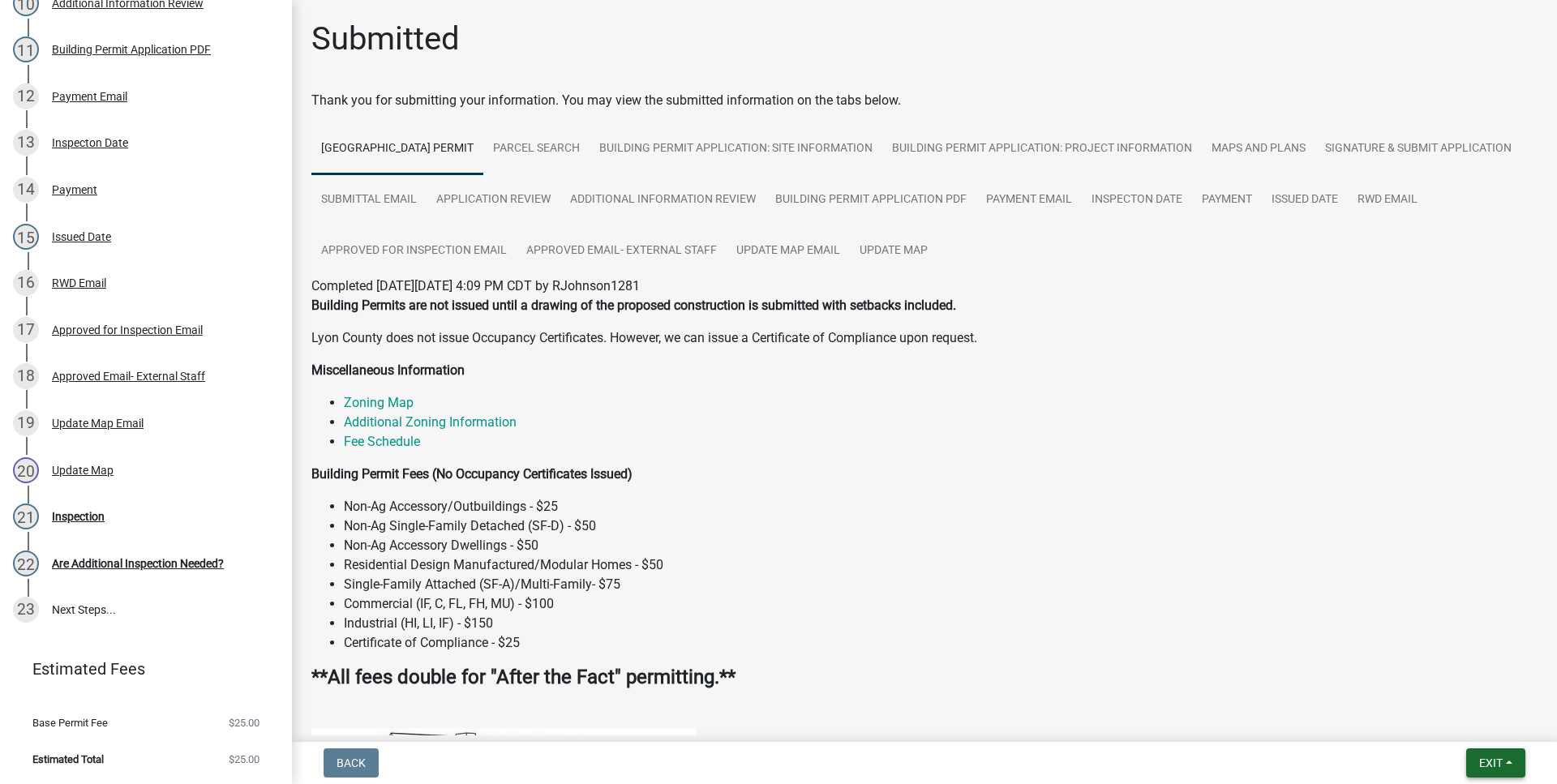
click at [1491, 753] on button "Exit" at bounding box center [1496, 762] width 60 height 29
click at [1485, 723] on button "Save & Exit" at bounding box center [1460, 720] width 130 height 39
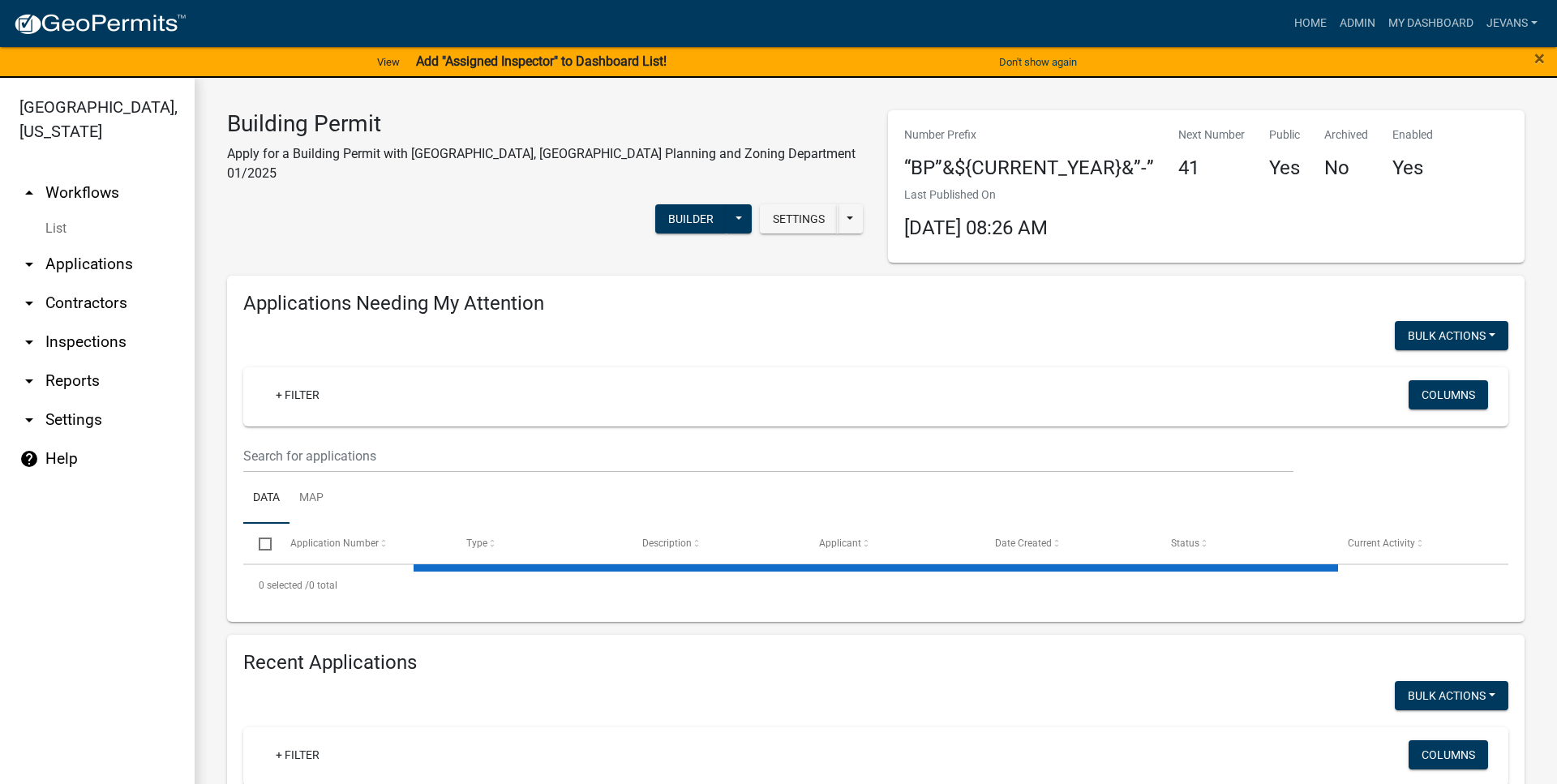
select select "1: 25"
